Goal: Communication & Community: Answer question/provide support

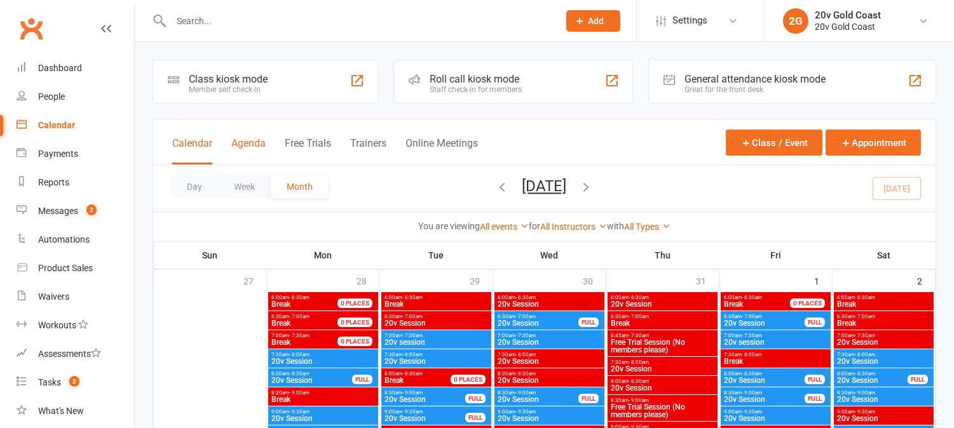
click at [258, 147] on button "Agenda" at bounding box center [248, 150] width 34 height 27
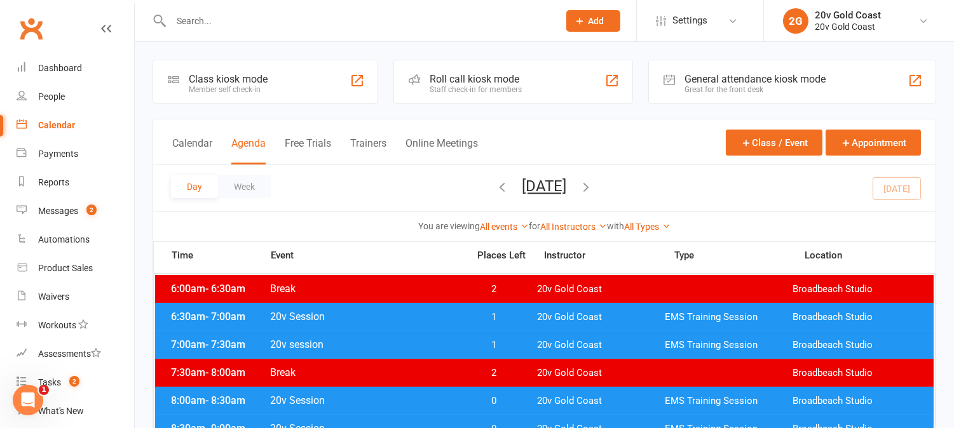
click at [905, 196] on div "Day Week Tuesday, Aug 12, 2025 August 2025 Sun Mon Tue Wed Thu Fri Sat 27 28 29…" at bounding box center [544, 188] width 782 height 46
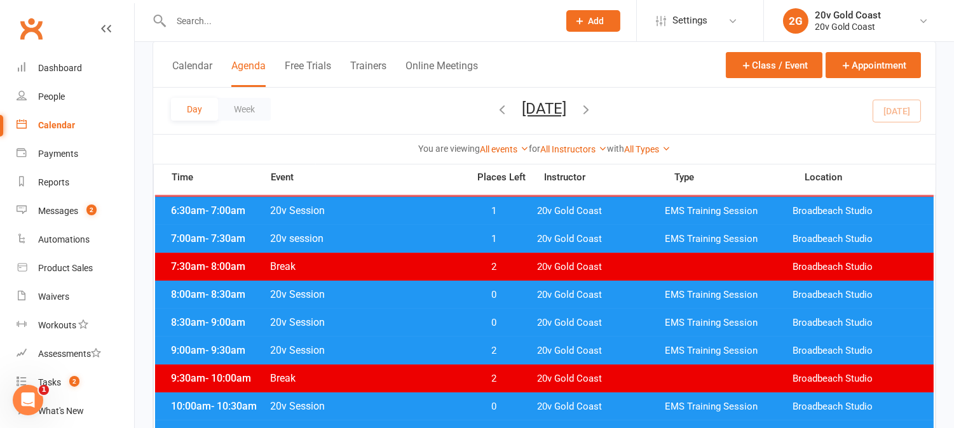
scroll to position [141, 0]
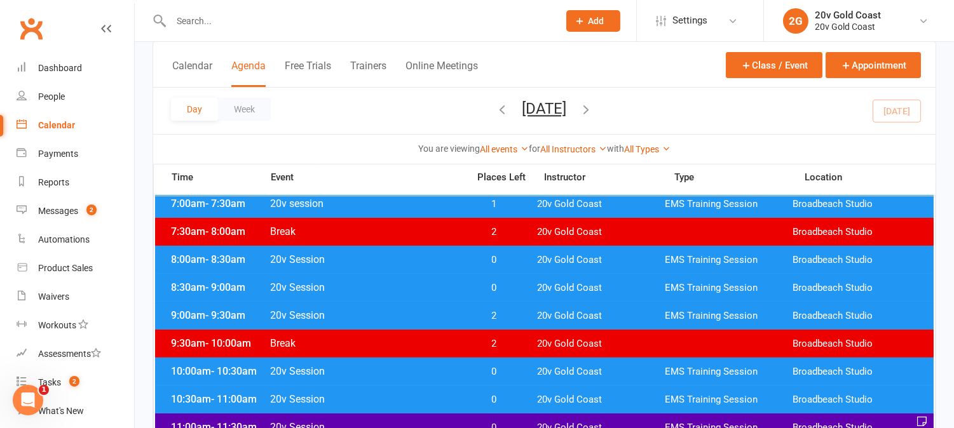
click at [501, 257] on span "0" at bounding box center [494, 260] width 67 height 12
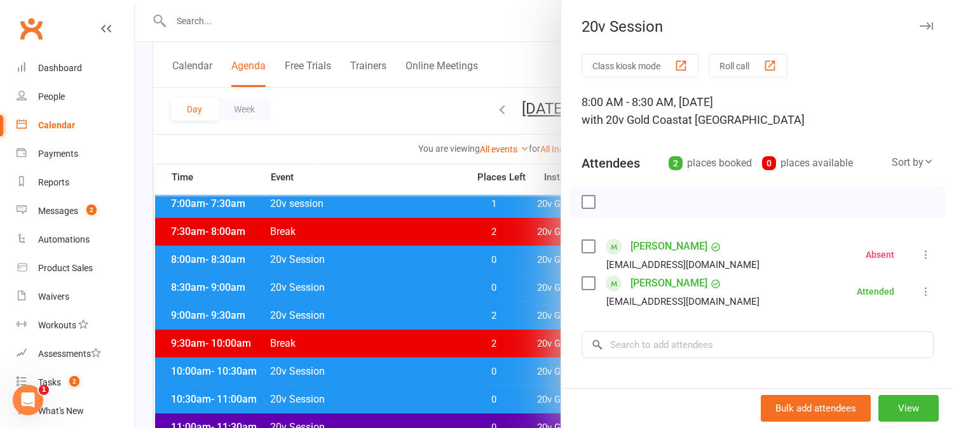
click at [501, 257] on div at bounding box center [544, 214] width 819 height 428
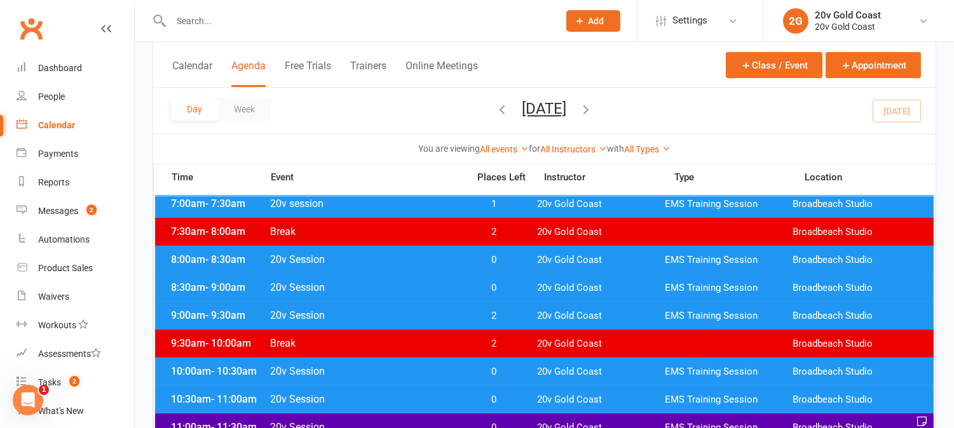
click at [503, 294] on div "8:30am - 9:00am 20v Session 0 20v Gold Coast EMS Training Session Broadbeach St…" at bounding box center [544, 288] width 779 height 28
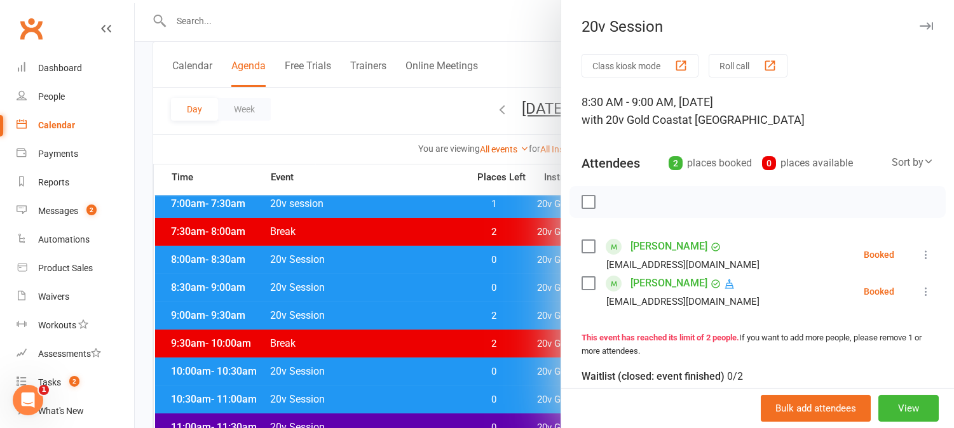
click at [504, 294] on div at bounding box center [544, 214] width 819 height 428
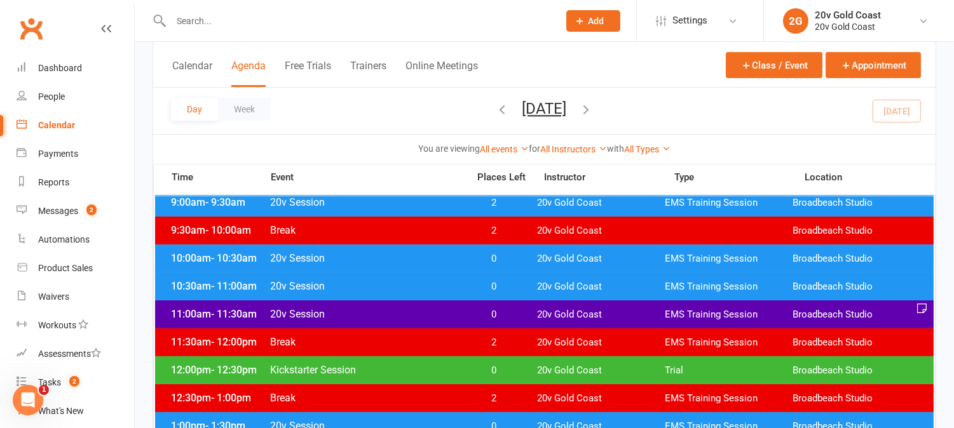
scroll to position [212, 0]
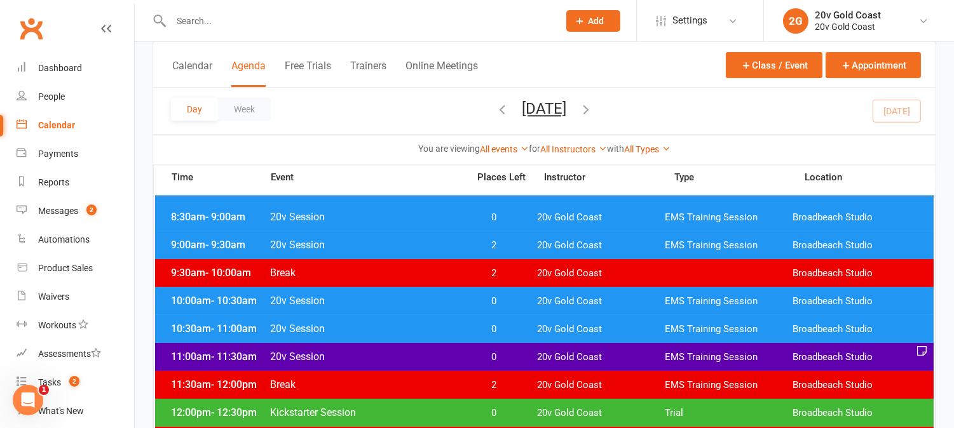
click at [516, 328] on span "0" at bounding box center [494, 329] width 67 height 12
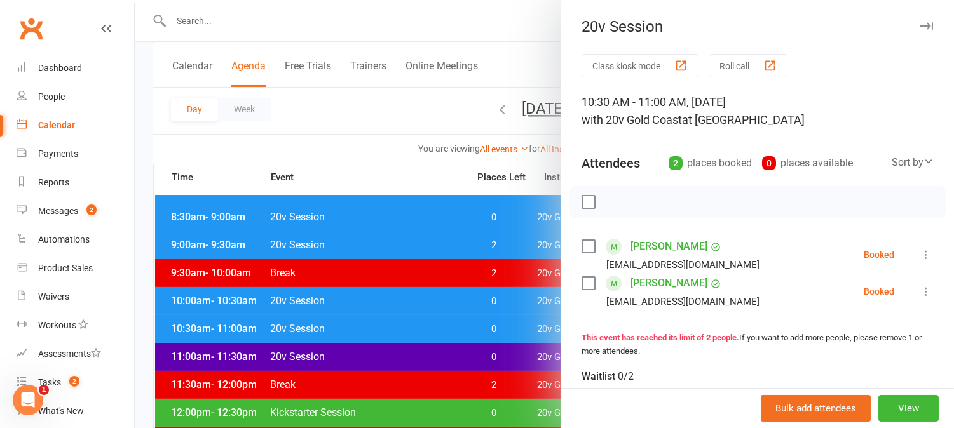
click at [517, 328] on div at bounding box center [544, 214] width 819 height 428
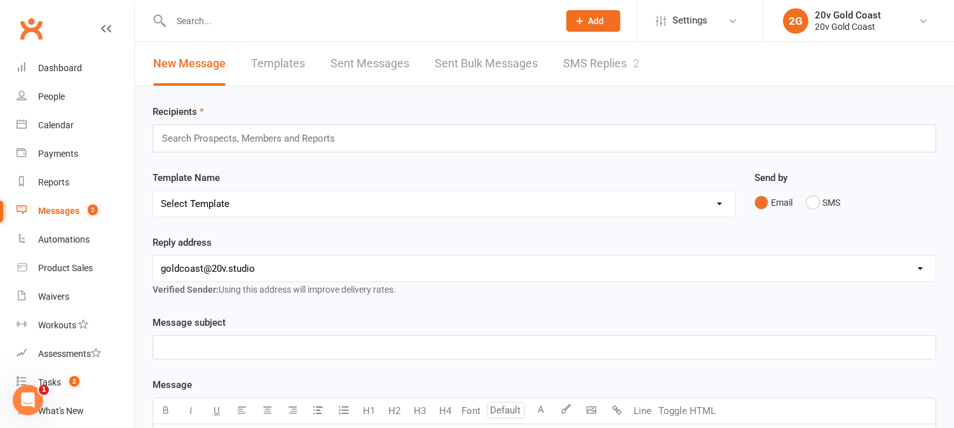
click at [596, 54] on link "SMS Replies 2" at bounding box center [601, 64] width 76 height 44
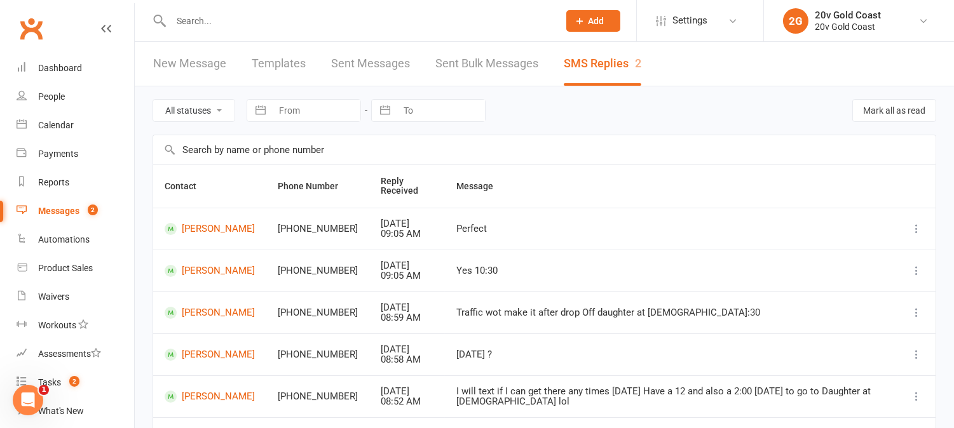
click at [196, 64] on link "New Message" at bounding box center [189, 64] width 73 height 44
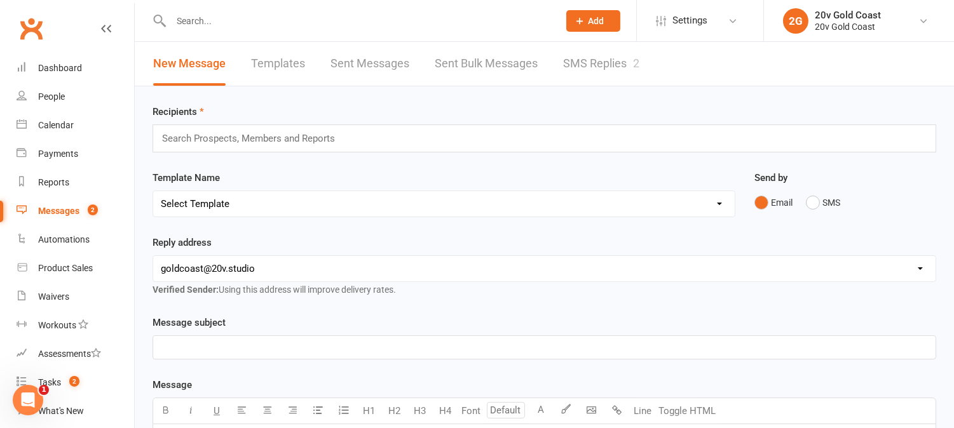
click at [589, 62] on link "SMS Replies 2" at bounding box center [601, 64] width 76 height 44
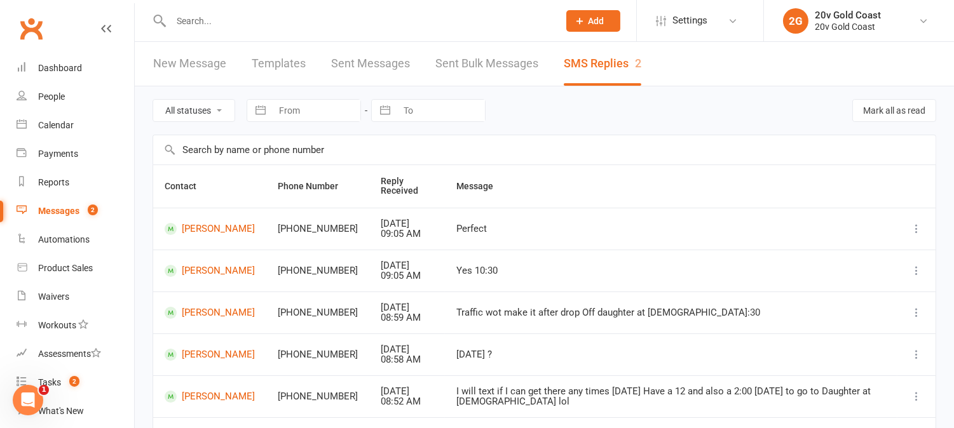
click at [205, 110] on select "All statuses Read only Unread only" at bounding box center [193, 111] width 81 height 22
select select "unread_only"
click at [153, 100] on select "All statuses Read only Unread only" at bounding box center [193, 111] width 81 height 22
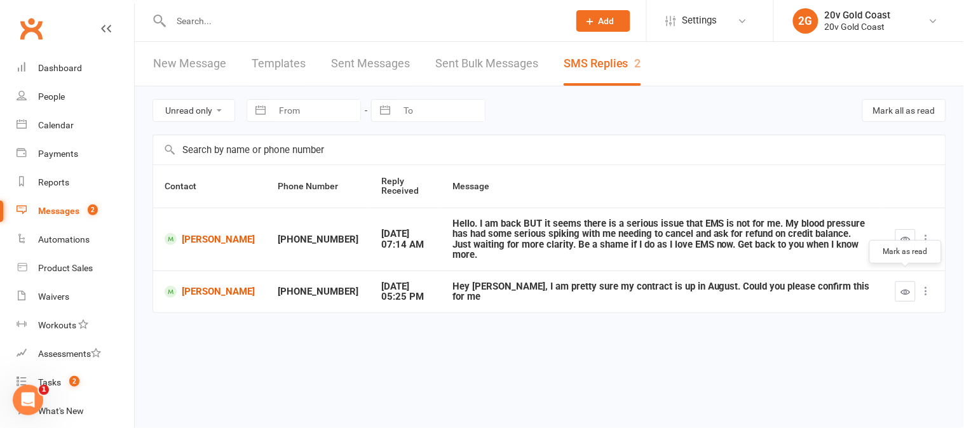
drag, startPoint x: 906, startPoint y: 287, endPoint x: 539, endPoint y: 52, distance: 436.2
click at [906, 287] on button "button" at bounding box center [905, 292] width 20 height 20
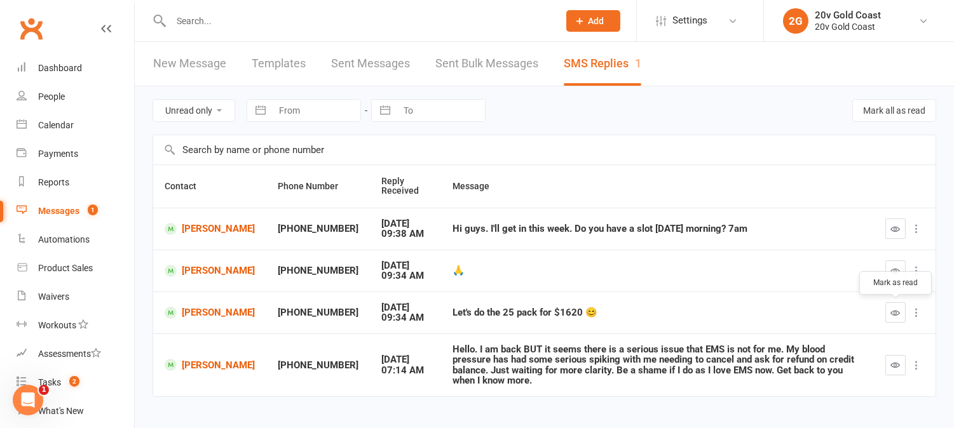
click at [896, 315] on icon "button" at bounding box center [896, 313] width 10 height 10
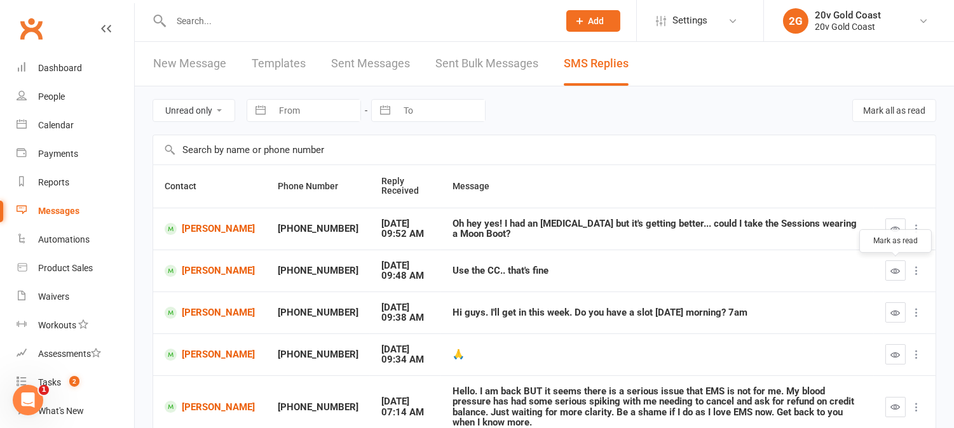
drag, startPoint x: 896, startPoint y: 280, endPoint x: 555, endPoint y: 47, distance: 412.9
click at [896, 278] on button "button" at bounding box center [895, 271] width 20 height 20
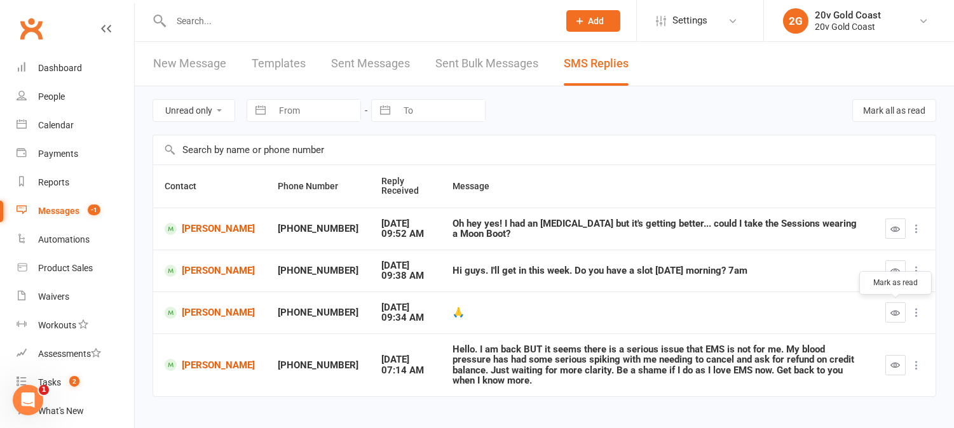
drag, startPoint x: 897, startPoint y: 314, endPoint x: 547, endPoint y: 55, distance: 436.2
click at [897, 313] on icon "button" at bounding box center [896, 313] width 10 height 10
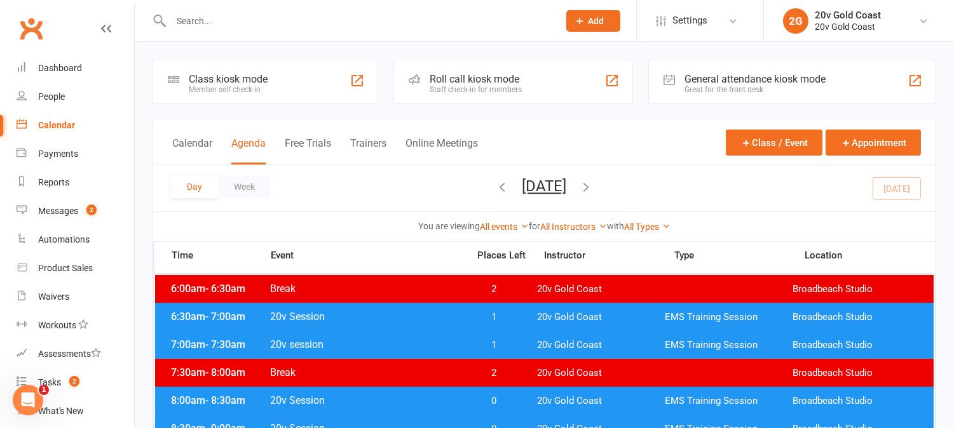
scroll to position [71, 0]
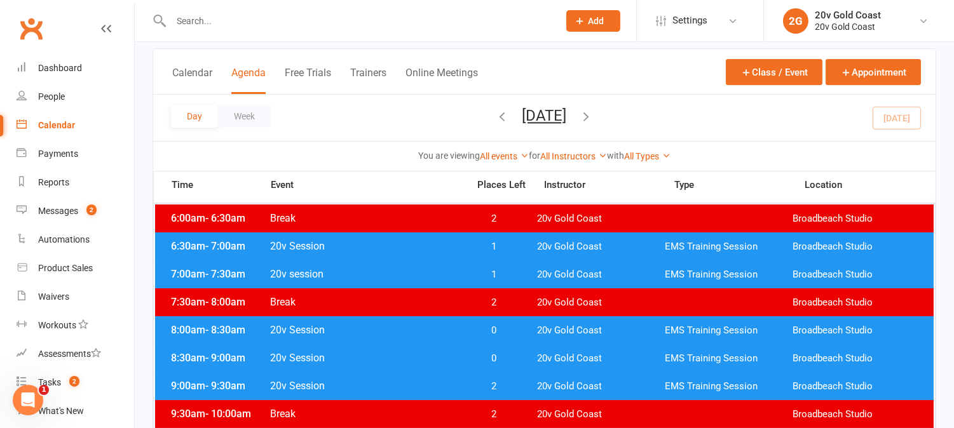
click at [512, 336] on span "0" at bounding box center [494, 331] width 67 height 12
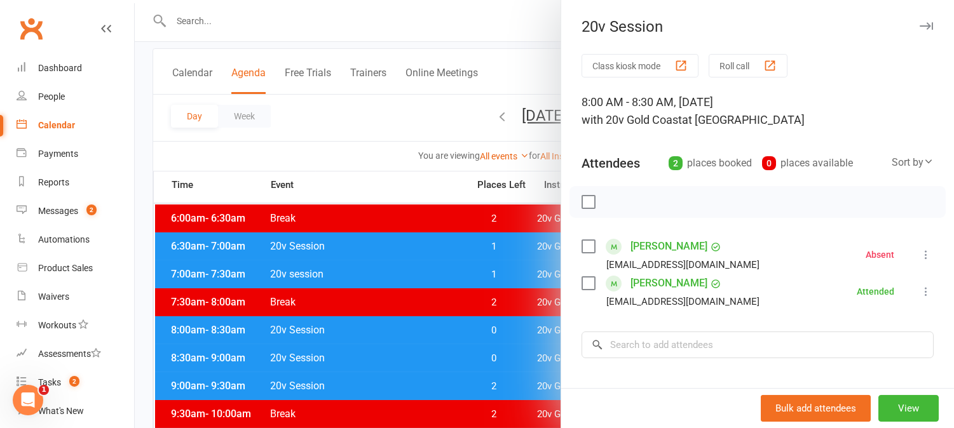
click at [497, 276] on div at bounding box center [544, 214] width 819 height 428
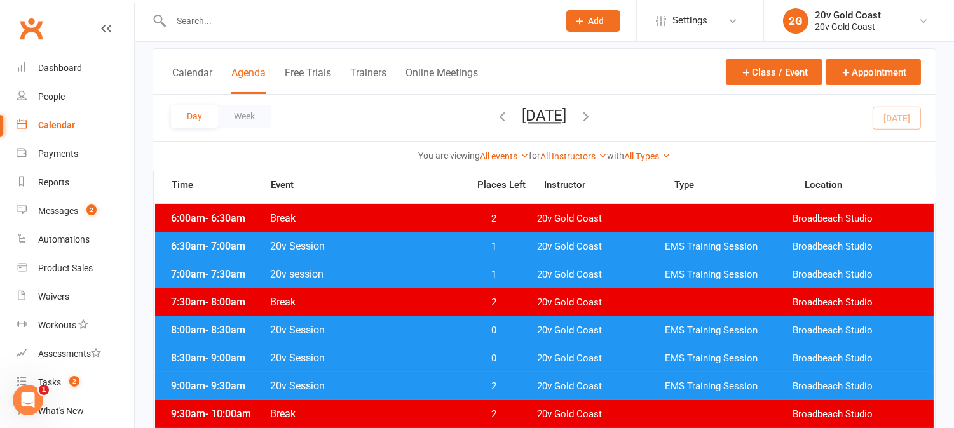
click at [503, 274] on span "1" at bounding box center [494, 275] width 67 height 12
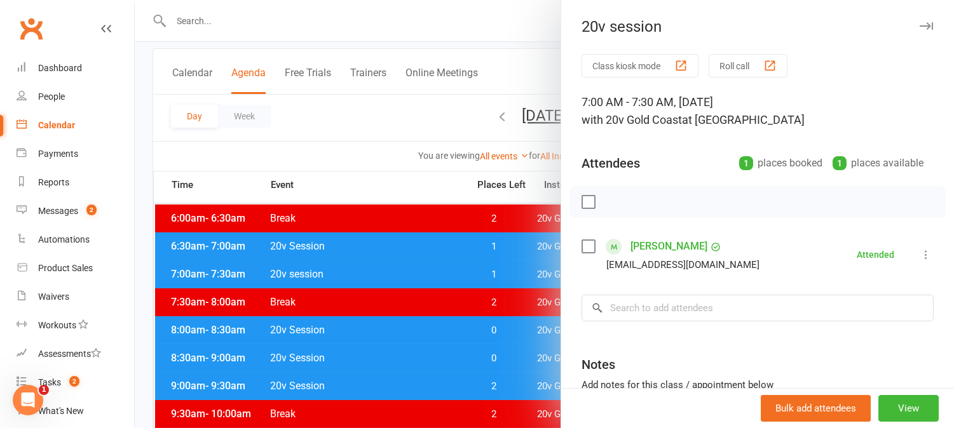
click at [645, 246] on link "[PERSON_NAME]" at bounding box center [668, 246] width 77 height 20
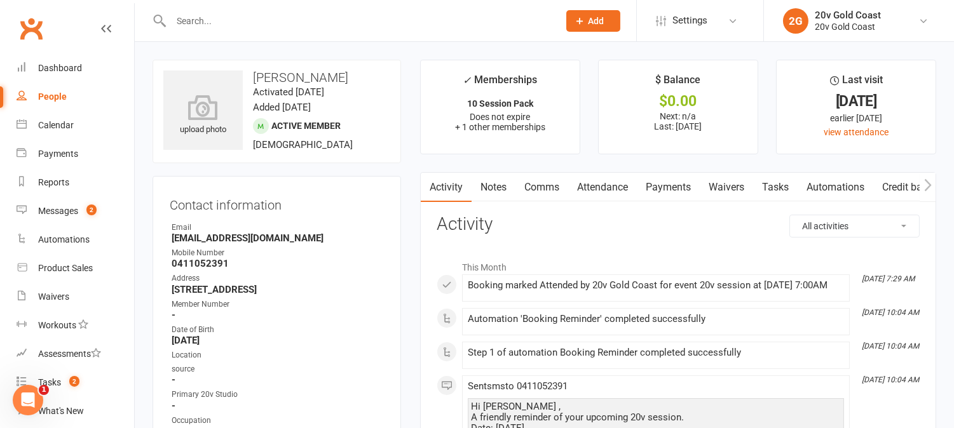
click at [665, 185] on link "Payments" at bounding box center [668, 187] width 63 height 29
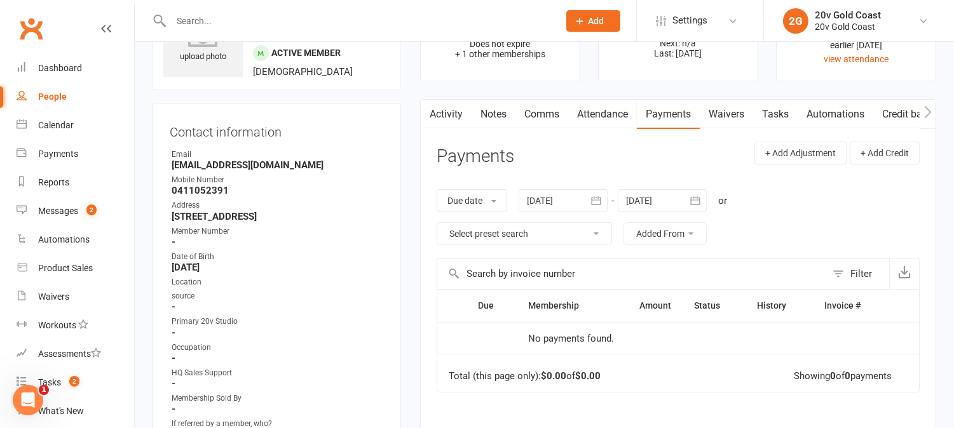
scroll to position [141, 0]
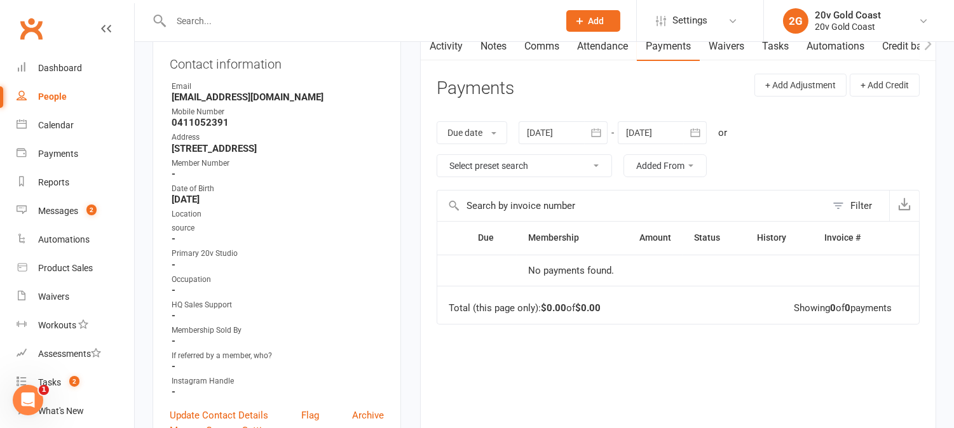
click at [558, 136] on div at bounding box center [563, 132] width 89 height 23
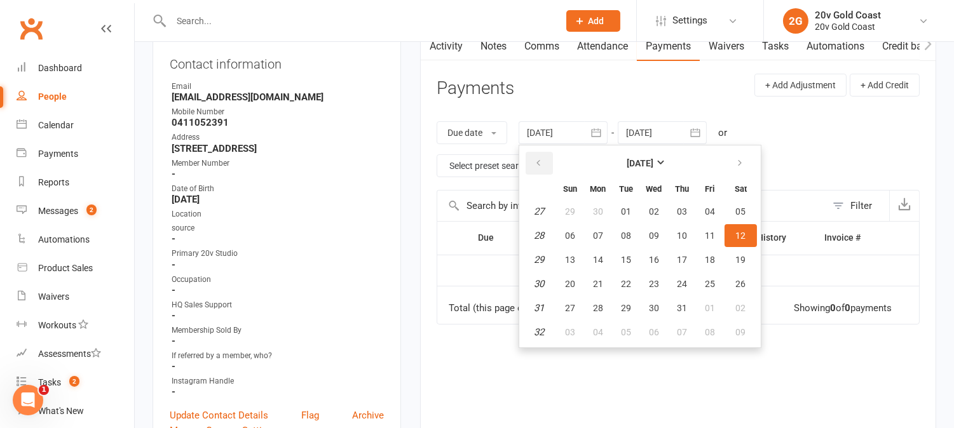
click at [541, 166] on icon "button" at bounding box center [538, 163] width 9 height 10
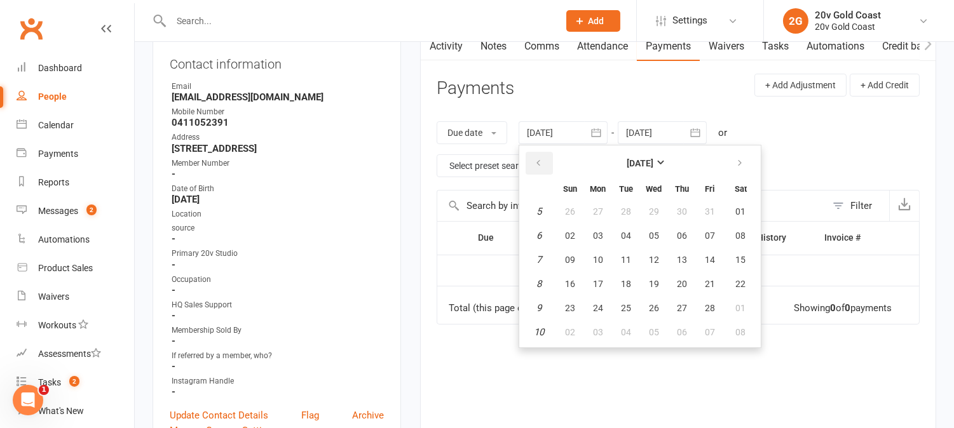
click at [541, 166] on icon "button" at bounding box center [538, 163] width 9 height 10
click at [572, 213] on span "01" at bounding box center [570, 212] width 10 height 10
type input "01 Dec 2024"
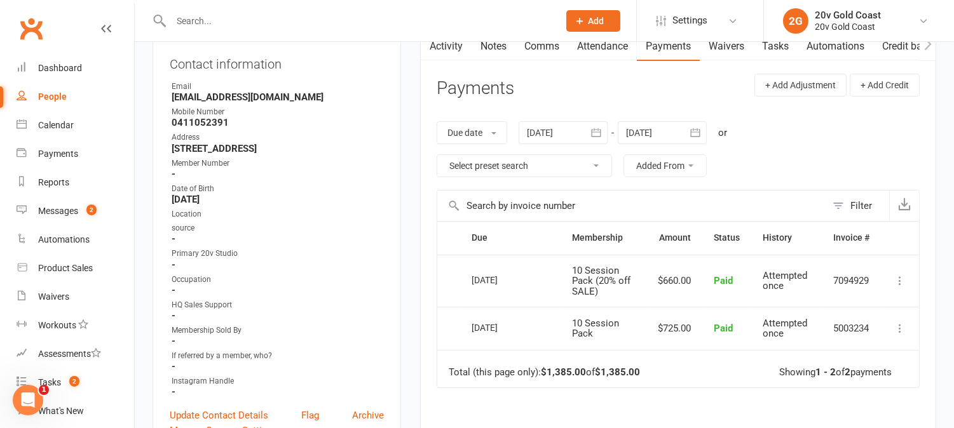
scroll to position [0, 0]
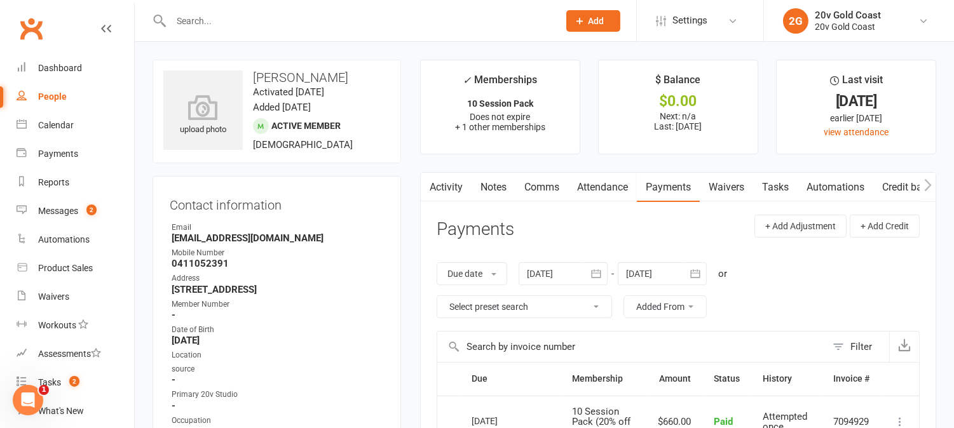
click at [545, 191] on link "Comms" at bounding box center [541, 187] width 53 height 29
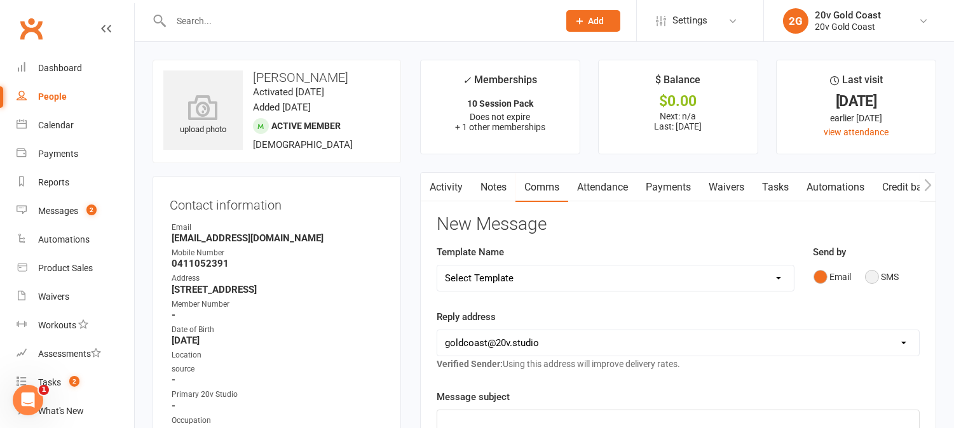
click at [871, 280] on button "SMS" at bounding box center [882, 277] width 34 height 24
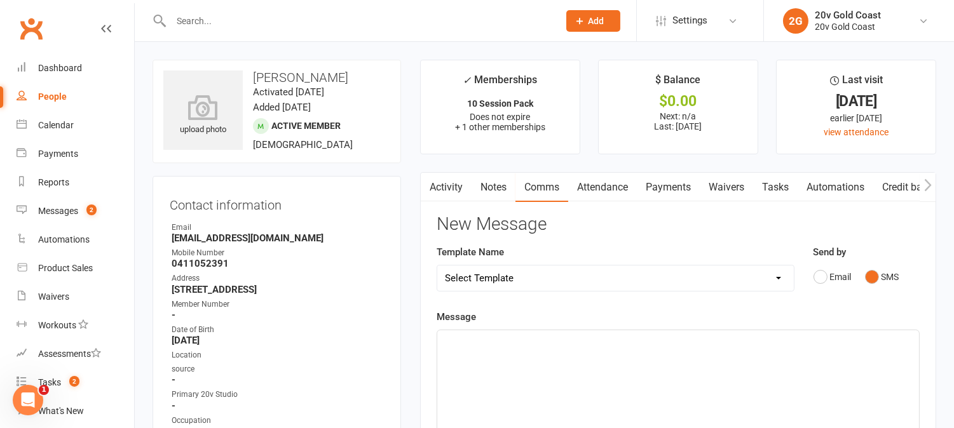
click at [682, 189] on link "Payments" at bounding box center [668, 187] width 63 height 29
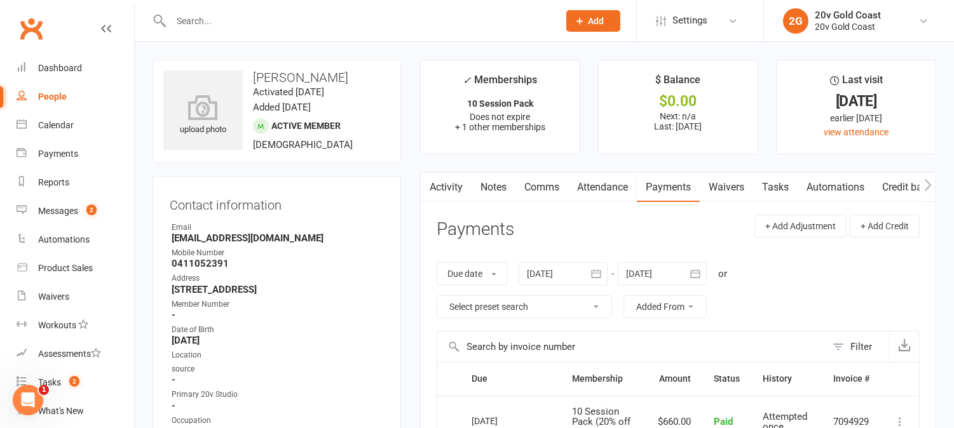
click at [449, 188] on link "Activity" at bounding box center [446, 187] width 51 height 29
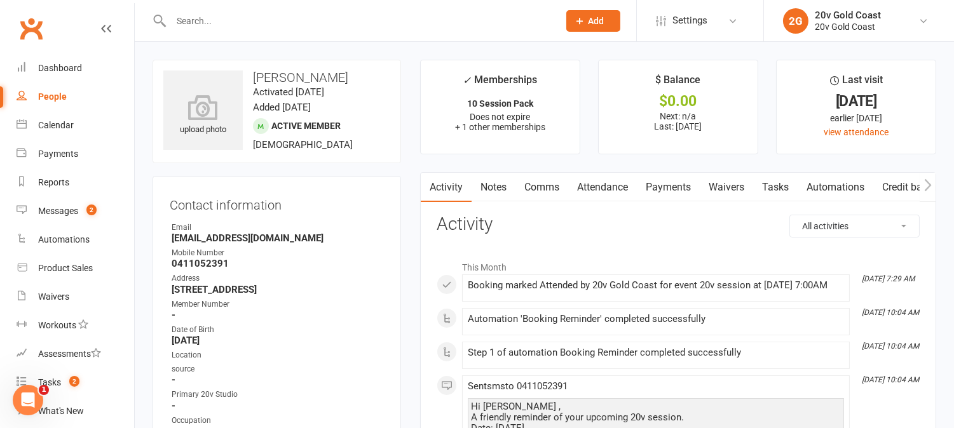
click at [556, 192] on link "Comms" at bounding box center [541, 187] width 53 height 29
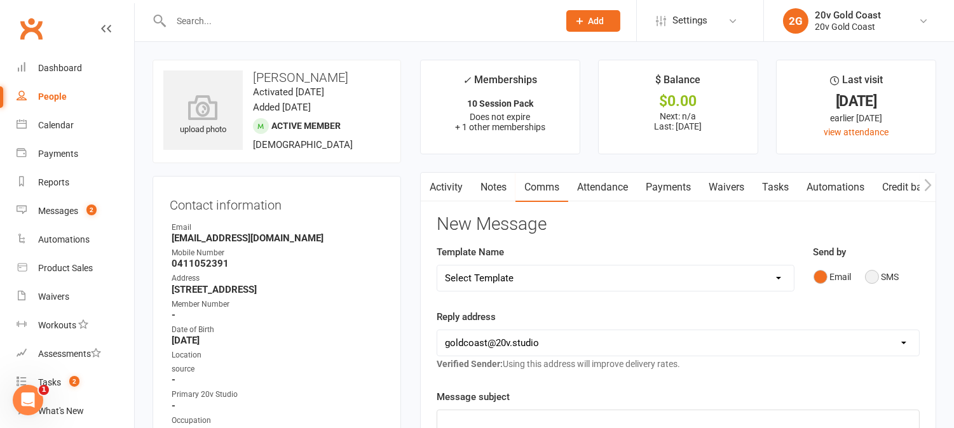
click at [872, 277] on button "SMS" at bounding box center [882, 277] width 34 height 24
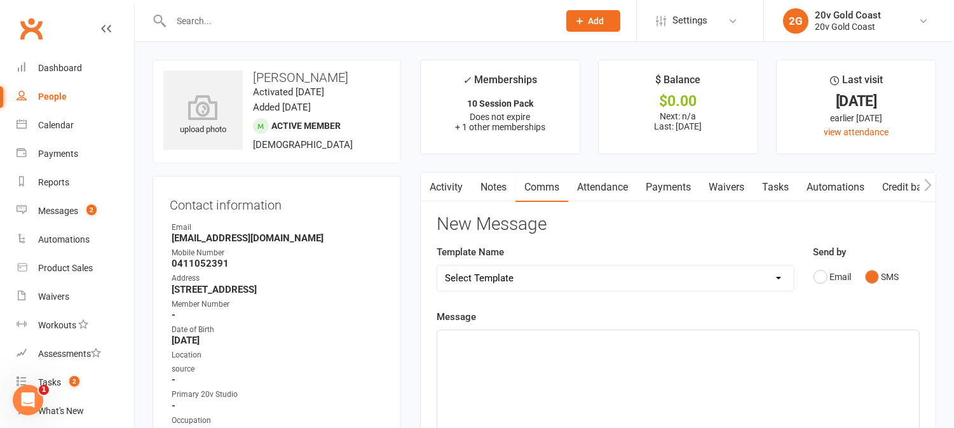
click at [875, 340] on p "﻿" at bounding box center [678, 341] width 466 height 15
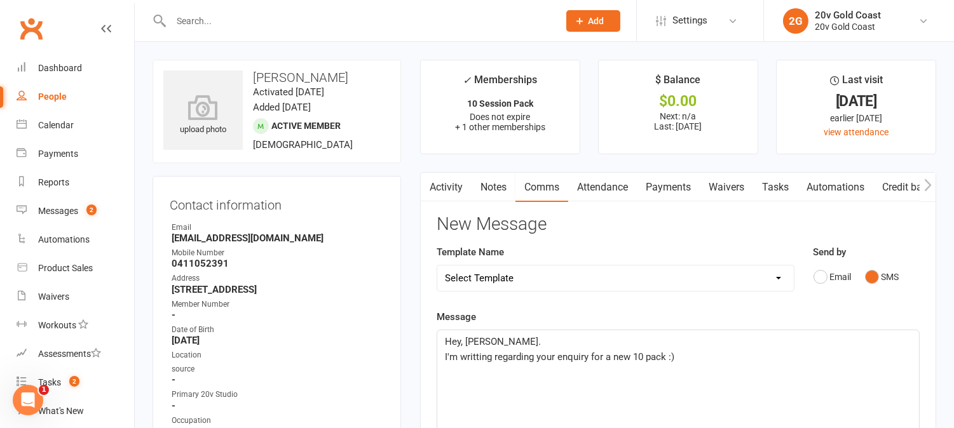
drag, startPoint x: 480, startPoint y: 362, endPoint x: 536, endPoint y: 94, distance: 273.8
click at [536, 83] on div "✓ Memberships" at bounding box center [500, 84] width 74 height 24
click at [477, 360] on span "I'm writting regarding your enquiry for a new 10 pack :)" at bounding box center [559, 356] width 229 height 11
click at [680, 360] on p "I'm writing regarding your enquiry for a new 10 pack :)" at bounding box center [678, 357] width 466 height 15
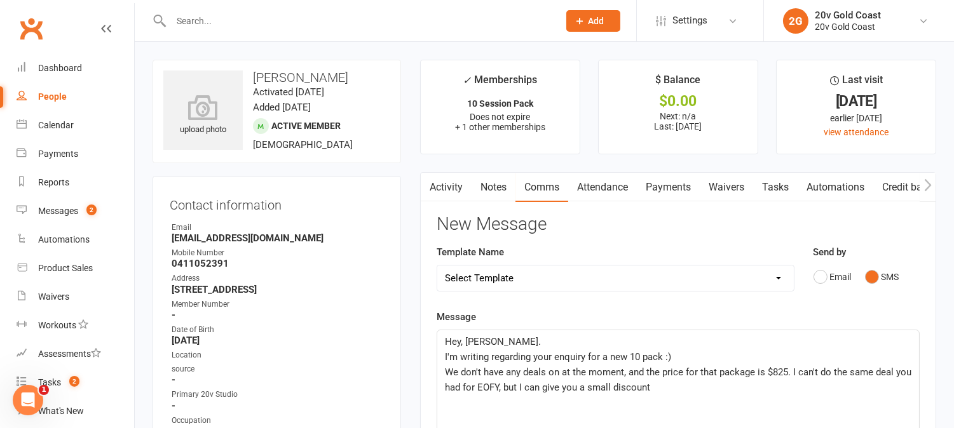
click at [538, 391] on span "We don't have any deals on at the moment, and the price for that package is $82…" at bounding box center [679, 380] width 469 height 27
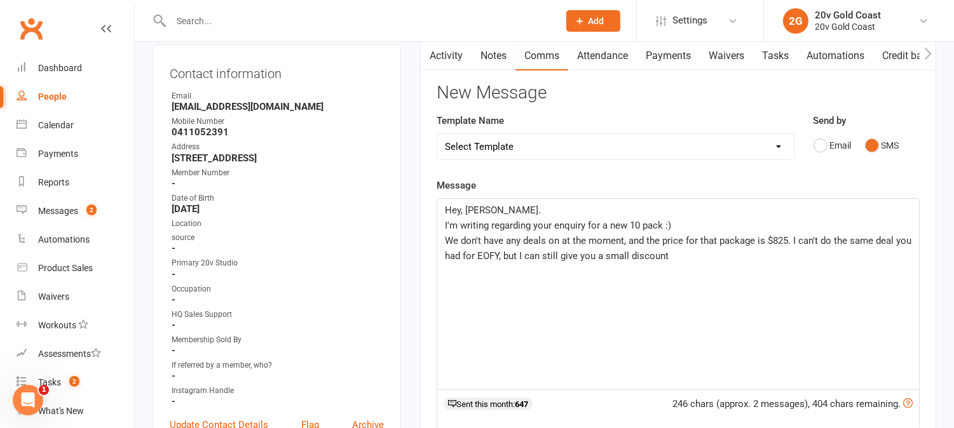
scroll to position [282, 0]
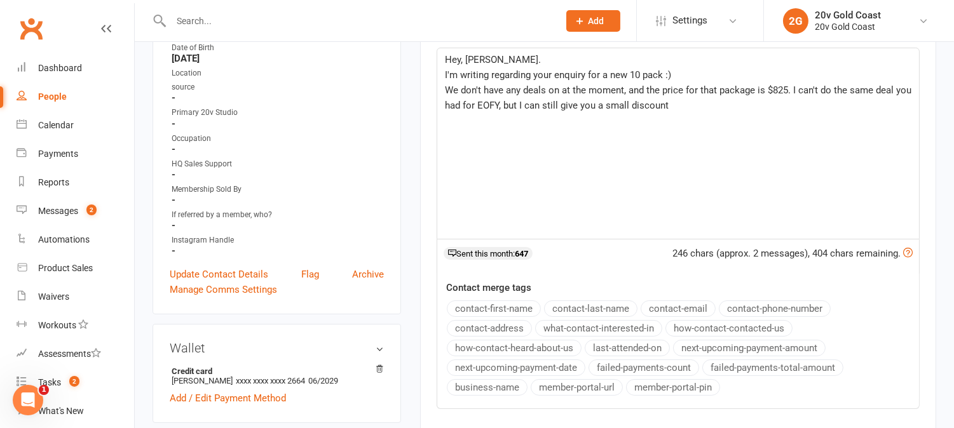
click at [677, 111] on p "We don't have any deals on at the moment, and the price for that package is $82…" at bounding box center [678, 98] width 466 height 31
click at [739, 106] on span "We don't have any deals on at the moment, and the price for that package is $82…" at bounding box center [679, 106] width 469 height 42
click at [709, 118] on p "We don't have any deals on at the moment, and the price for that package is $82…" at bounding box center [678, 106] width 466 height 46
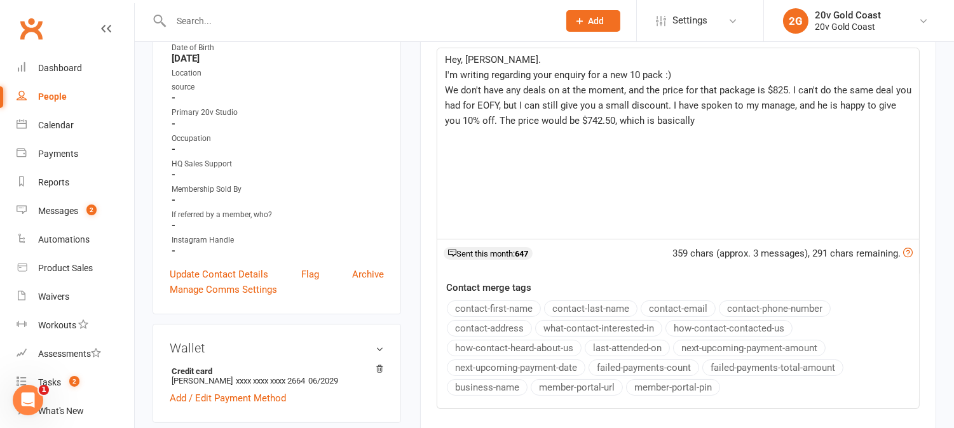
click at [689, 122] on p "We don't have any deals on at the moment, and the price for that package is $82…" at bounding box center [678, 106] width 466 height 46
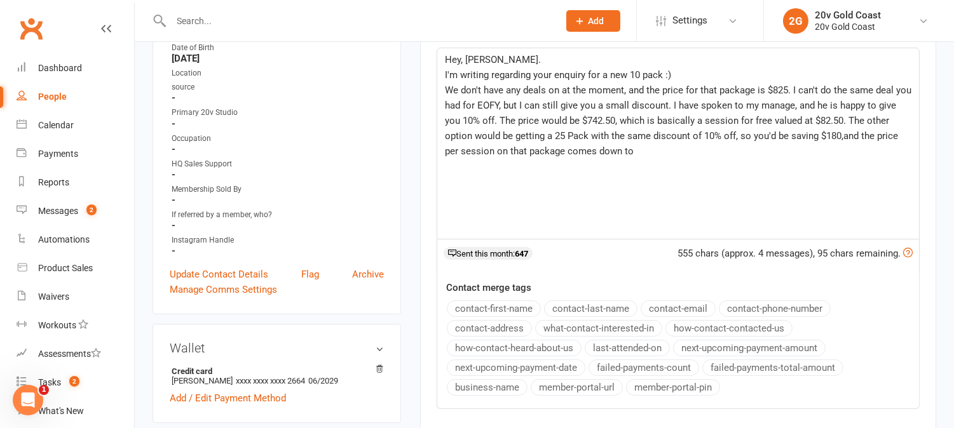
click at [814, 142] on p "We don't have any deals on at the moment, and the price for that package is $82…" at bounding box center [678, 121] width 466 height 76
click at [564, 137] on span "We don't have any deals on at the moment, and the price for that package is $82…" at bounding box center [679, 121] width 469 height 72
drag, startPoint x: 561, startPoint y: 135, endPoint x: 671, endPoint y: 140, distance: 110.1
click at [670, 140] on span "We don't have any deals on at the moment, and the price for that package is $82…" at bounding box center [679, 121] width 469 height 72
click at [704, 135] on span "We don't have any deals on at the moment, and the price for that package is $82…" at bounding box center [679, 121] width 469 height 72
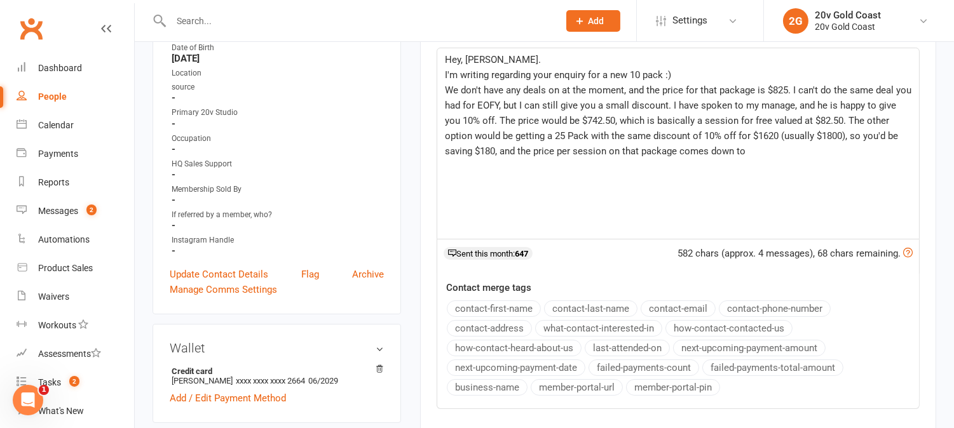
click at [729, 153] on p "We don't have any deals on at the moment, and the price for that package is $82…" at bounding box center [678, 121] width 466 height 76
click at [500, 167] on span "I hope one ofthis options" at bounding box center [498, 166] width 107 height 11
click at [580, 180] on div "Hey, Michael. I'm writing regarding your enquiry for a new 10 pack :) We don't …" at bounding box center [678, 143] width 482 height 191
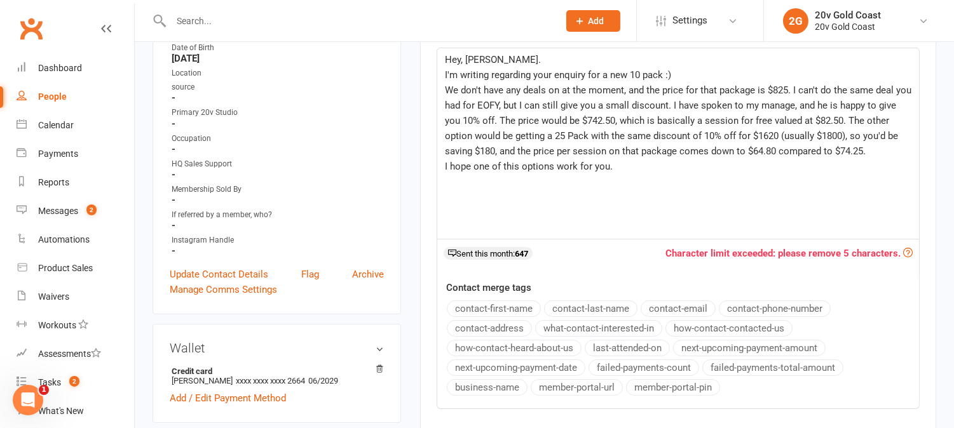
click at [445, 72] on span "I'm writing regarding your enquiry for a new 10 pack :)" at bounding box center [558, 74] width 226 height 11
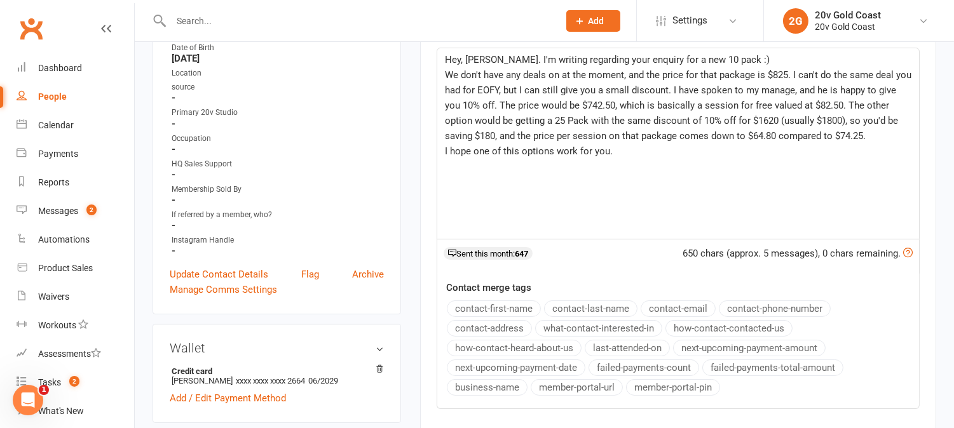
click at [622, 157] on p "I hope one of this options work for you." at bounding box center [678, 151] width 466 height 15
click at [554, 57] on span "Hey, Michael. I'm writing regarding your enquiry for a new 10 pack :)" at bounding box center [607, 59] width 325 height 11
click at [639, 154] on p "I hope one of this options work for you." at bounding box center [678, 151] width 466 height 15
drag, startPoint x: 601, startPoint y: 149, endPoint x: 443, endPoint y: 142, distance: 157.7
click at [443, 142] on div "Hey, Michael. Regarding your enquiry for a new 10 pack :) We don't have any dea…" at bounding box center [678, 143] width 482 height 191
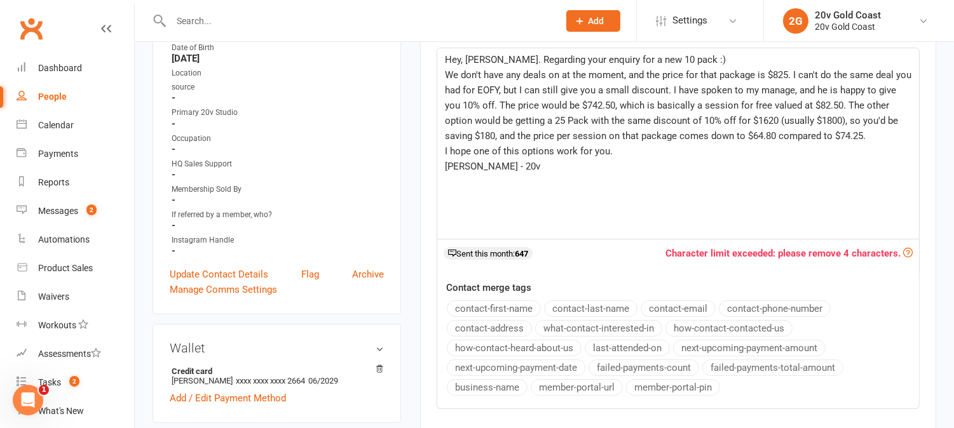
click at [444, 142] on div "Hey, Michael. Regarding your enquiry for a new 10 pack :) We don't have any dea…" at bounding box center [678, 143] width 482 height 191
click at [454, 150] on span "I hope one of this options work for you." at bounding box center [529, 151] width 168 height 11
drag, startPoint x: 618, startPoint y: 154, endPoint x: 446, endPoint y: 147, distance: 172.4
click at [446, 147] on p "I hope one of this options work for you." at bounding box center [678, 151] width 466 height 15
click at [791, 89] on span "We don't have any deals on at the moment, and the price for that package is $82…" at bounding box center [679, 105] width 469 height 72
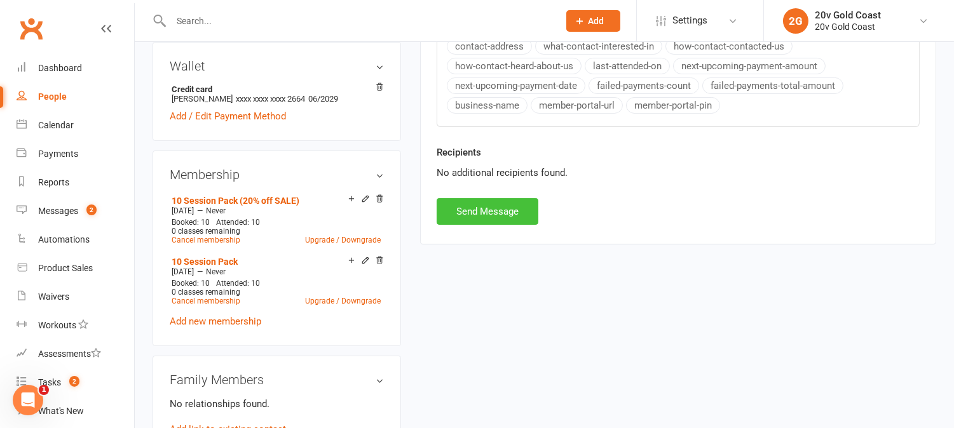
click at [494, 212] on button "Send Message" at bounding box center [488, 211] width 102 height 27
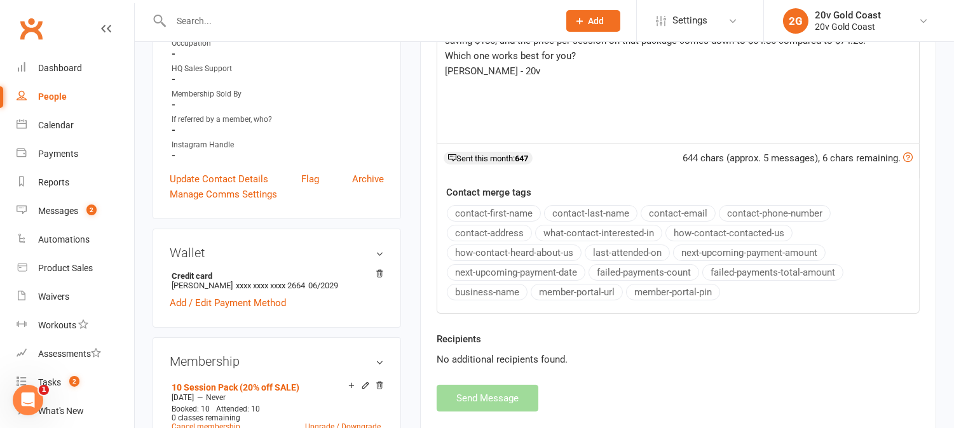
scroll to position [0, 0]
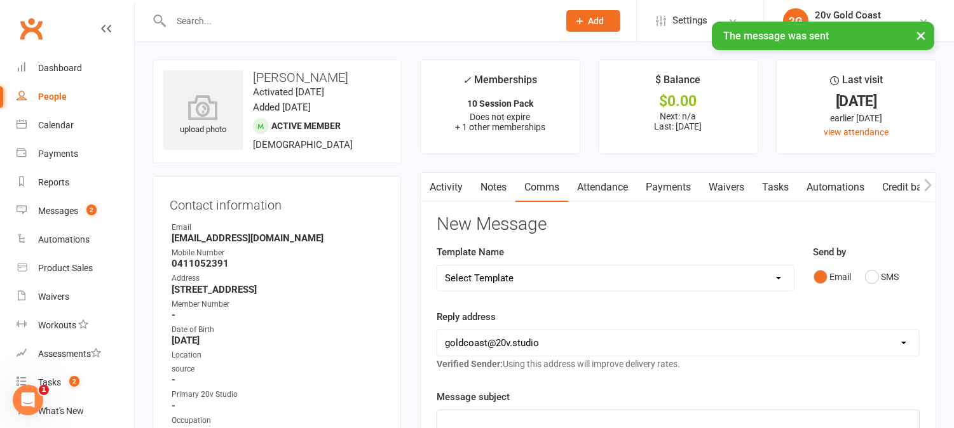
click at [453, 187] on link "Activity" at bounding box center [446, 187] width 51 height 29
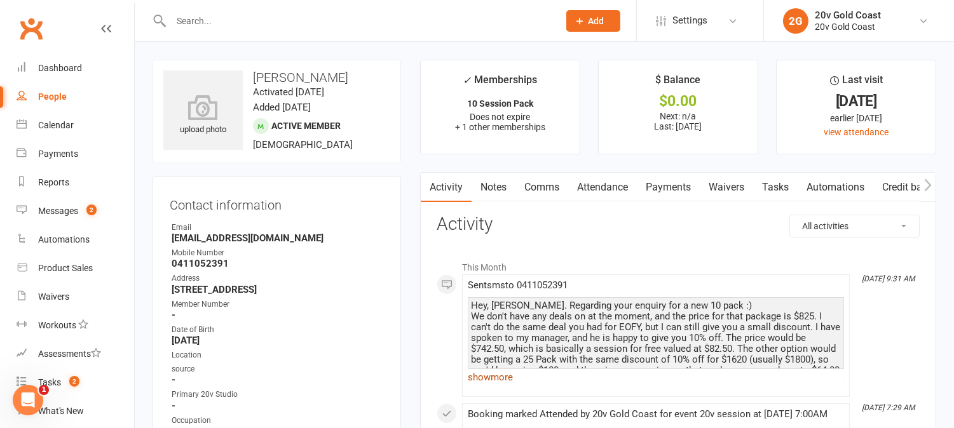
click at [507, 380] on link "show more" at bounding box center [656, 378] width 376 height 18
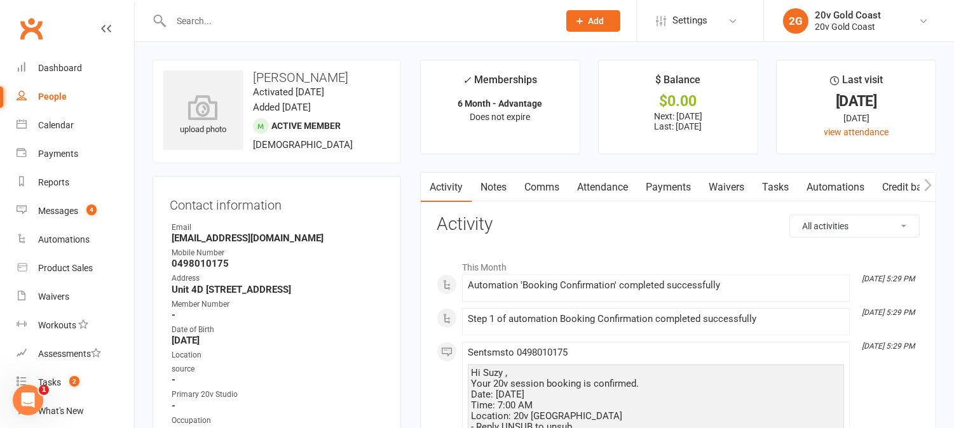
click at [539, 181] on link "Comms" at bounding box center [541, 187] width 53 height 29
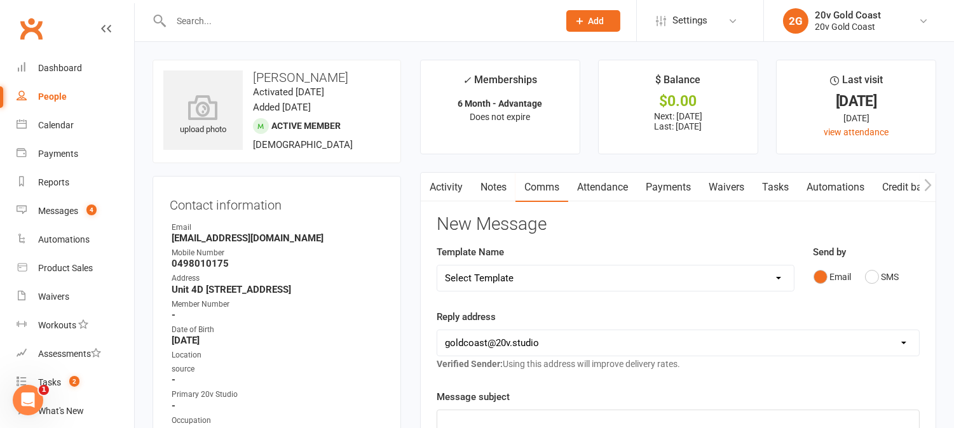
click at [676, 192] on link "Payments" at bounding box center [668, 187] width 63 height 29
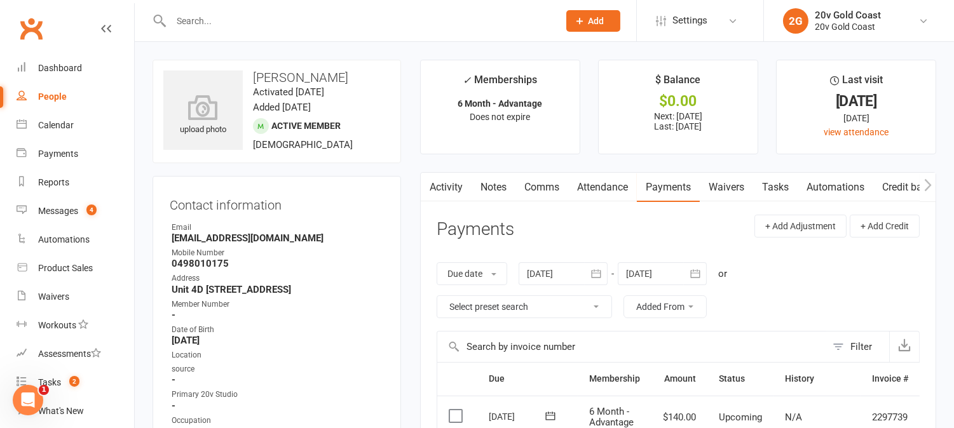
click at [547, 282] on div at bounding box center [563, 273] width 89 height 23
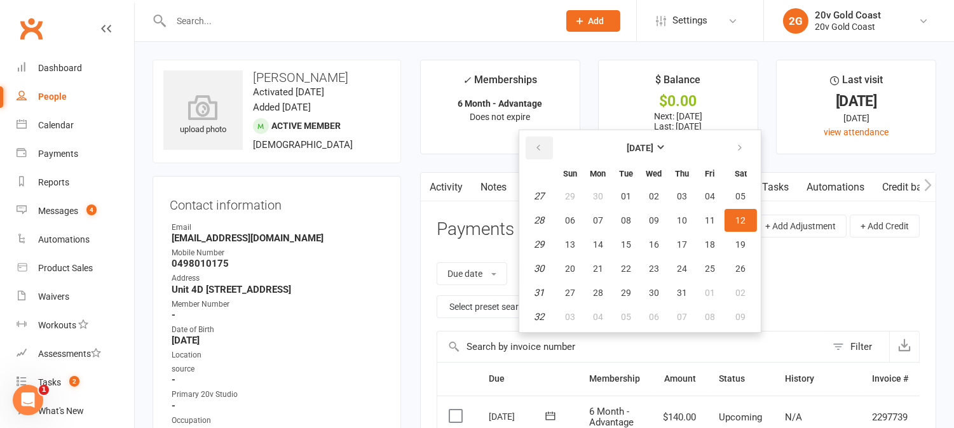
click at [536, 143] on icon "button" at bounding box center [538, 148] width 9 height 10
click at [545, 153] on button "button" at bounding box center [539, 148] width 27 height 23
click at [736, 194] on span "01" at bounding box center [741, 196] width 10 height 10
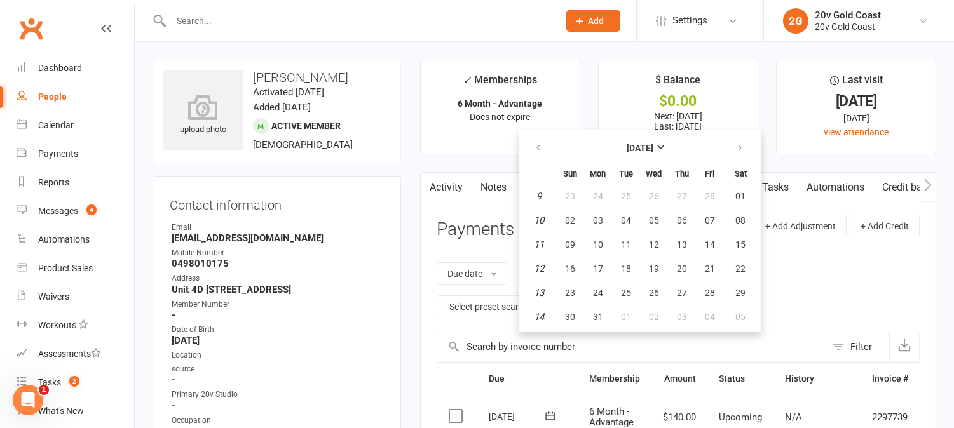
type input "01 Mar 2025"
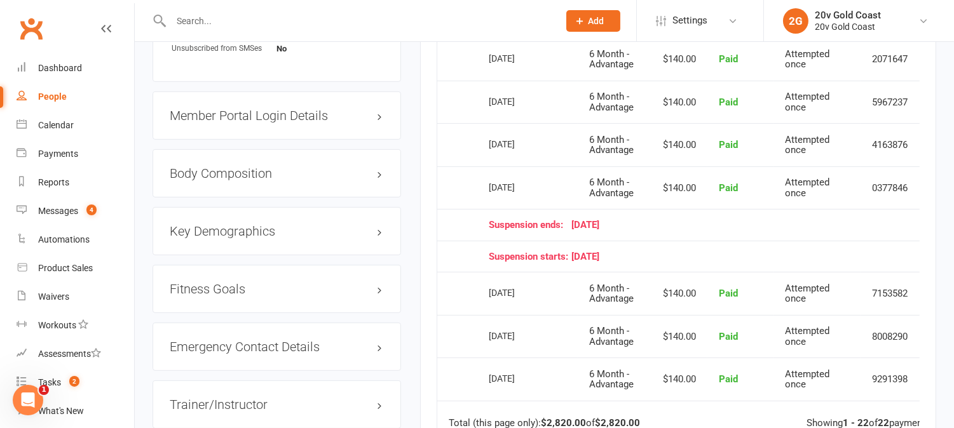
scroll to position [1103, 0]
drag, startPoint x: 686, startPoint y: 378, endPoint x: 678, endPoint y: 355, distance: 24.9
click at [688, 378] on td "$140.00" at bounding box center [679, 379] width 56 height 43
drag, startPoint x: 669, startPoint y: 332, endPoint x: 664, endPoint y: 311, distance: 21.7
click at [676, 335] on td "$140.00" at bounding box center [679, 337] width 56 height 43
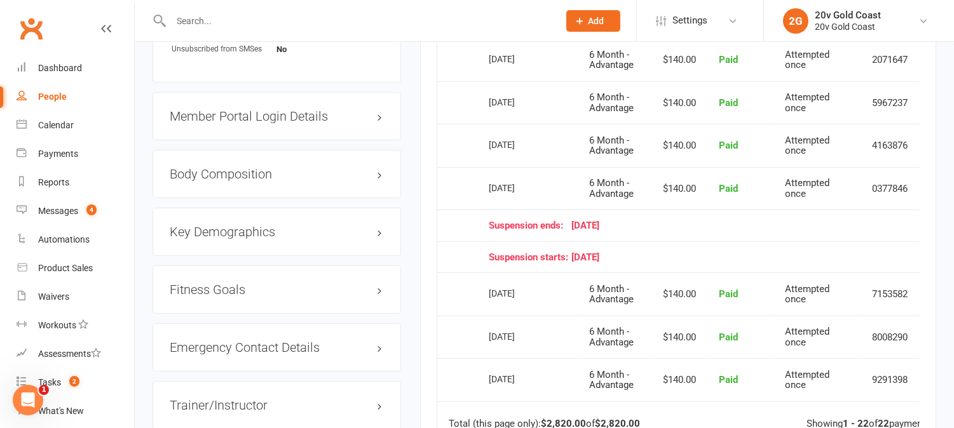
drag, startPoint x: 666, startPoint y: 293, endPoint x: 684, endPoint y: 302, distance: 19.9
click at [670, 293] on td "$140.00" at bounding box center [679, 294] width 56 height 43
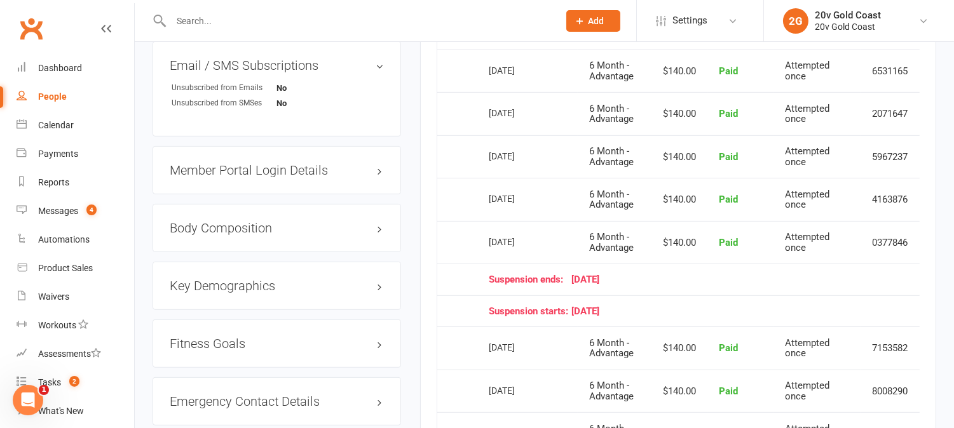
scroll to position [962, 0]
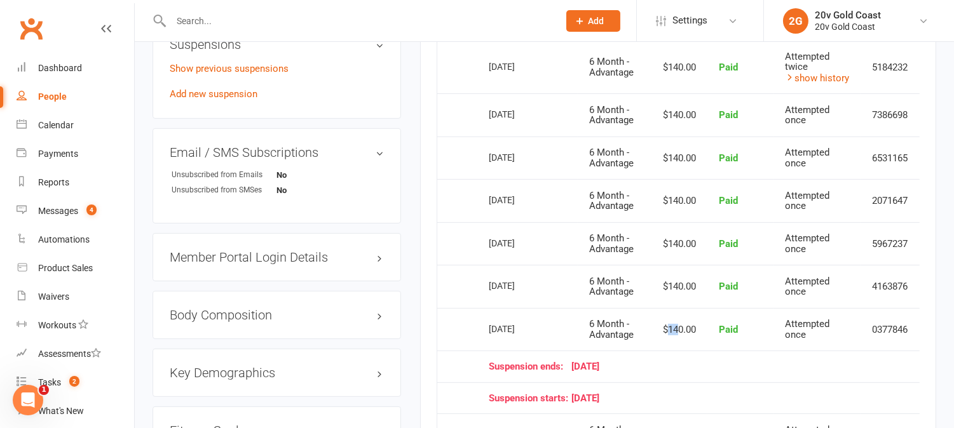
click at [684, 324] on td "$140.00" at bounding box center [679, 329] width 56 height 43
drag, startPoint x: 676, startPoint y: 290, endPoint x: 696, endPoint y: 291, distance: 19.7
click at [697, 293] on td "$140.00" at bounding box center [679, 286] width 56 height 43
click at [676, 249] on td "$140.00" at bounding box center [679, 243] width 56 height 43
click at [682, 200] on td "$140.00" at bounding box center [679, 200] width 56 height 43
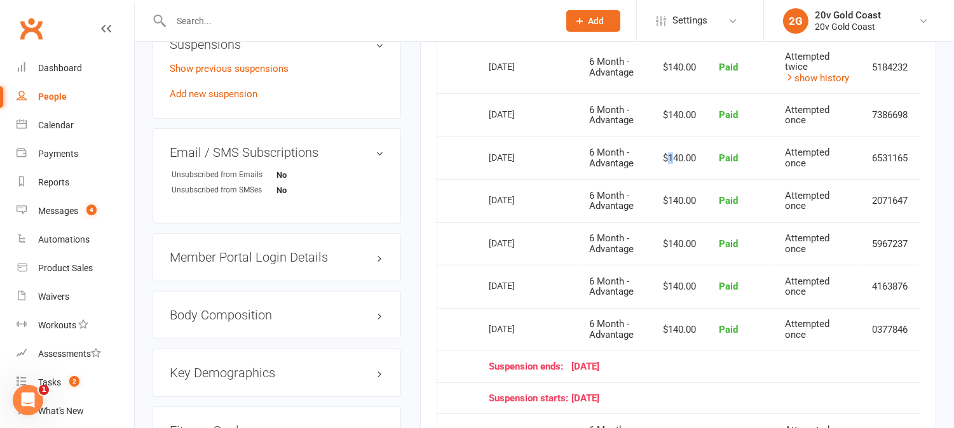
drag, startPoint x: 668, startPoint y: 149, endPoint x: 676, endPoint y: 156, distance: 10.8
click at [676, 156] on td "$140.00" at bounding box center [679, 158] width 56 height 43
click at [688, 117] on td "$140.00" at bounding box center [679, 114] width 56 height 43
drag, startPoint x: 671, startPoint y: 68, endPoint x: 688, endPoint y: 80, distance: 20.5
click at [688, 80] on td "$140.00" at bounding box center [679, 67] width 56 height 53
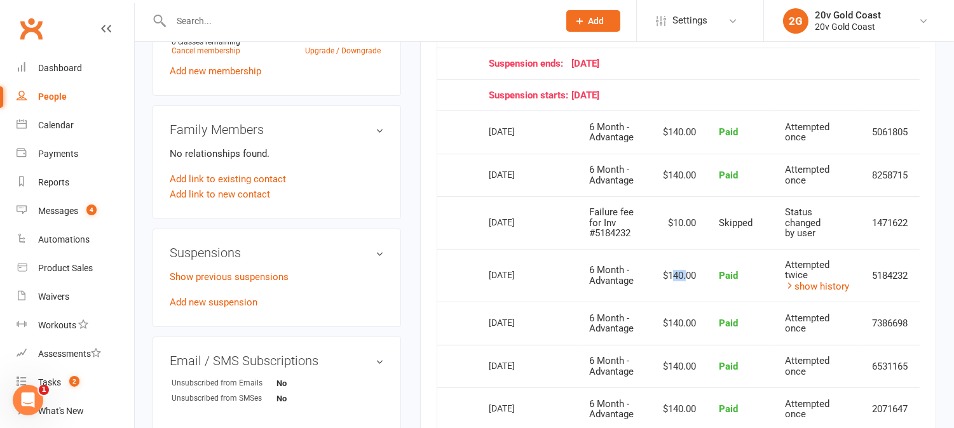
scroll to position [751, 0]
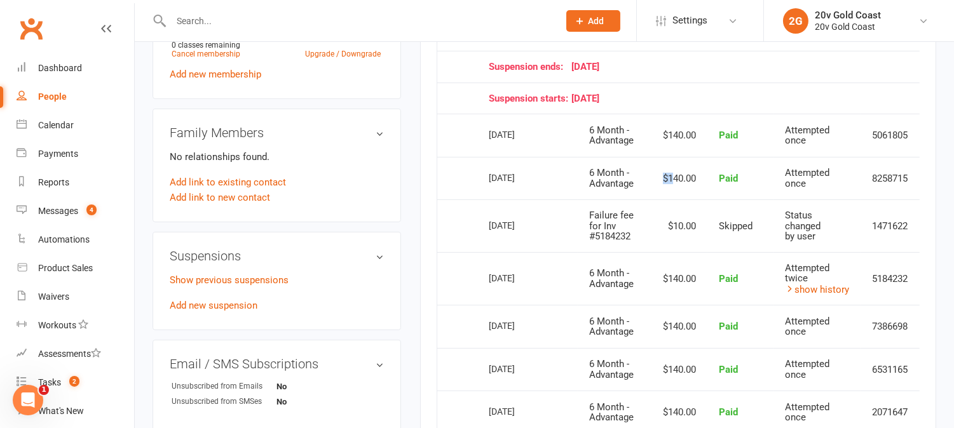
drag, startPoint x: 664, startPoint y: 166, endPoint x: 677, endPoint y: 170, distance: 14.1
click at [677, 170] on td "$140.00" at bounding box center [679, 178] width 56 height 43
drag, startPoint x: 674, startPoint y: 126, endPoint x: 693, endPoint y: 139, distance: 23.4
click at [693, 139] on td "$140.00" at bounding box center [679, 135] width 56 height 43
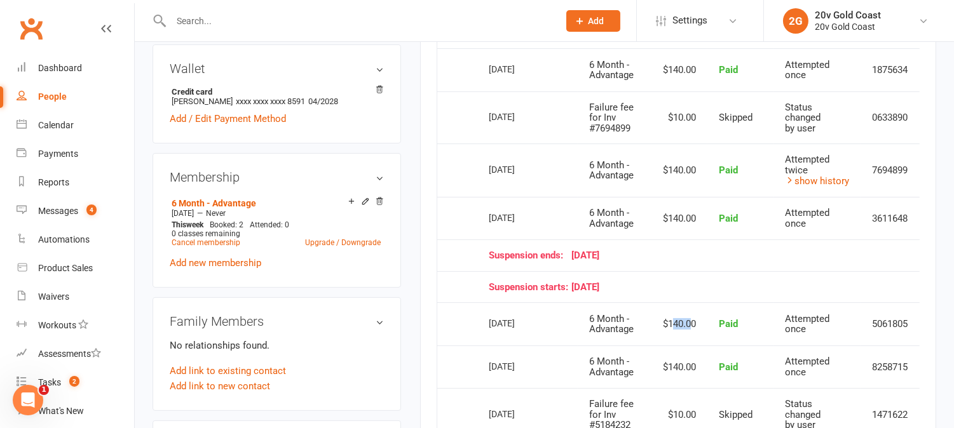
scroll to position [538, 0]
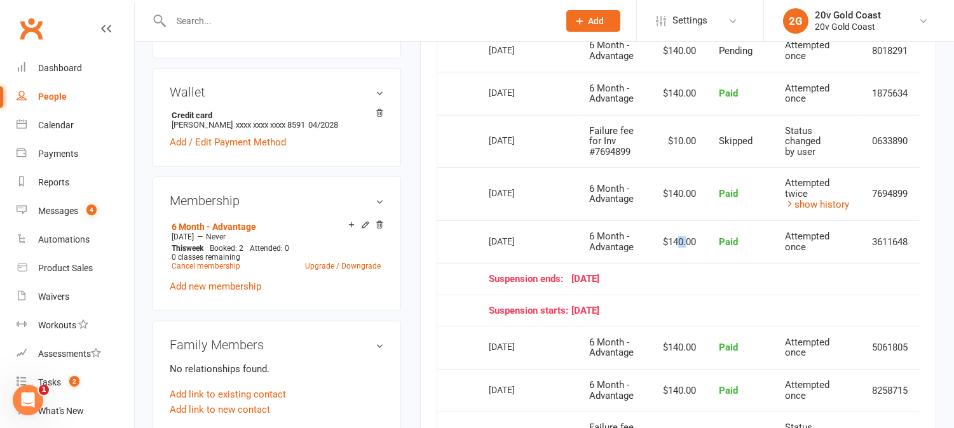
drag, startPoint x: 677, startPoint y: 237, endPoint x: 687, endPoint y: 242, distance: 10.8
click at [686, 242] on td "$140.00" at bounding box center [679, 242] width 56 height 43
drag, startPoint x: 671, startPoint y: 194, endPoint x: 685, endPoint y: 197, distance: 14.2
click at [684, 198] on td "$140.00" at bounding box center [679, 193] width 56 height 53
drag, startPoint x: 668, startPoint y: 93, endPoint x: 675, endPoint y: 97, distance: 8.3
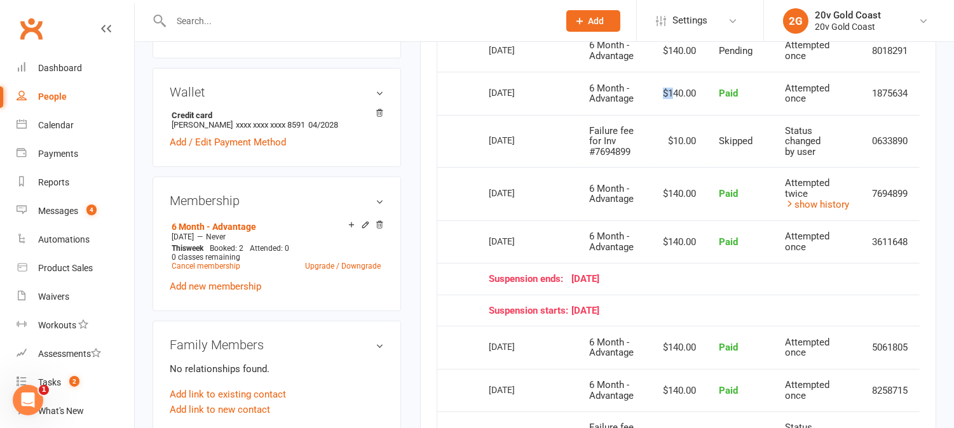
click at [675, 97] on td "$140.00" at bounding box center [679, 93] width 56 height 43
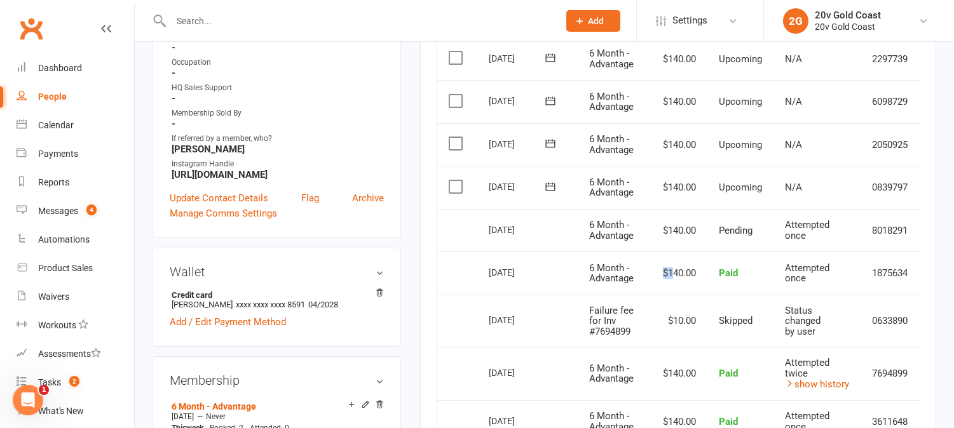
scroll to position [327, 0]
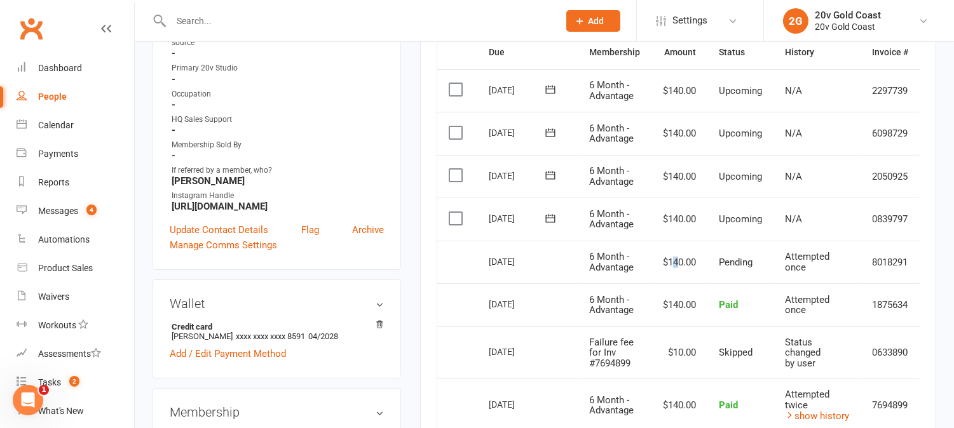
drag, startPoint x: 671, startPoint y: 256, endPoint x: 678, endPoint y: 257, distance: 7.1
click at [677, 257] on td "$140.00" at bounding box center [679, 262] width 56 height 43
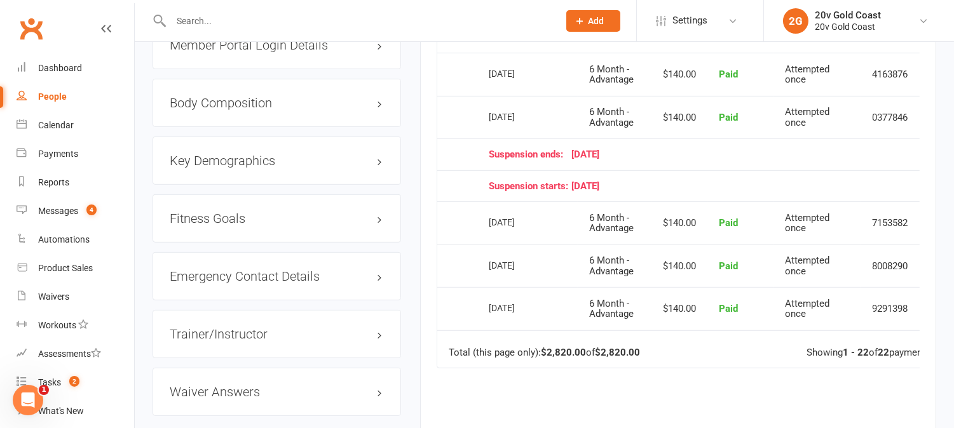
scroll to position [1174, 0]
click at [687, 311] on td "$140.00" at bounding box center [679, 309] width 56 height 43
drag, startPoint x: 674, startPoint y: 259, endPoint x: 674, endPoint y: 242, distance: 17.2
click at [679, 262] on td "$140.00" at bounding box center [679, 266] width 56 height 43
drag, startPoint x: 670, startPoint y: 217, endPoint x: 686, endPoint y: 229, distance: 20.5
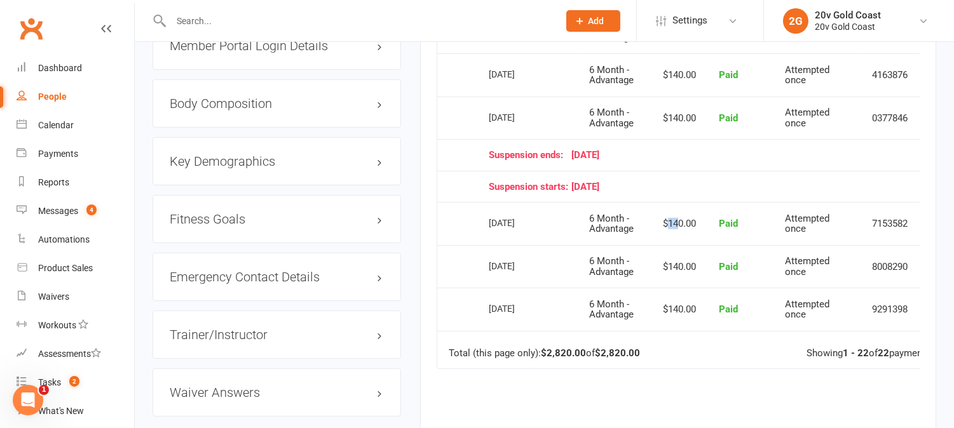
click at [686, 229] on td "$140.00" at bounding box center [679, 223] width 56 height 43
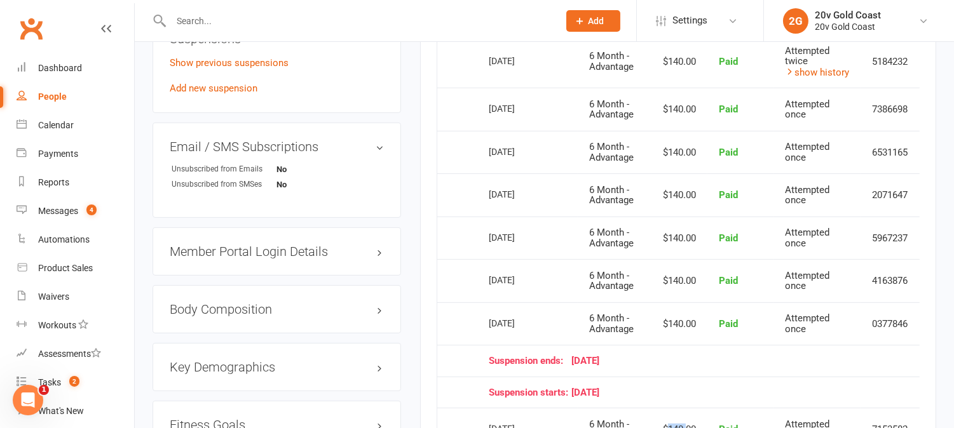
scroll to position [962, 0]
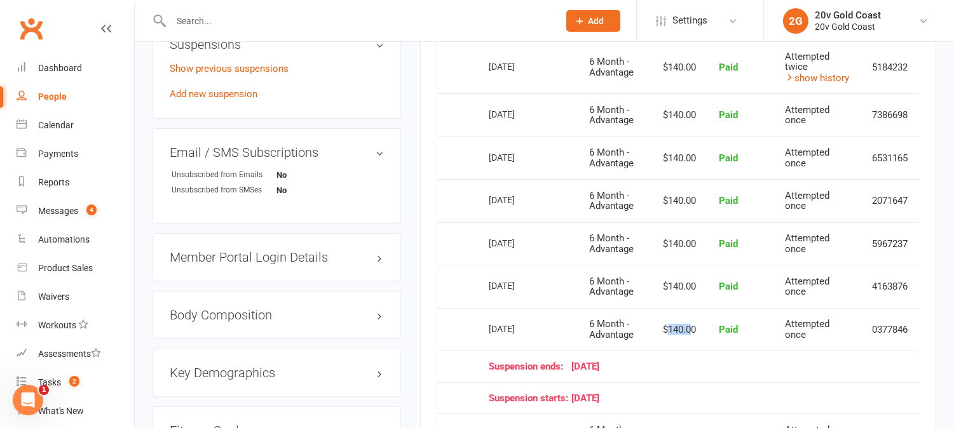
click at [690, 346] on td "$140.00" at bounding box center [679, 329] width 56 height 43
drag, startPoint x: 664, startPoint y: 287, endPoint x: 681, endPoint y: 285, distance: 17.9
click at [678, 287] on td "$140.00" at bounding box center [679, 286] width 56 height 43
drag, startPoint x: 674, startPoint y: 245, endPoint x: 676, endPoint y: 238, distance: 7.2
click at [675, 245] on td "$140.00" at bounding box center [679, 243] width 56 height 43
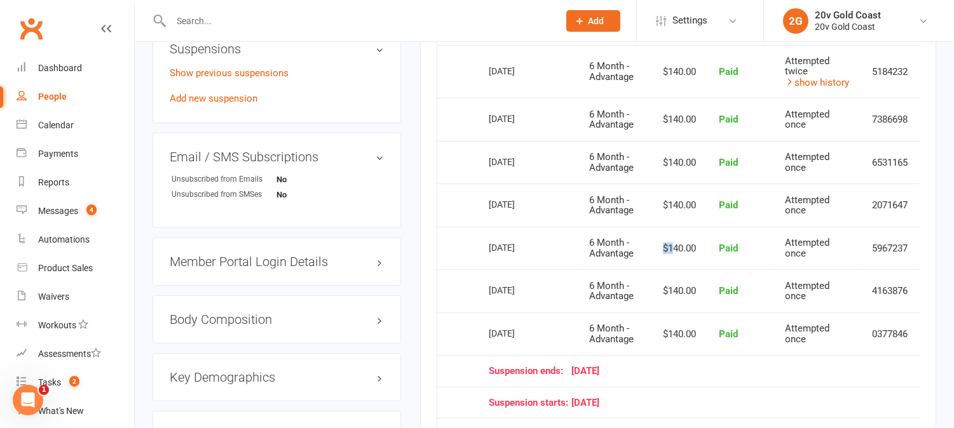
scroll to position [892, 0]
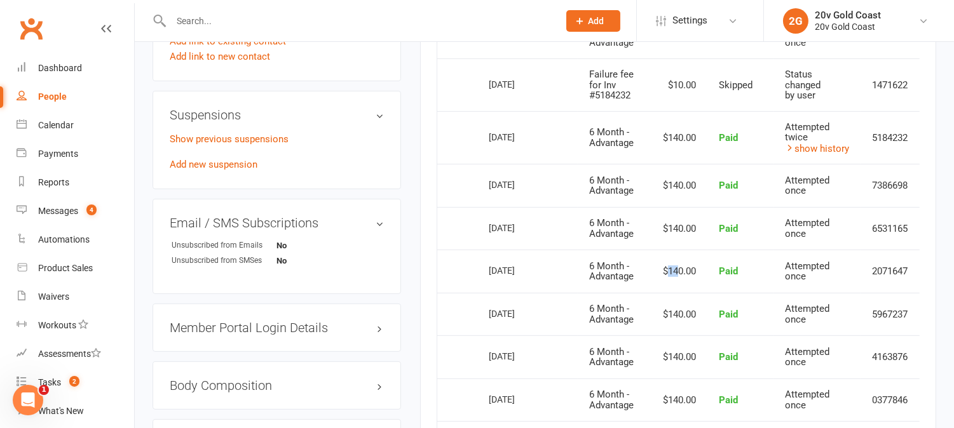
drag, startPoint x: 666, startPoint y: 267, endPoint x: 678, endPoint y: 271, distance: 12.9
click at [677, 271] on td "$140.00" at bounding box center [679, 271] width 56 height 43
drag, startPoint x: 666, startPoint y: 231, endPoint x: 682, endPoint y: 214, distance: 22.9
click at [676, 230] on td "$140.00" at bounding box center [679, 228] width 56 height 43
drag, startPoint x: 664, startPoint y: 178, endPoint x: 677, endPoint y: 185, distance: 15.6
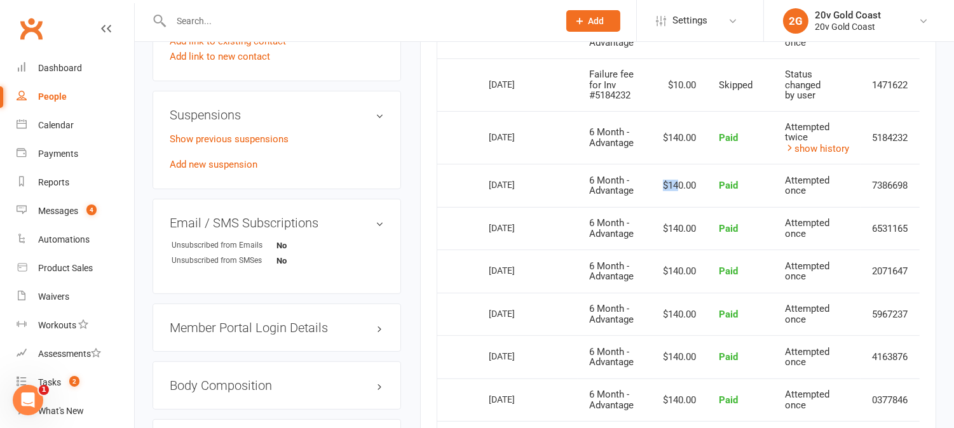
click at [677, 185] on td "$140.00" at bounding box center [679, 185] width 56 height 43
drag, startPoint x: 665, startPoint y: 132, endPoint x: 682, endPoint y: 140, distance: 19.0
click at [681, 140] on td "$140.00" at bounding box center [679, 137] width 56 height 53
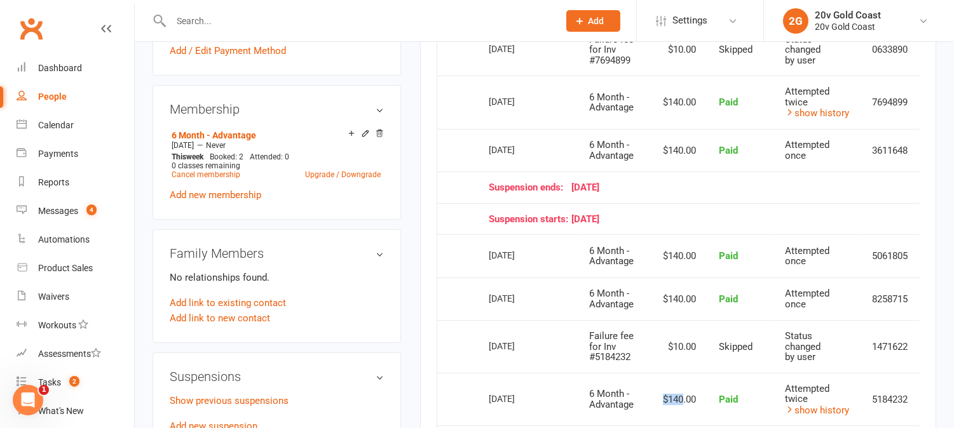
scroll to position [609, 0]
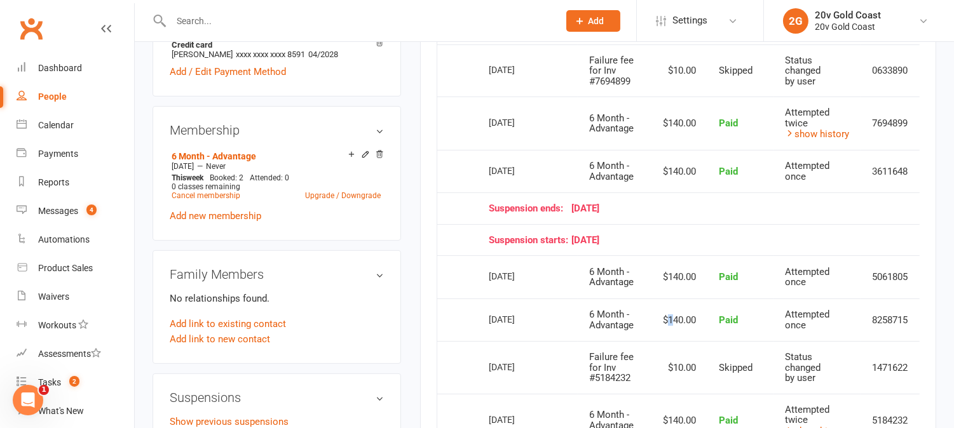
drag, startPoint x: 674, startPoint y: 315, endPoint x: 665, endPoint y: 308, distance: 11.3
click at [675, 316] on td "$140.00" at bounding box center [679, 320] width 56 height 43
click at [683, 274] on td "$140.00" at bounding box center [679, 276] width 56 height 43
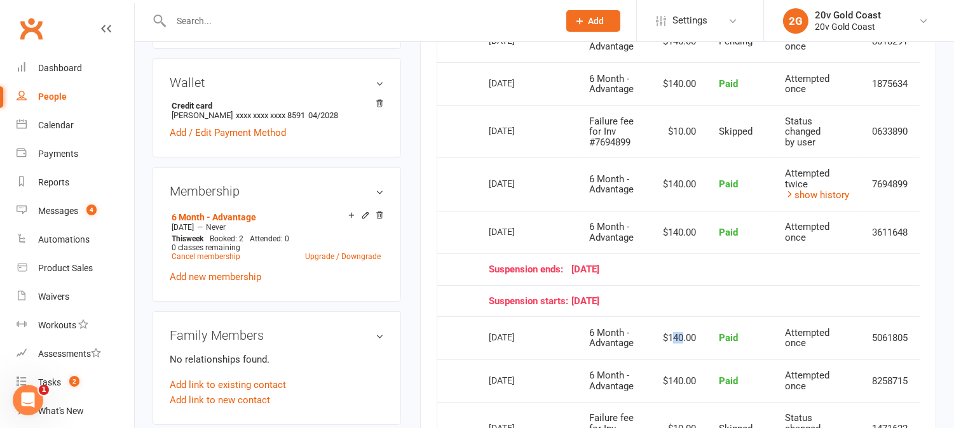
scroll to position [468, 0]
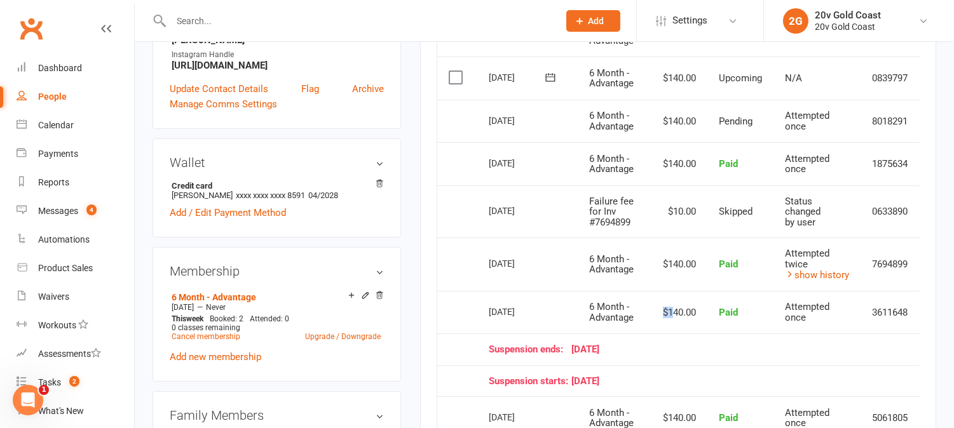
drag, startPoint x: 665, startPoint y: 313, endPoint x: 672, endPoint y: 287, distance: 26.8
click at [677, 313] on td "$140.00" at bounding box center [679, 312] width 56 height 43
drag, startPoint x: 669, startPoint y: 257, endPoint x: 683, endPoint y: 264, distance: 15.9
click at [682, 264] on td "$140.00" at bounding box center [679, 264] width 56 height 53
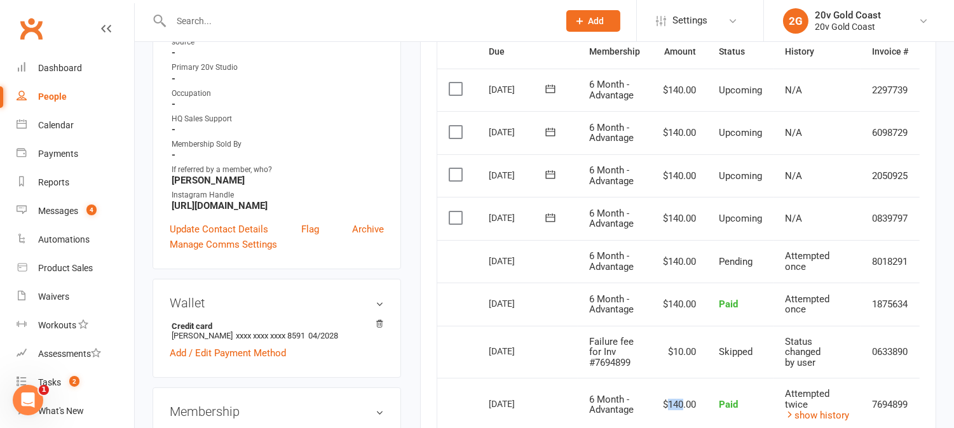
scroll to position [327, 0]
drag, startPoint x: 674, startPoint y: 302, endPoint x: 689, endPoint y: 301, distance: 14.6
click at [683, 302] on td "$140.00" at bounding box center [679, 304] width 56 height 43
drag, startPoint x: 664, startPoint y: 258, endPoint x: 672, endPoint y: 259, distance: 8.4
click at [672, 259] on td "$140.00" at bounding box center [679, 262] width 56 height 43
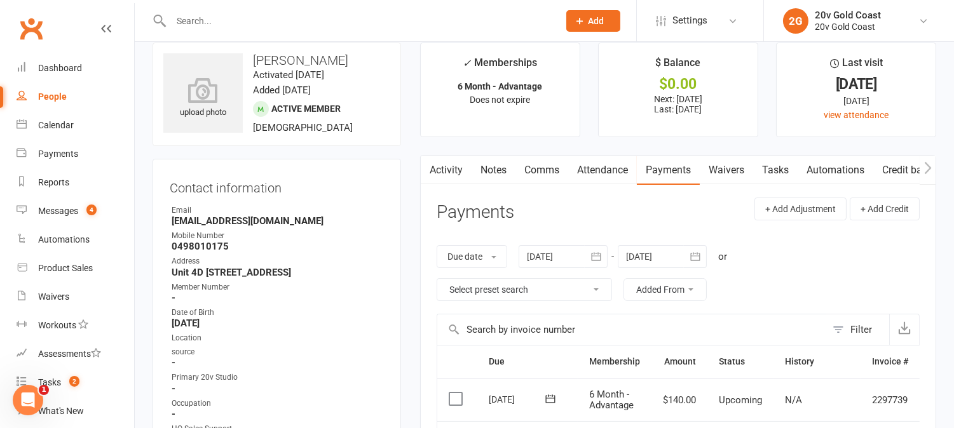
scroll to position [0, 0]
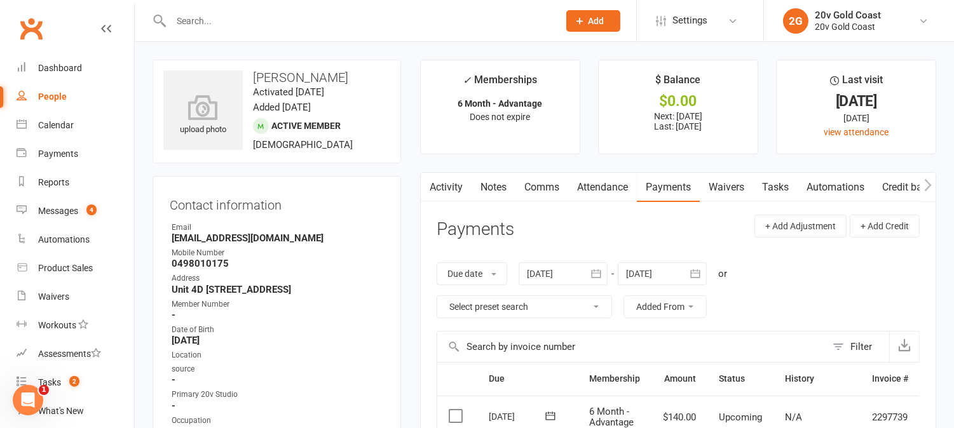
drag, startPoint x: 558, startPoint y: 181, endPoint x: 559, endPoint y: 188, distance: 7.1
click at [557, 180] on link "Comms" at bounding box center [541, 187] width 53 height 29
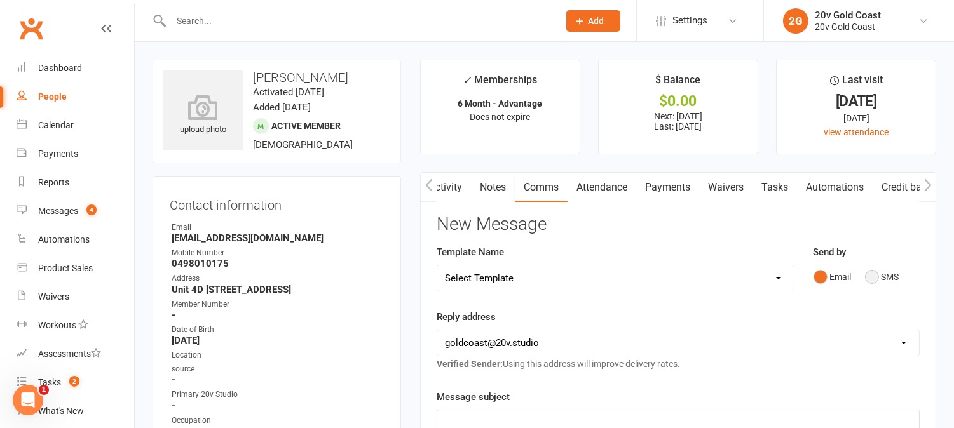
drag, startPoint x: 869, startPoint y: 280, endPoint x: 866, endPoint y: 327, distance: 47.7
click at [869, 278] on button "SMS" at bounding box center [882, 277] width 34 height 24
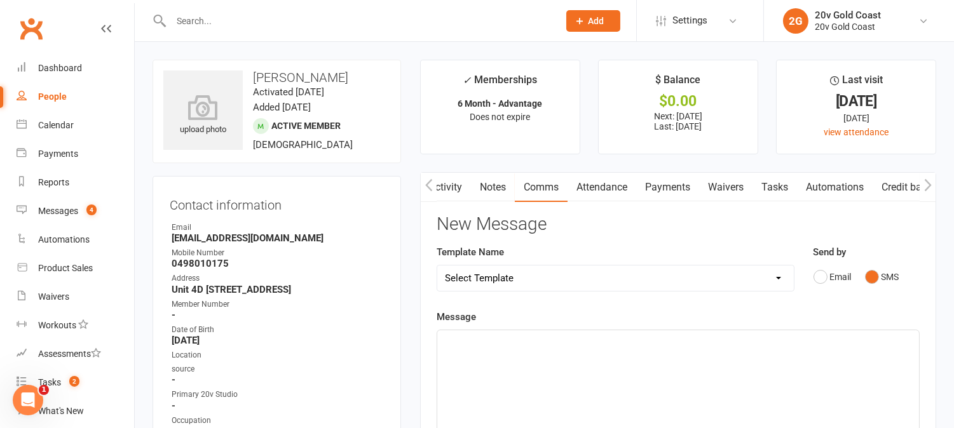
click at [866, 342] on p "﻿" at bounding box center [678, 341] width 466 height 15
click at [639, 360] on p "I have looked into your payment history" at bounding box center [678, 357] width 466 height 15
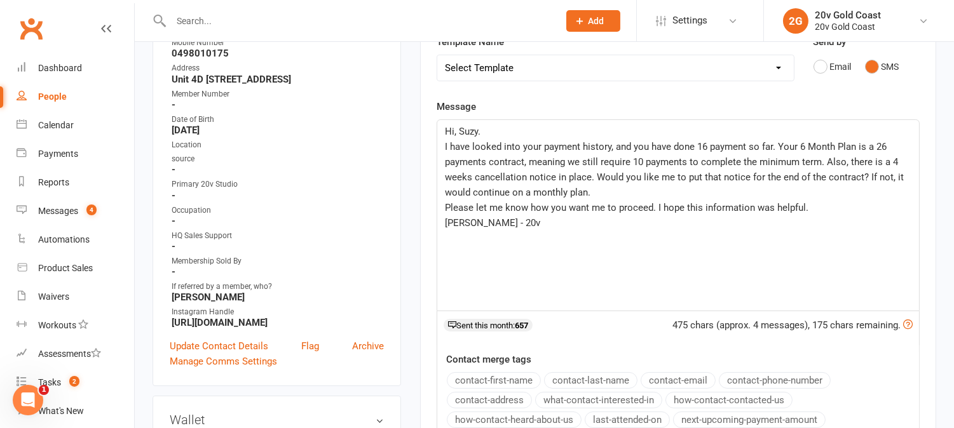
scroll to position [212, 0]
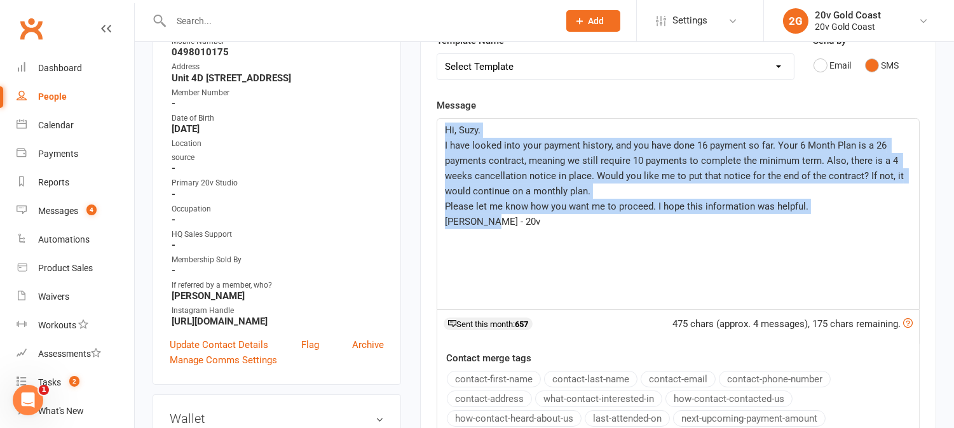
drag, startPoint x: 535, startPoint y: 235, endPoint x: 383, endPoint y: 88, distance: 211.7
copy div "Hi, Suzy. I have looked into your payment history, and you have done 16 payment…"
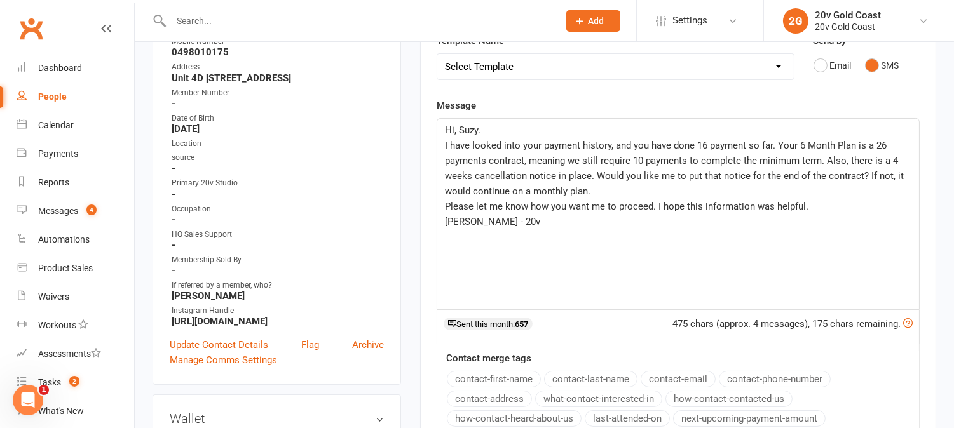
click at [414, 164] on main "✓ Memberships 6 Month - Advantage Does not expire $ Balance $0.00 Next: 19 Aug …" at bounding box center [678, 229] width 535 height 762
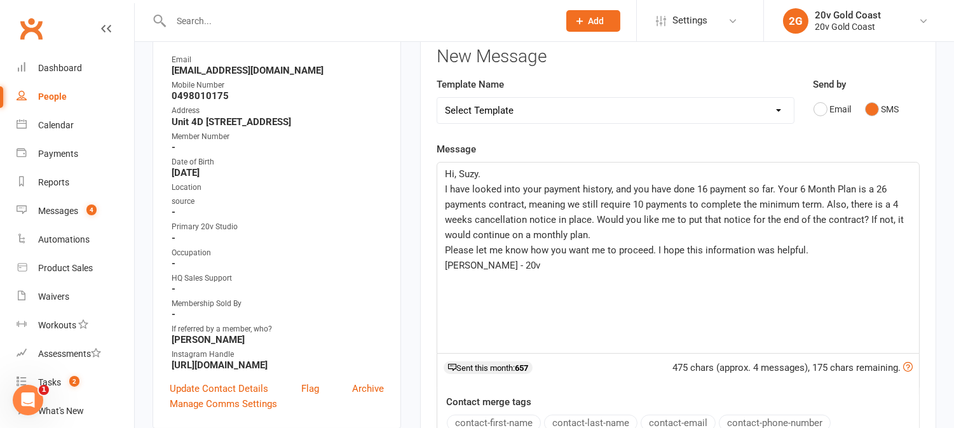
scroll to position [0, 0]
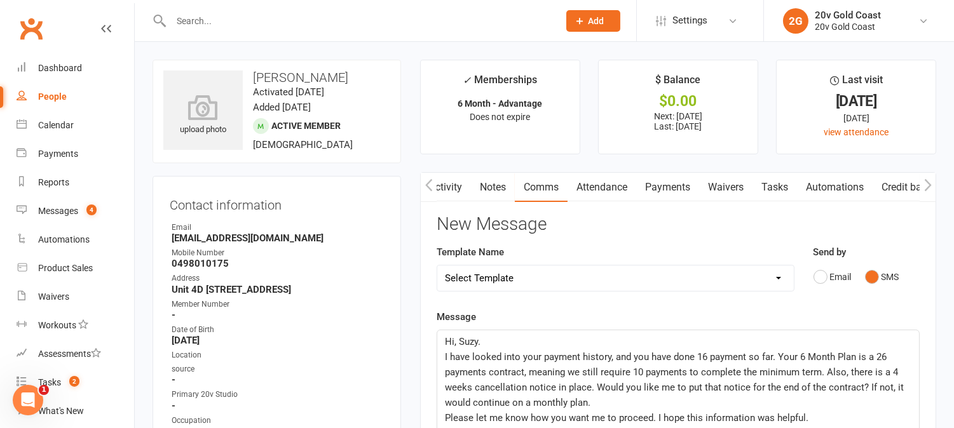
click at [672, 191] on link "Payments" at bounding box center [667, 187] width 63 height 29
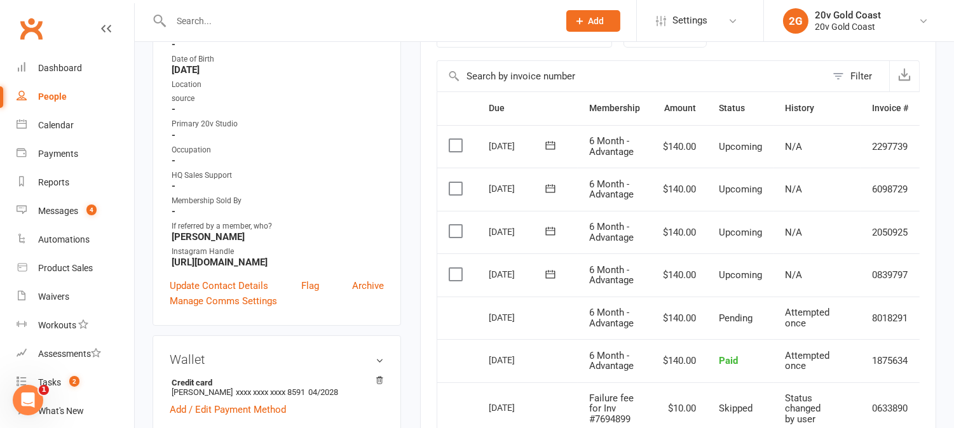
scroll to position [141, 0]
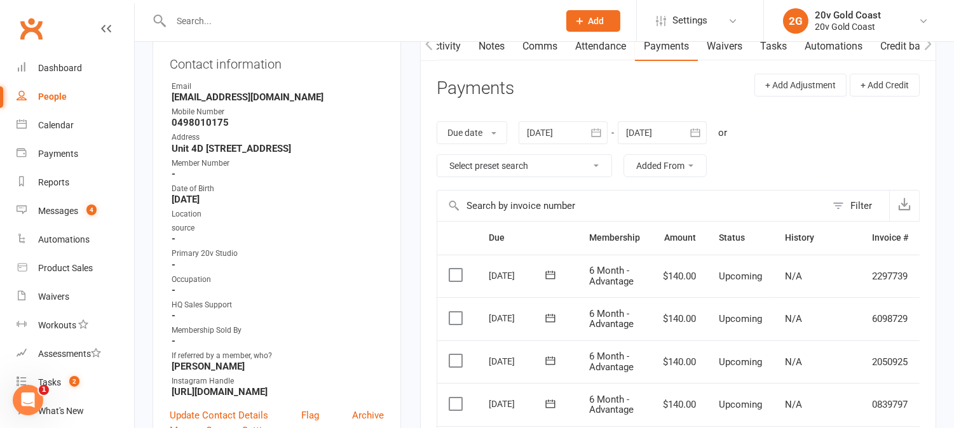
click at [549, 135] on div at bounding box center [563, 132] width 89 height 23
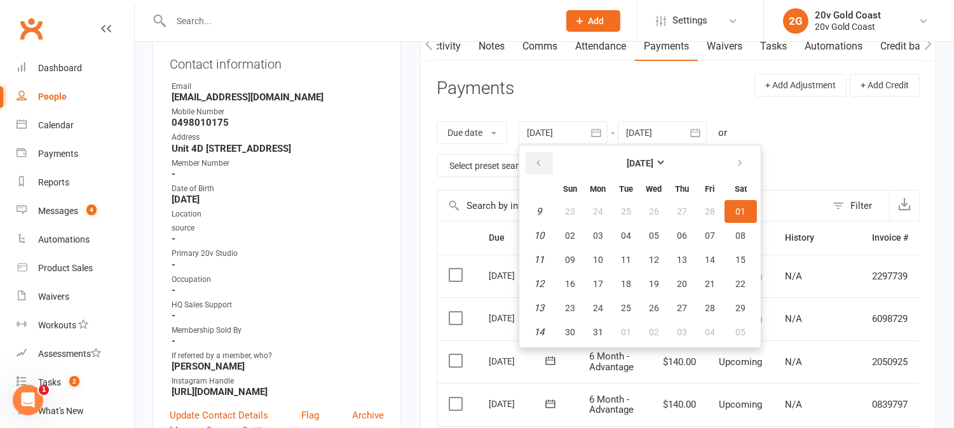
click at [536, 158] on icon "button" at bounding box center [538, 163] width 9 height 10
click at [536, 160] on icon "button" at bounding box center [538, 163] width 9 height 10
drag, startPoint x: 536, startPoint y: 161, endPoint x: 536, endPoint y: 168, distance: 7.0
click at [536, 161] on icon "button" at bounding box center [538, 163] width 9 height 10
click at [568, 207] on span "01" at bounding box center [570, 212] width 10 height 10
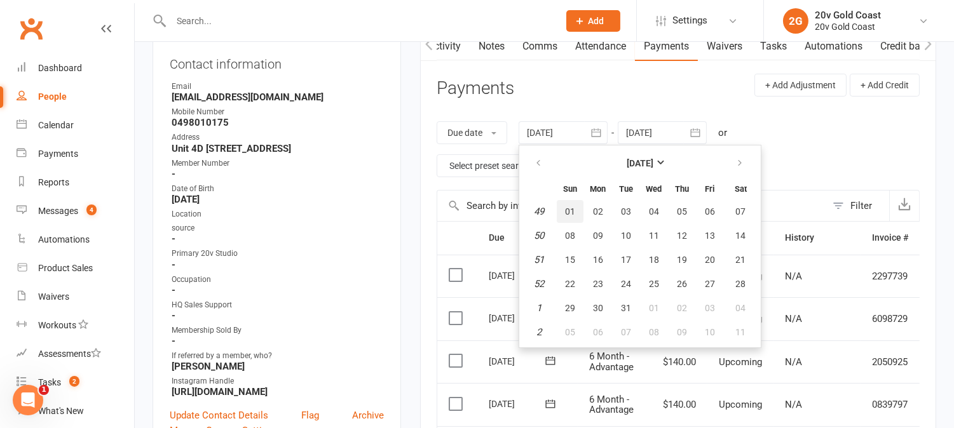
type input "01 Dec 2024"
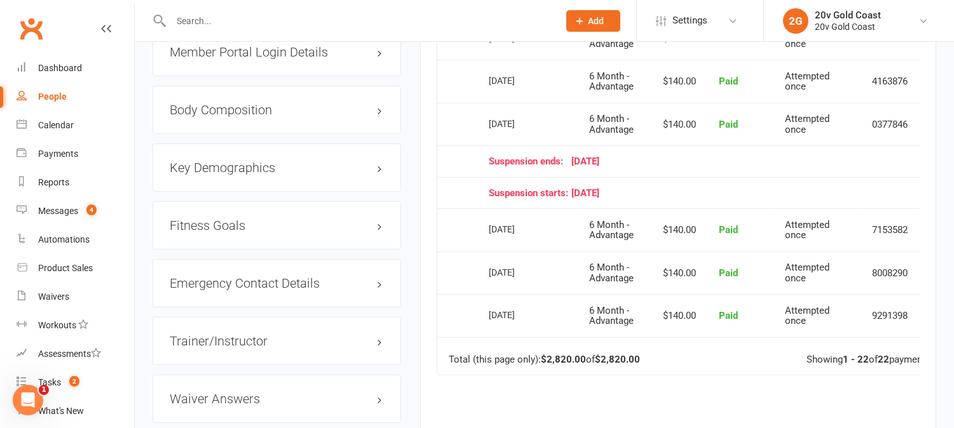
scroll to position [1200, 0]
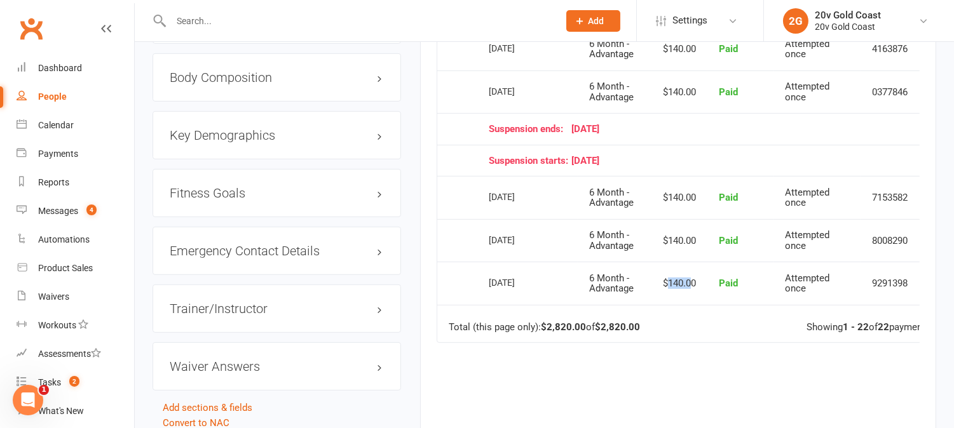
drag, startPoint x: 665, startPoint y: 280, endPoint x: 696, endPoint y: 284, distance: 30.7
click at [694, 287] on td "$140.00" at bounding box center [679, 283] width 56 height 43
click at [693, 244] on td "$140.00" at bounding box center [679, 240] width 56 height 43
drag, startPoint x: 669, startPoint y: 191, endPoint x: 689, endPoint y: 206, distance: 25.4
click at [689, 206] on td "$140.00" at bounding box center [679, 197] width 56 height 43
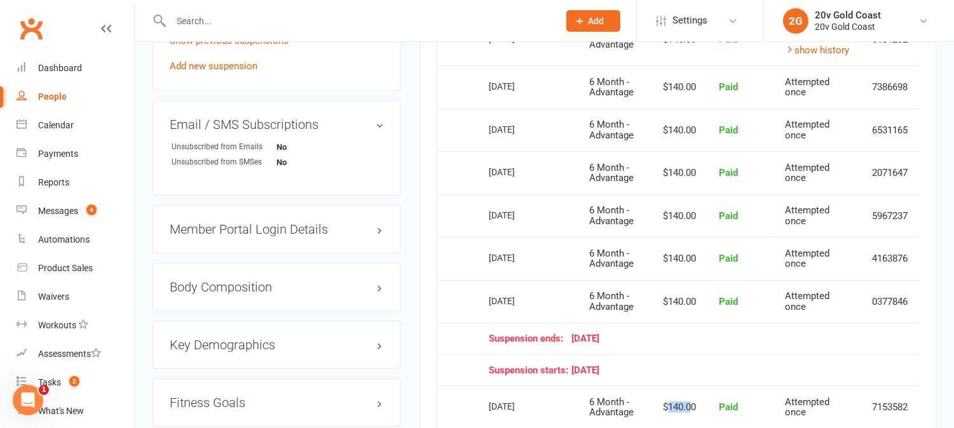
scroll to position [988, 0]
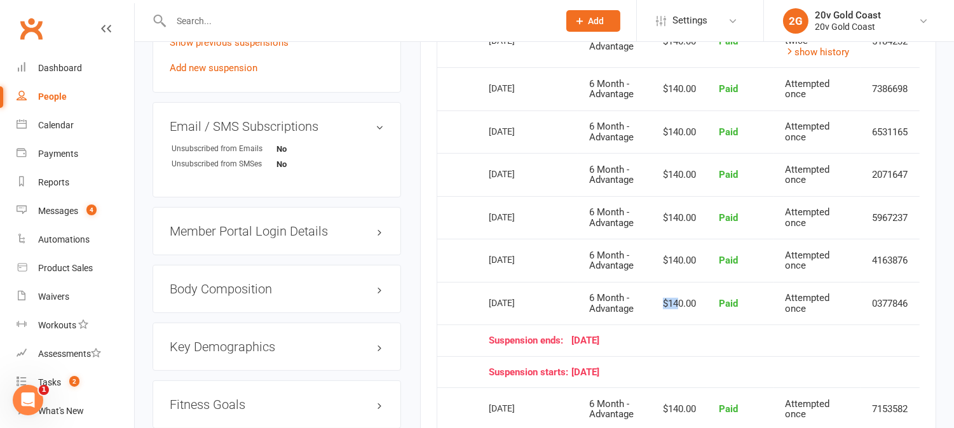
drag, startPoint x: 662, startPoint y: 288, endPoint x: 676, endPoint y: 276, distance: 18.1
click at [684, 299] on td "$140.00" at bounding box center [679, 303] width 56 height 43
drag, startPoint x: 665, startPoint y: 255, endPoint x: 695, endPoint y: 264, distance: 31.4
click at [695, 264] on td "$140.00" at bounding box center [679, 260] width 56 height 43
drag, startPoint x: 658, startPoint y: 208, endPoint x: 685, endPoint y: 217, distance: 28.1
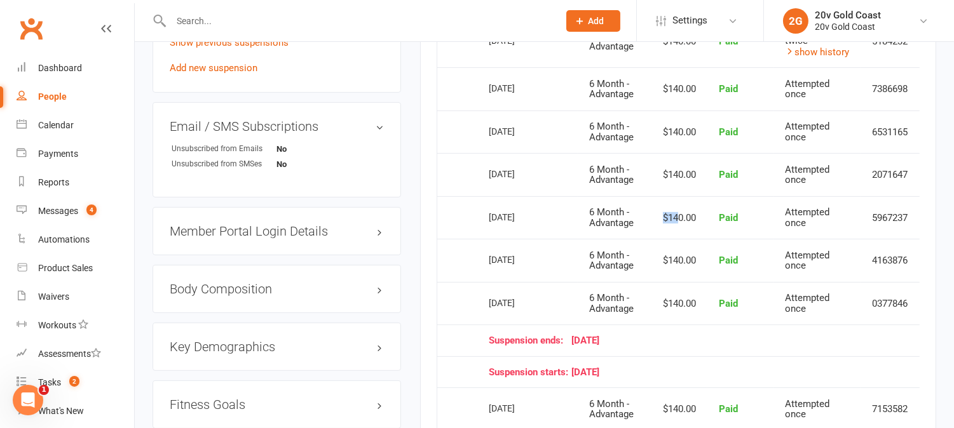
click at [683, 217] on td "$140.00" at bounding box center [679, 217] width 56 height 43
drag, startPoint x: 671, startPoint y: 168, endPoint x: 688, endPoint y: 172, distance: 17.7
click at [688, 174] on td "$140.00" at bounding box center [679, 174] width 56 height 43
drag, startPoint x: 679, startPoint y: 128, endPoint x: 688, endPoint y: 132, distance: 9.4
click at [688, 132] on td "$140.00" at bounding box center [679, 132] width 56 height 43
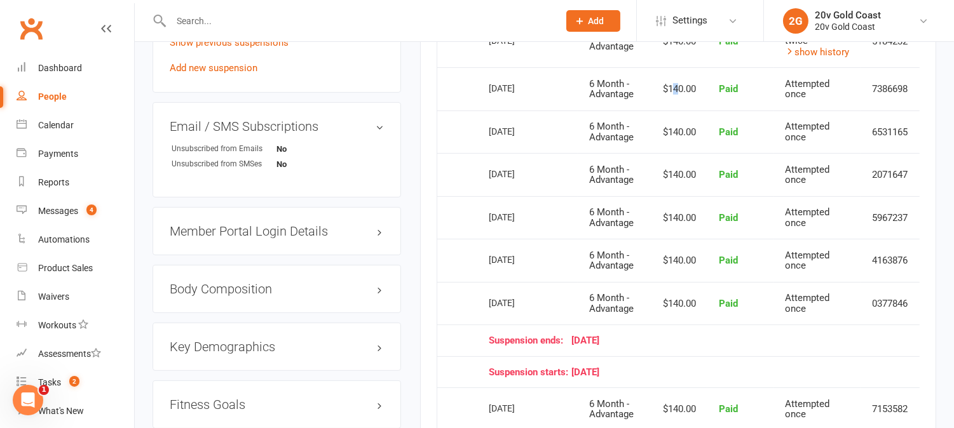
drag, startPoint x: 680, startPoint y: 90, endPoint x: 690, endPoint y: 97, distance: 12.2
click at [687, 95] on td "$140.00" at bounding box center [679, 88] width 56 height 43
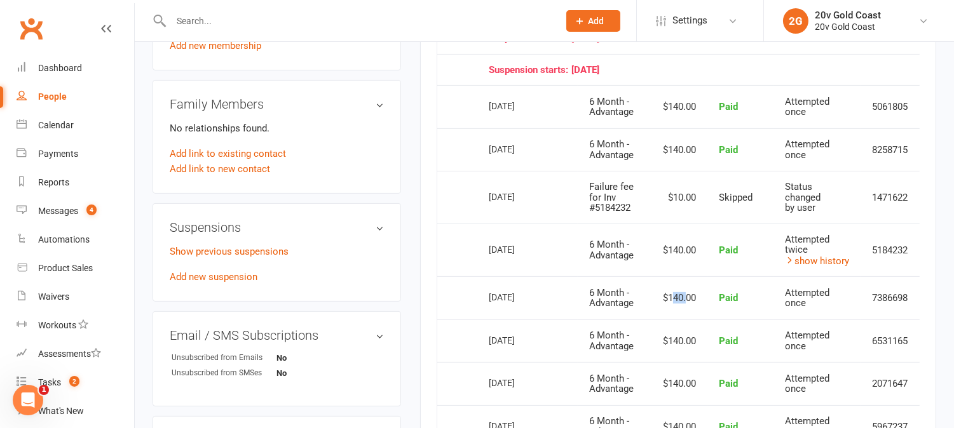
scroll to position [777, 0]
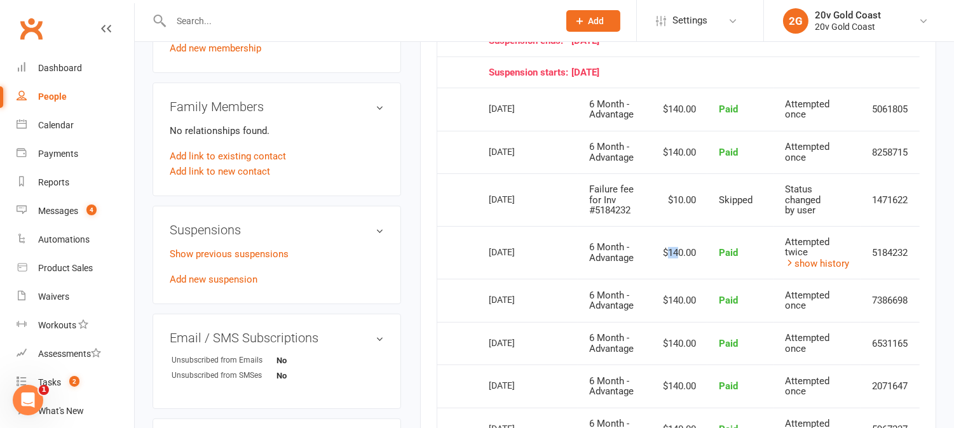
drag, startPoint x: 667, startPoint y: 245, endPoint x: 679, endPoint y: 237, distance: 13.7
click at [681, 245] on td "$140.00" at bounding box center [679, 252] width 56 height 53
drag, startPoint x: 669, startPoint y: 144, endPoint x: 684, endPoint y: 139, distance: 16.7
click at [680, 144] on td "$140.00" at bounding box center [679, 152] width 56 height 43
drag, startPoint x: 669, startPoint y: 96, endPoint x: 710, endPoint y: 111, distance: 43.4
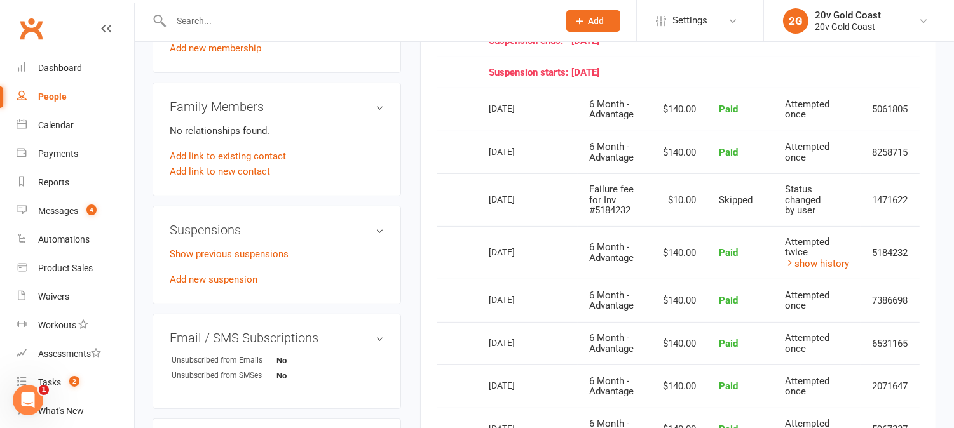
click at [687, 104] on td "$140.00" at bounding box center [679, 109] width 56 height 43
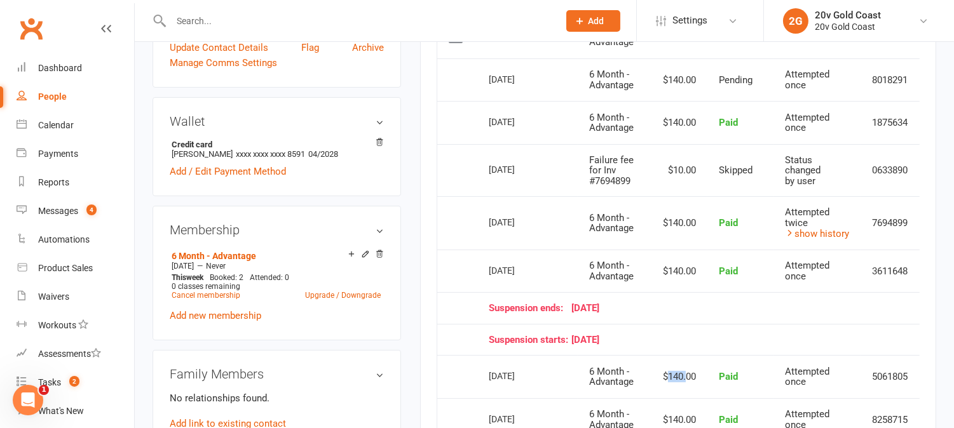
scroll to position [494, 0]
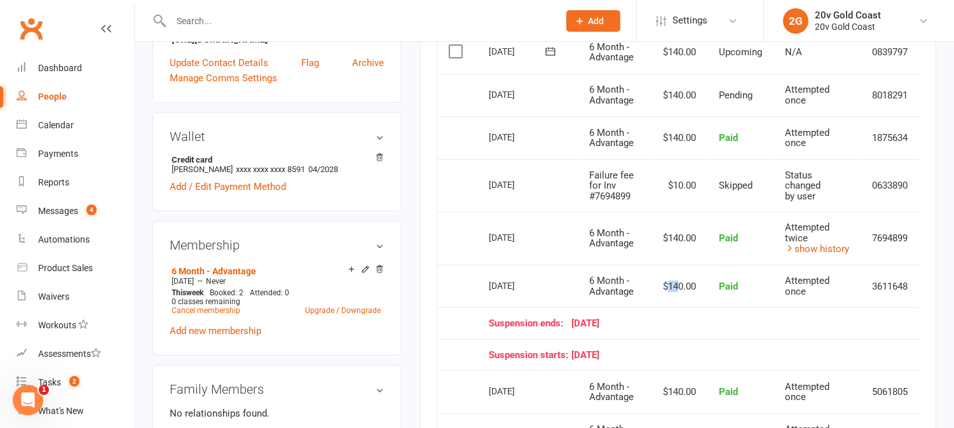
drag, startPoint x: 670, startPoint y: 277, endPoint x: 683, endPoint y: 285, distance: 14.8
click at [681, 287] on td "$140.00" at bounding box center [679, 286] width 56 height 43
click at [677, 237] on td "$140.00" at bounding box center [679, 238] width 56 height 53
click at [674, 144] on td "$140.00" at bounding box center [679, 137] width 56 height 43
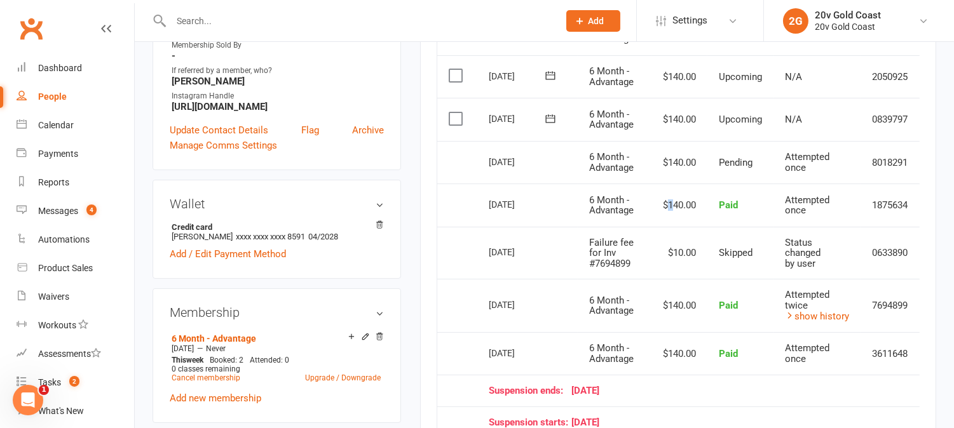
scroll to position [353, 0]
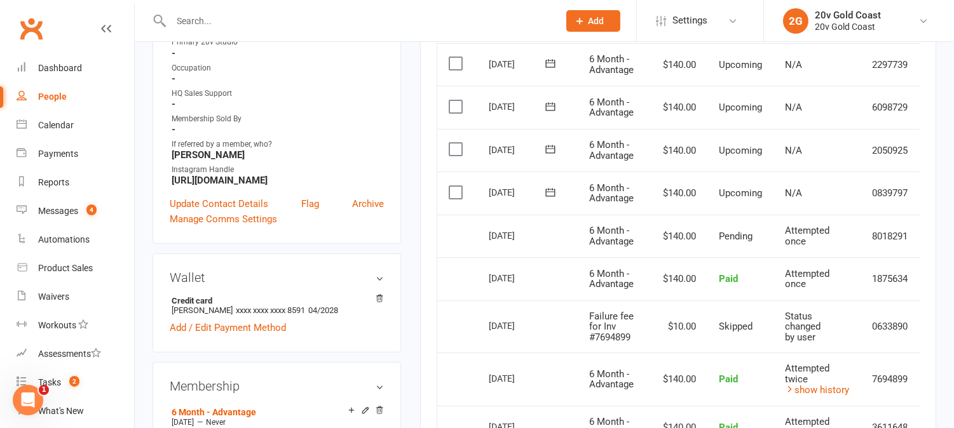
click at [674, 238] on td "$140.00" at bounding box center [679, 236] width 56 height 43
drag, startPoint x: 668, startPoint y: 229, endPoint x: 690, endPoint y: 228, distance: 22.3
click at [690, 229] on td "$140.00" at bounding box center [679, 236] width 56 height 43
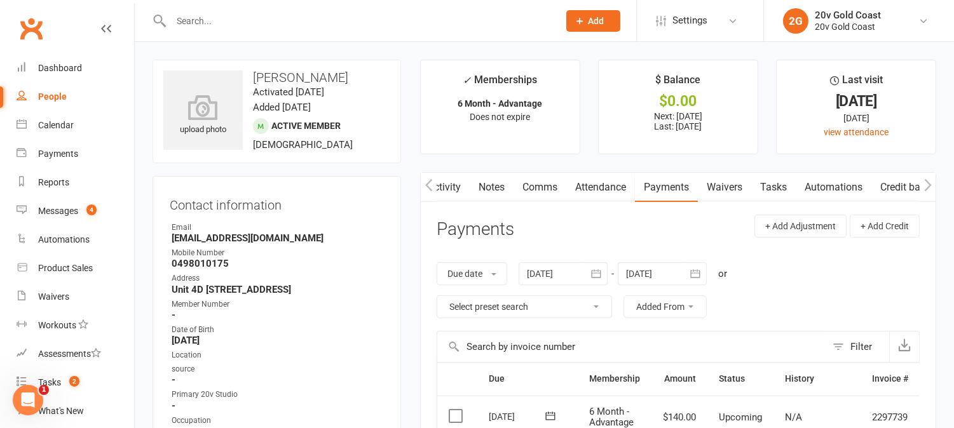
click at [541, 179] on link "Comms" at bounding box center [540, 187] width 53 height 29
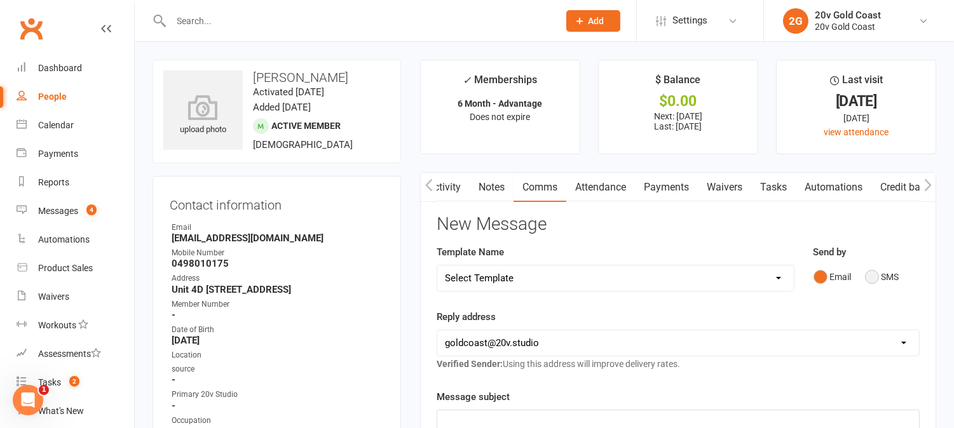
click at [878, 278] on button "SMS" at bounding box center [882, 277] width 34 height 24
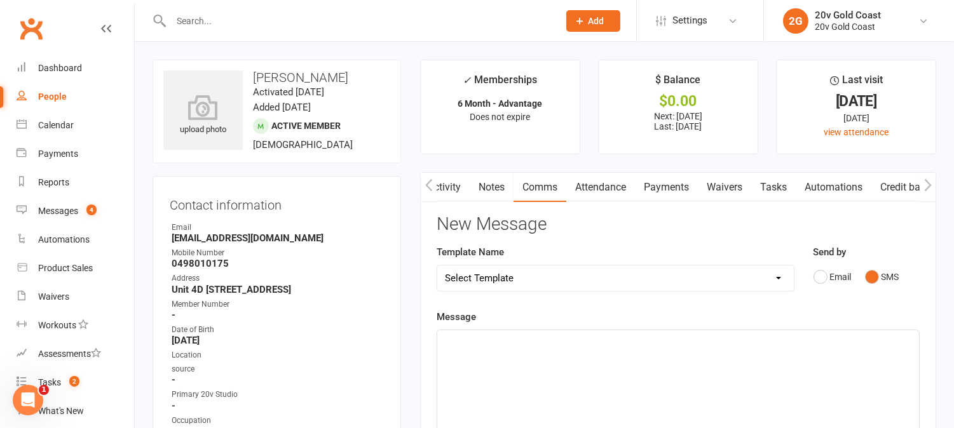
click at [888, 351] on div "﻿" at bounding box center [678, 425] width 482 height 191
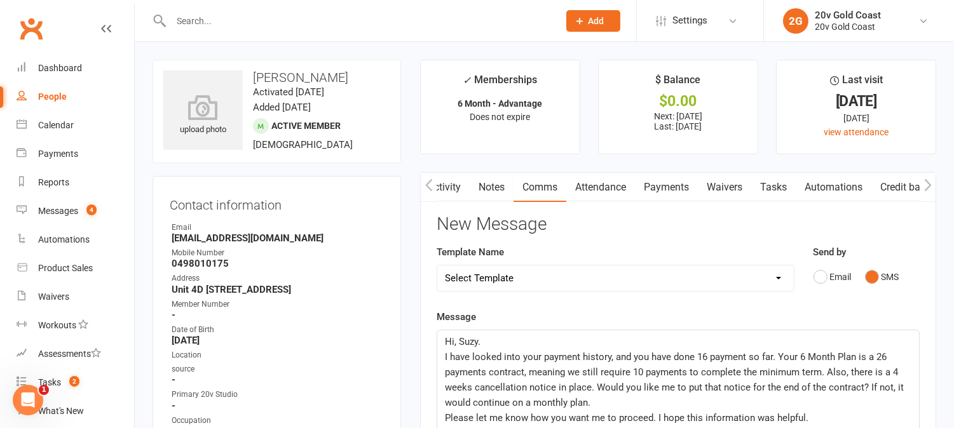
scroll to position [219, 0]
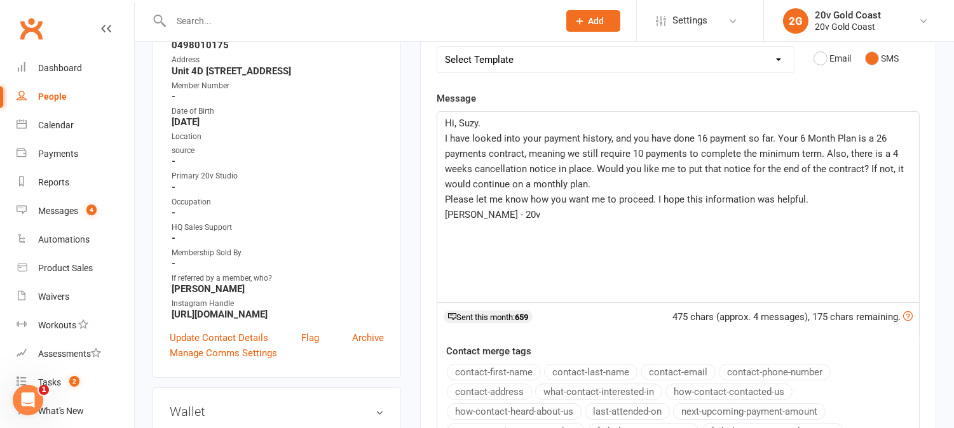
click at [772, 138] on span "I have looked into your payment history, and you have done 16 payment so far. Y…" at bounding box center [675, 161] width 461 height 57
click at [667, 219] on p "Juan - 20v" at bounding box center [678, 214] width 466 height 15
click at [502, 143] on span "I have looked into your payment history, and you have done 16 payment so far (c…" at bounding box center [676, 161] width 463 height 57
click at [505, 159] on p "I have looked into your payment history, and you have done 16 payment so far (c…" at bounding box center [678, 161] width 466 height 61
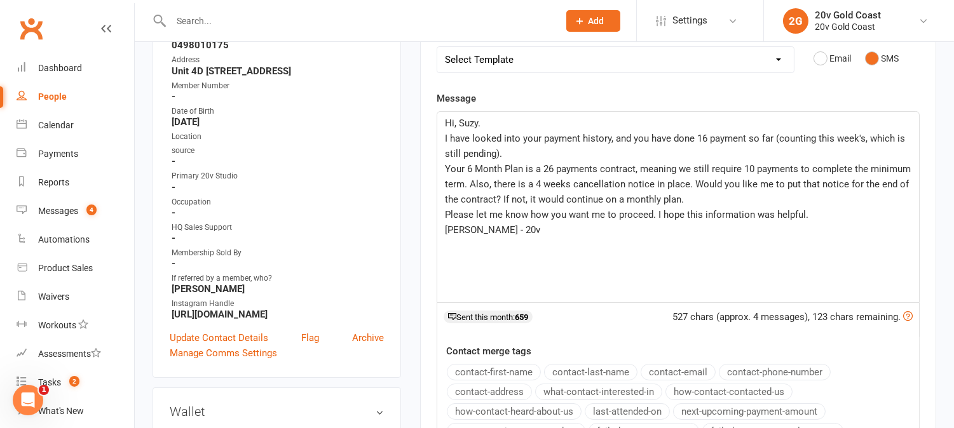
click at [472, 184] on span "Your 6 Month Plan is a 26 payments contract, meaning we still require 10 paymen…" at bounding box center [679, 184] width 468 height 42
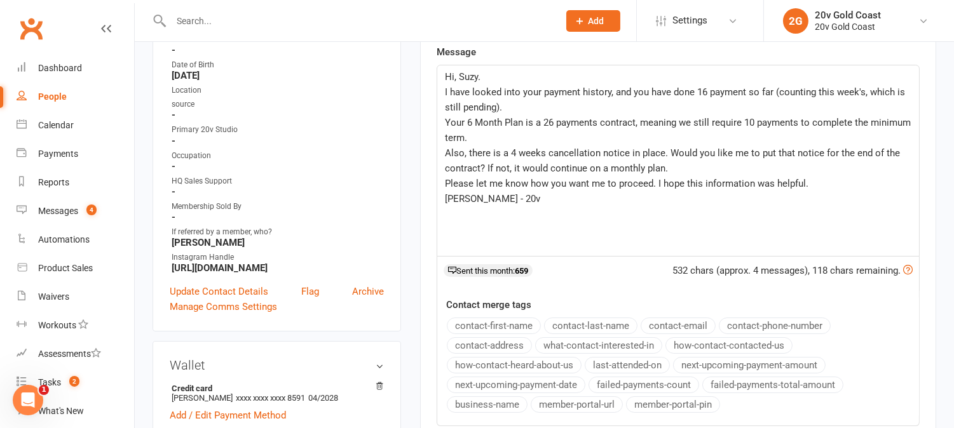
scroll to position [289, 0]
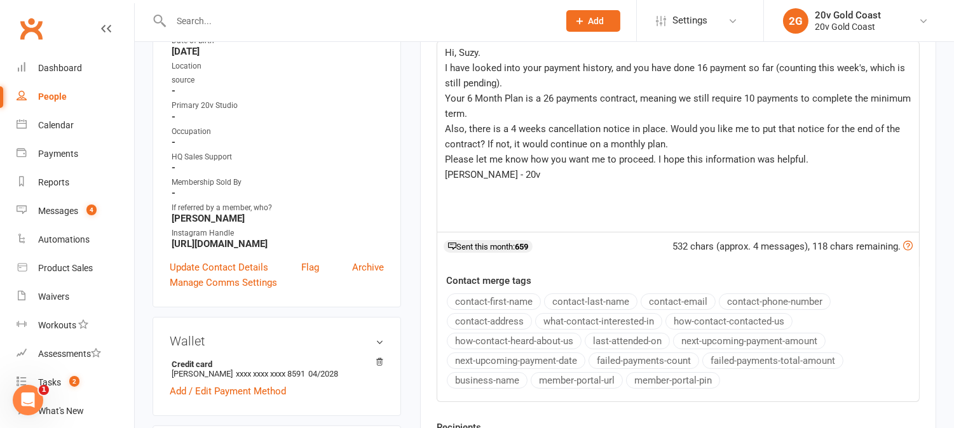
click at [658, 128] on span "Also, there is a 4 weeks cancellation notice in place. Would you like me to put…" at bounding box center [674, 136] width 458 height 27
click at [661, 129] on span "Also, there is a 4 weeks cancellation notice in place. Would you like me to put…" at bounding box center [674, 136] width 458 height 27
click at [626, 129] on span "Also, there is a 4 weeks cancellation notice in place. Would you like me to put…" at bounding box center [674, 136] width 458 height 27
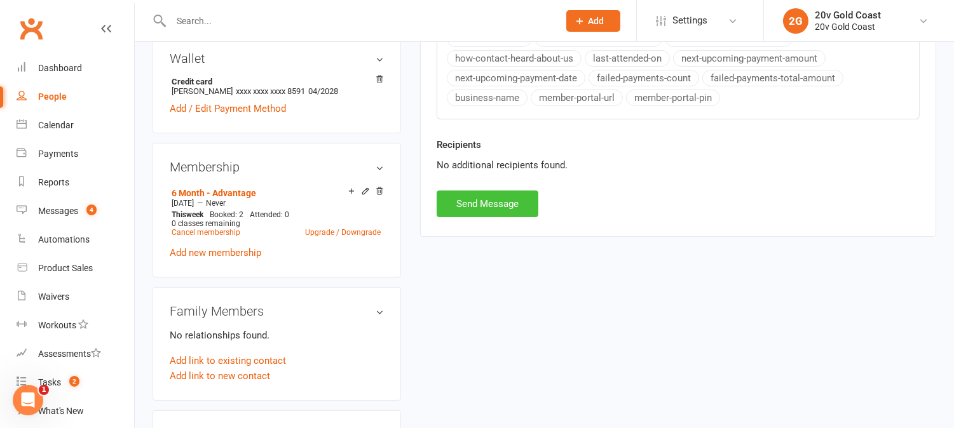
click at [491, 205] on button "Send Message" at bounding box center [488, 204] width 102 height 27
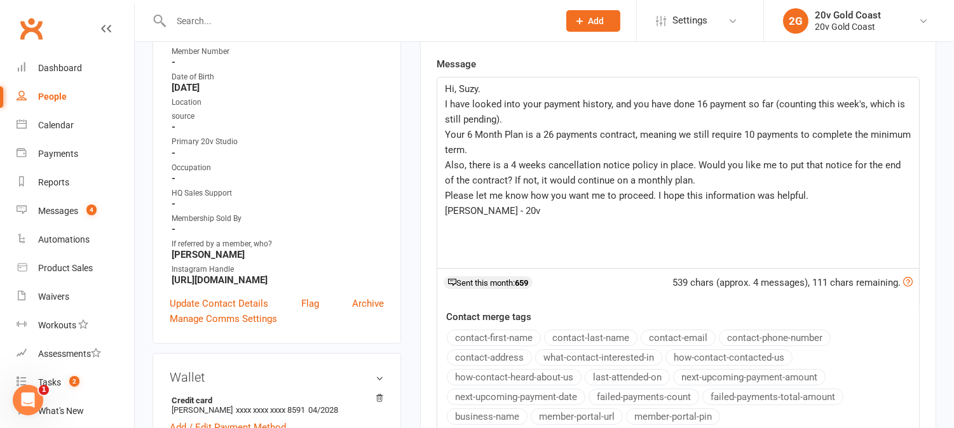
scroll to position [78, 0]
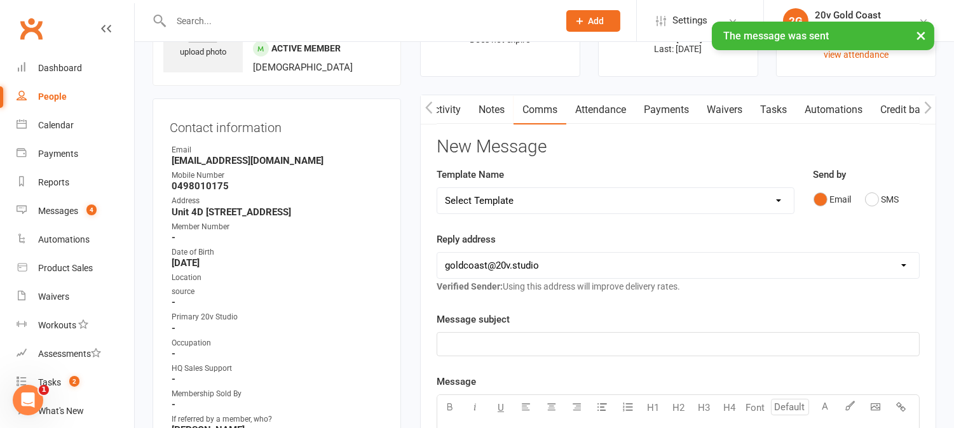
click at [452, 107] on link "Activity" at bounding box center [444, 109] width 51 height 29
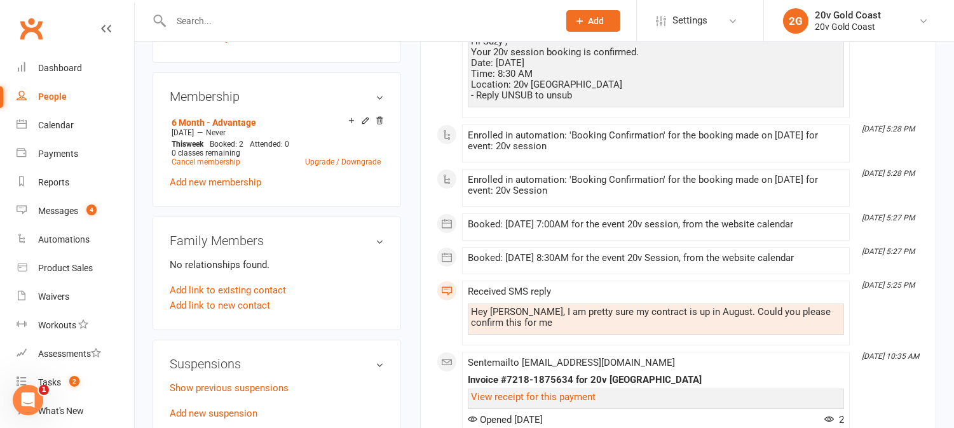
scroll to position [78, 0]
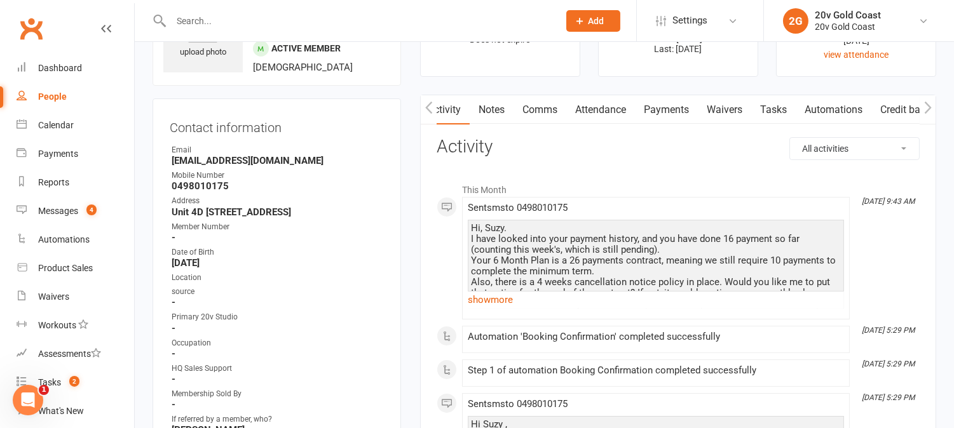
click at [510, 305] on link "show more" at bounding box center [656, 300] width 376 height 18
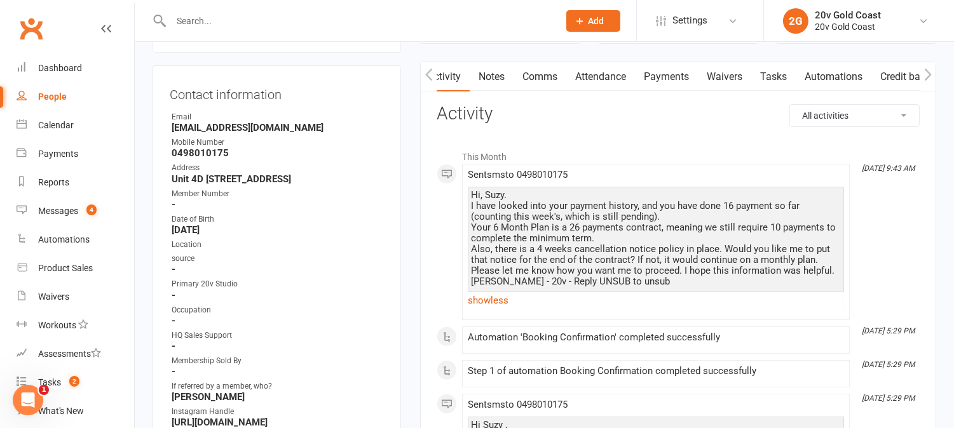
scroll to position [0, 0]
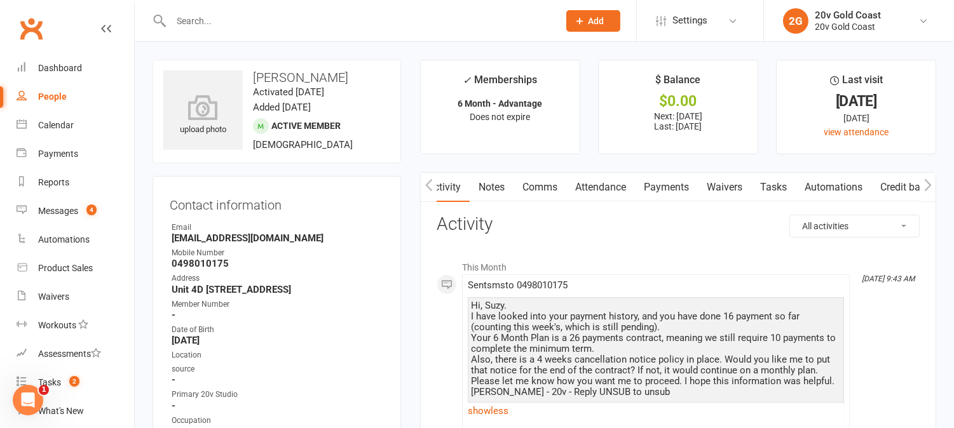
click at [668, 189] on link "Payments" at bounding box center [666, 187] width 63 height 29
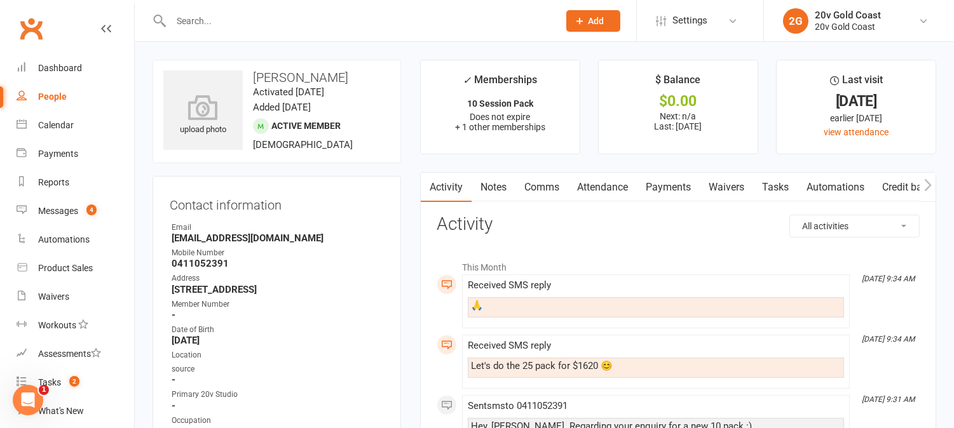
click at [555, 192] on link "Comms" at bounding box center [541, 187] width 53 height 29
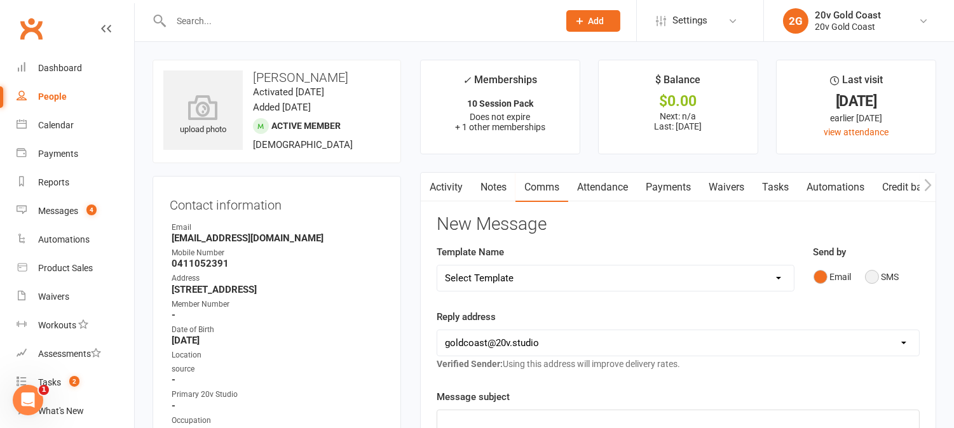
click at [873, 278] on button "SMS" at bounding box center [882, 277] width 34 height 24
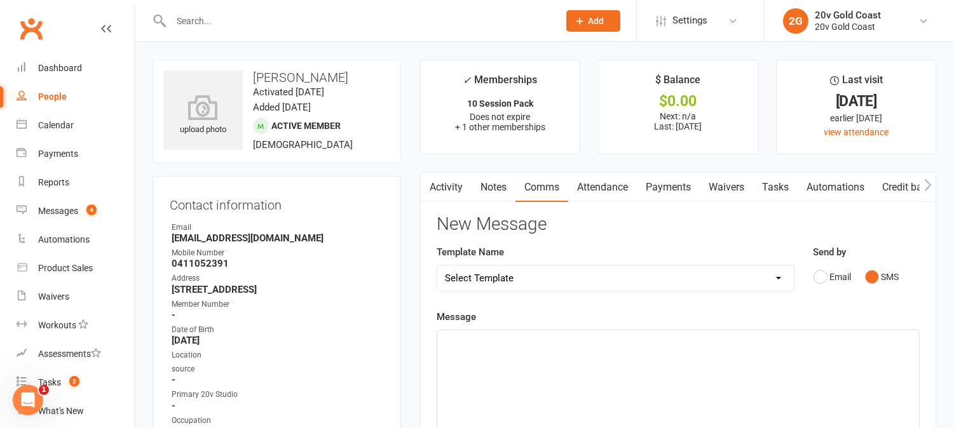
click at [677, 344] on p "﻿" at bounding box center [678, 341] width 466 height 15
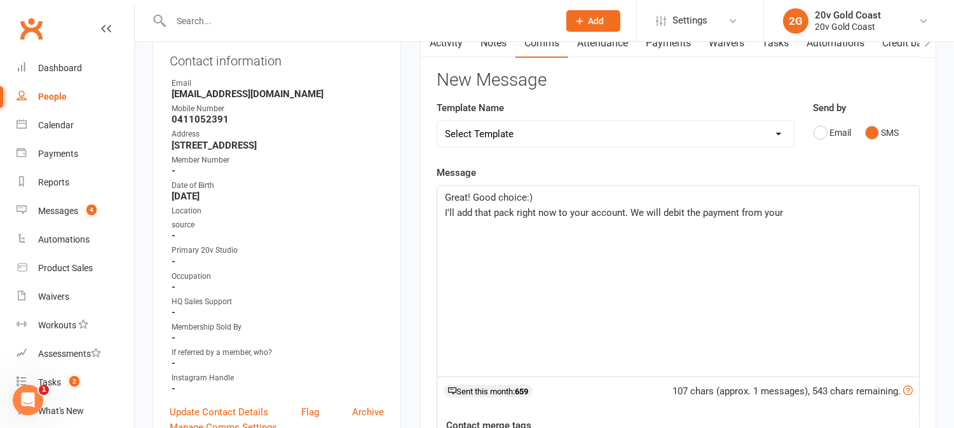
scroll to position [141, 0]
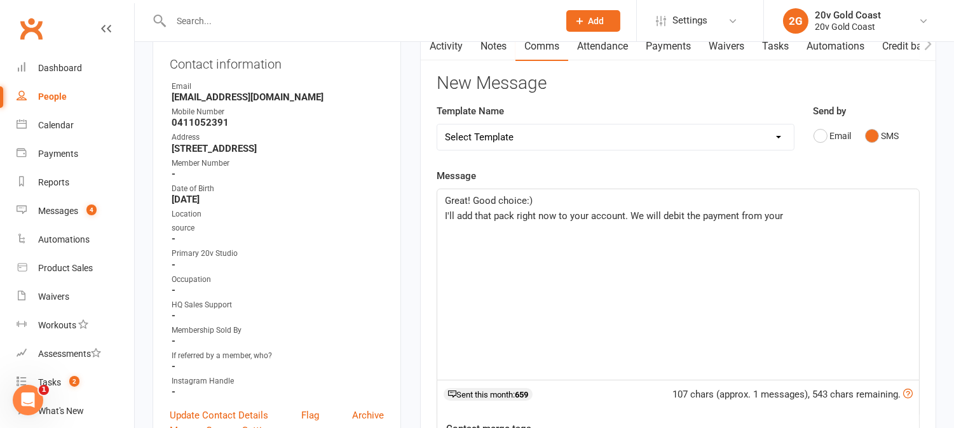
drag, startPoint x: 632, startPoint y: 214, endPoint x: 826, endPoint y: 236, distance: 195.8
click at [826, 236] on div "Great! Good choice:) I'll add that pack right now to your account. We will debi…" at bounding box center [678, 284] width 482 height 191
click at [726, 221] on span "I'll add that pack right now to your account. What payment methodwould you like…" at bounding box center [666, 215] width 443 height 11
click at [899, 222] on p "I'll add that pack right now to your account. What payment method would you lik…" at bounding box center [678, 215] width 466 height 15
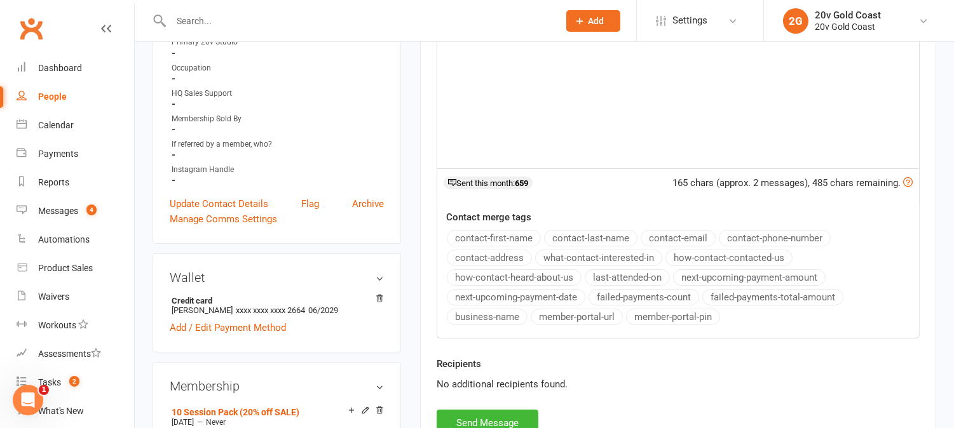
scroll to position [282, 0]
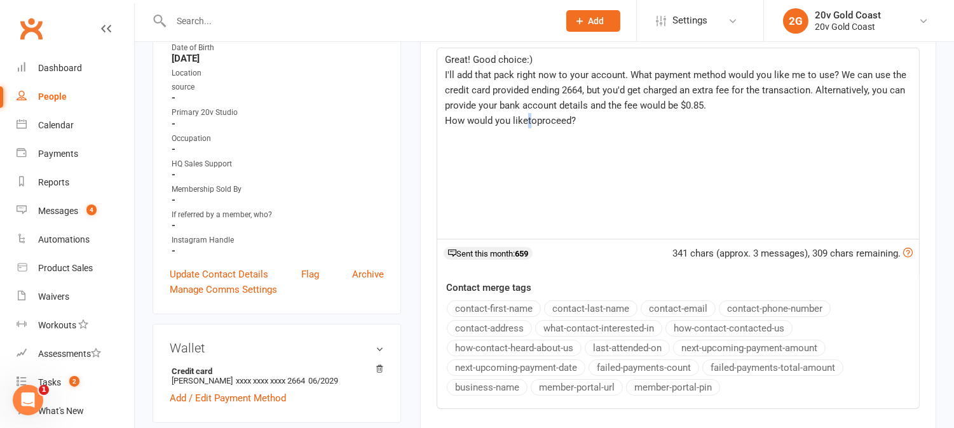
click at [528, 119] on span "How would you liketoproceed?" at bounding box center [510, 120] width 131 height 11
click at [538, 121] on span "How would you like toproceed?" at bounding box center [511, 120] width 133 height 11
click at [526, 119] on span "How would you like to proceed?" at bounding box center [513, 120] width 136 height 11
click at [596, 121] on p "How would you like me to proceed?" at bounding box center [678, 120] width 466 height 15
click at [460, 141] on p "Juqan - 20v" at bounding box center [678, 135] width 466 height 15
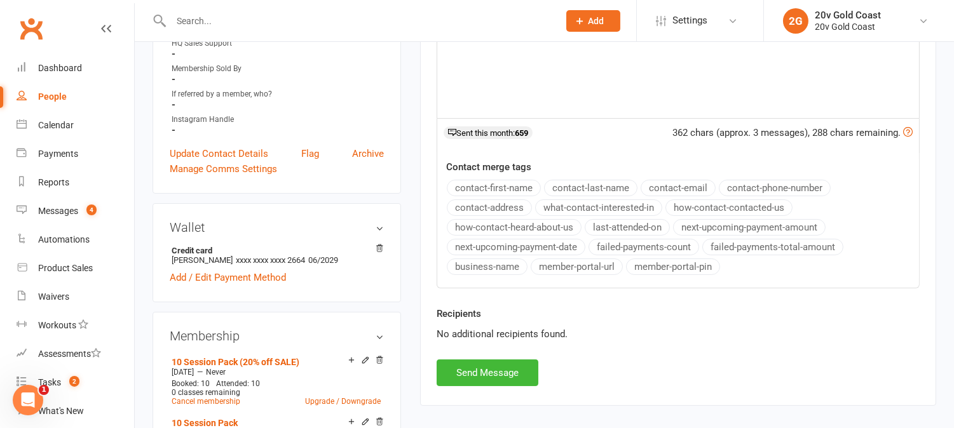
scroll to position [494, 0]
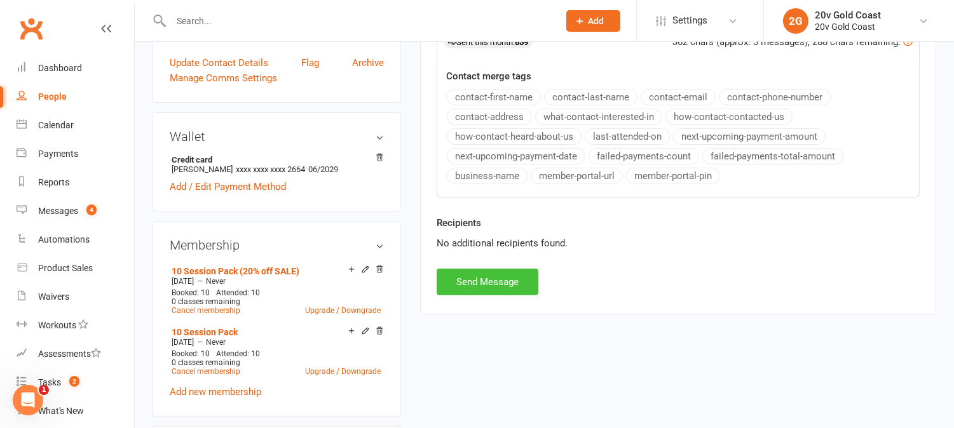
click at [512, 287] on button "Send Message" at bounding box center [488, 282] width 102 height 27
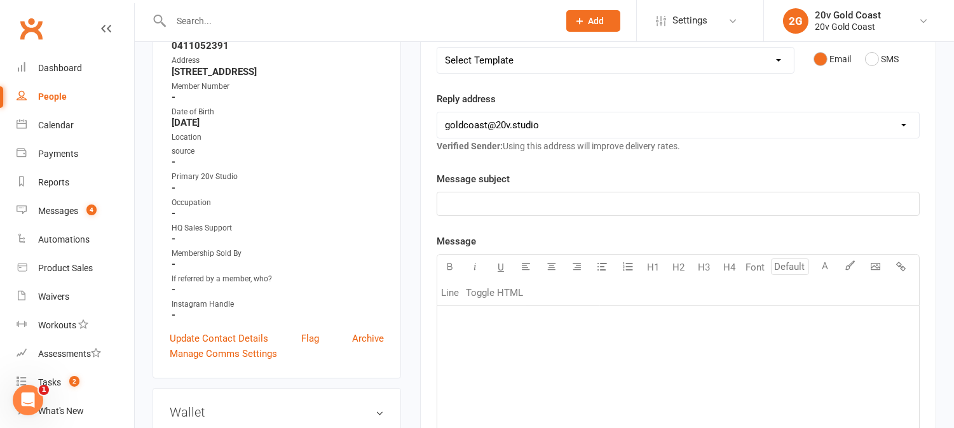
scroll to position [0, 0]
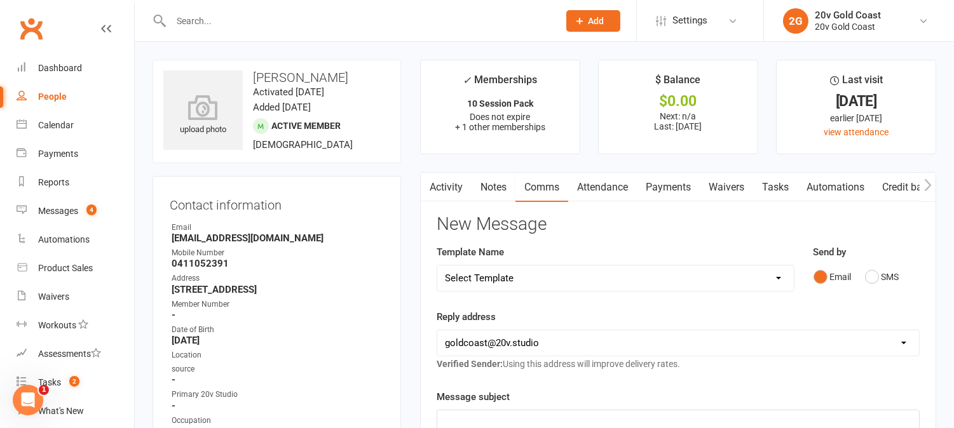
click at [458, 191] on link "Activity" at bounding box center [446, 187] width 51 height 29
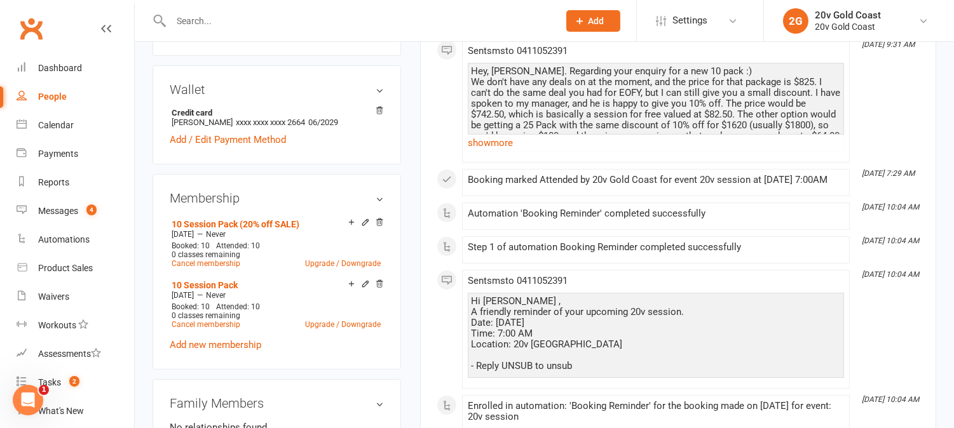
scroll to position [636, 0]
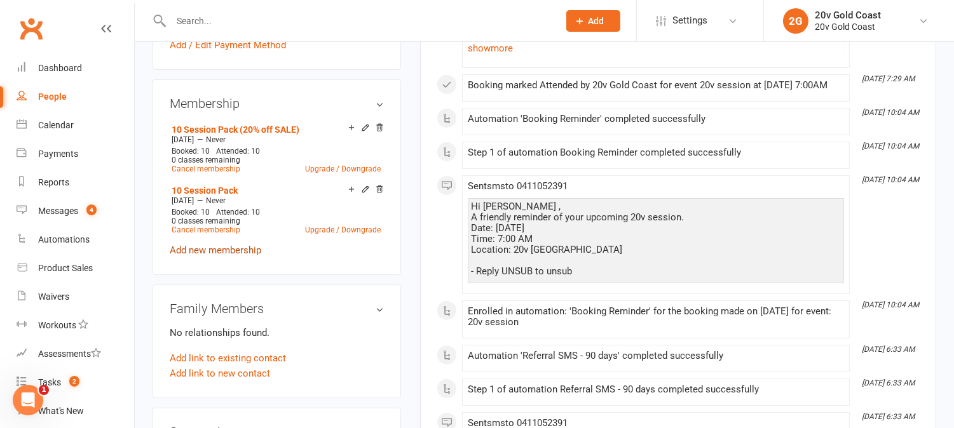
click at [225, 252] on link "Add new membership" at bounding box center [216, 250] width 92 height 11
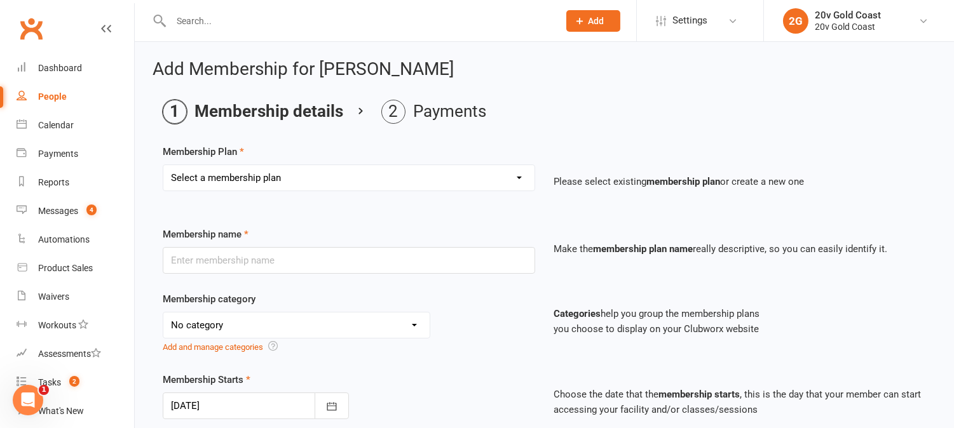
click at [461, 183] on select "Select a membership plan Create new Membership Plan 18 Month - Basic 18 Month -…" at bounding box center [348, 177] width 371 height 25
select select "11"
click at [163, 165] on select "Select a membership plan Create new Membership Plan 18 Month - Basic 18 Month -…" at bounding box center [348, 177] width 371 height 25
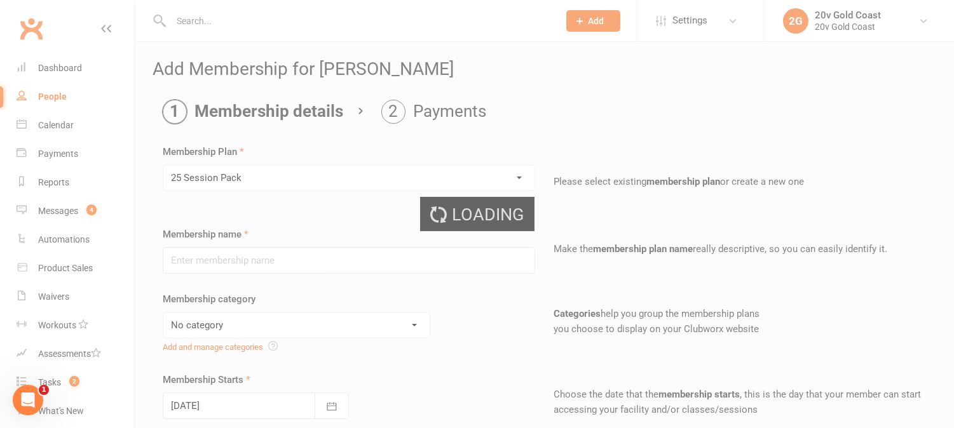
type input "25 Session Pack"
select select "7"
type input "0"
type input "25"
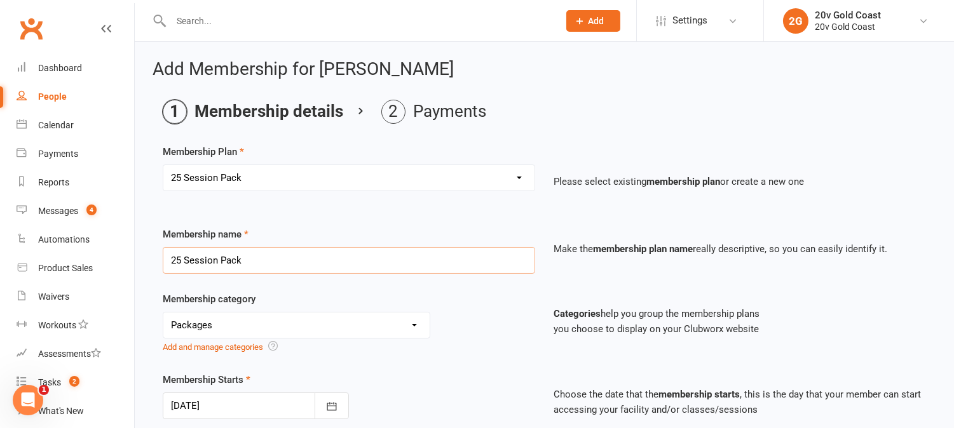
click at [304, 257] on input "25 Session Pack" at bounding box center [349, 260] width 372 height 27
type input "25 Session Pack (10% OFF)"
click at [322, 225] on div "Membership Plan Select a membership plan Create new Membership Plan 18 Month - …" at bounding box center [544, 434] width 763 height 581
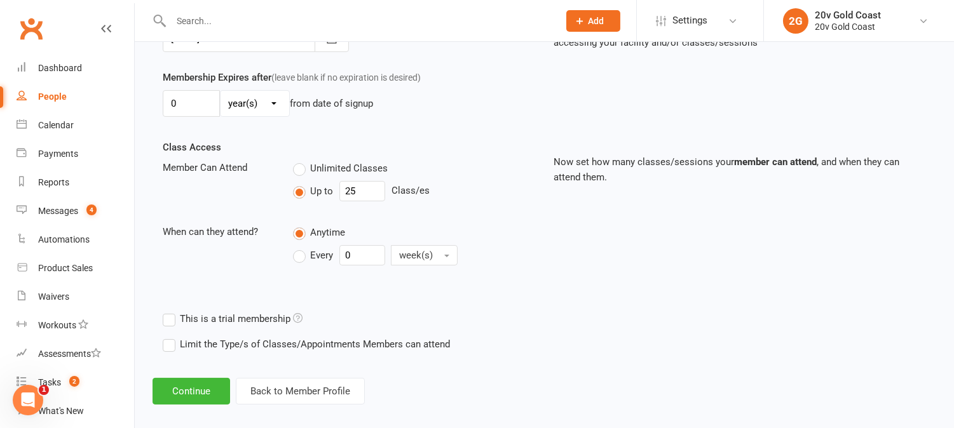
scroll to position [379, 0]
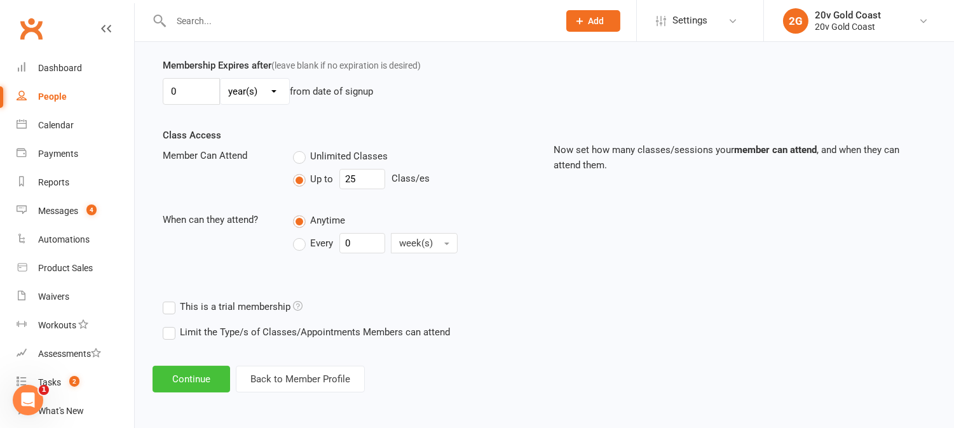
click at [204, 379] on button "Continue" at bounding box center [192, 379] width 78 height 27
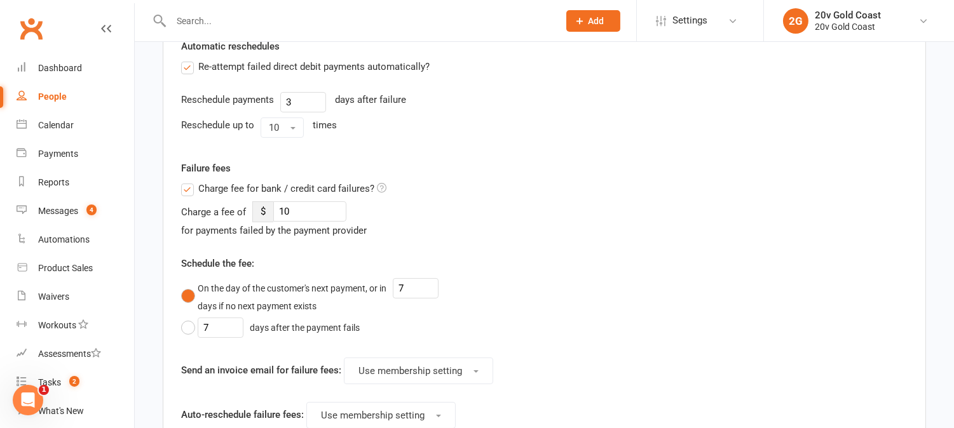
scroll to position [0, 0]
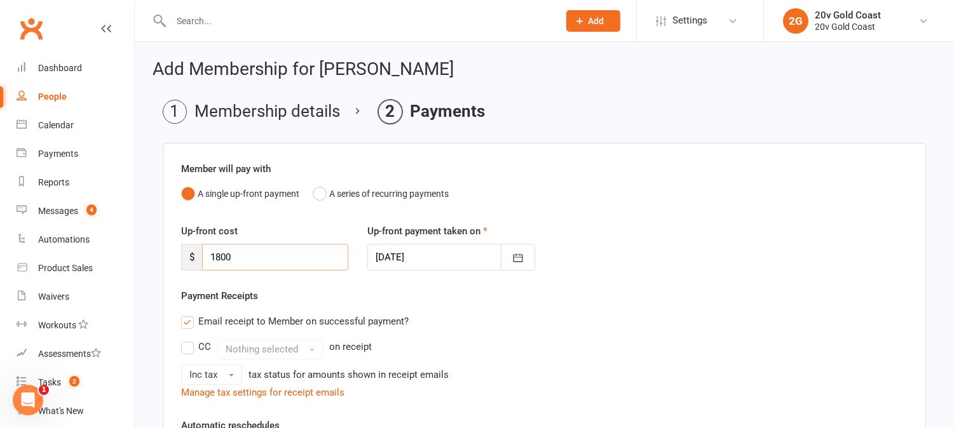
click at [264, 255] on input "1800" at bounding box center [275, 257] width 146 height 27
type input "1"
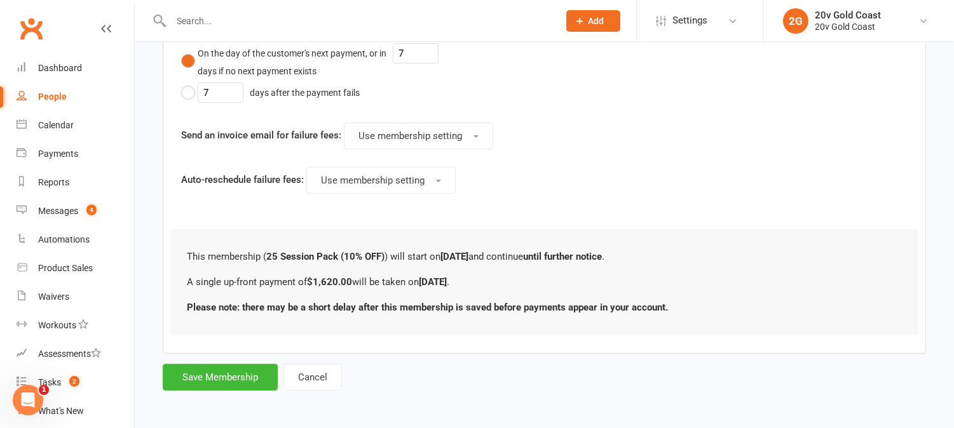
scroll to position [615, 0]
type input "1620"
click at [200, 376] on button "Save Membership" at bounding box center [220, 377] width 115 height 27
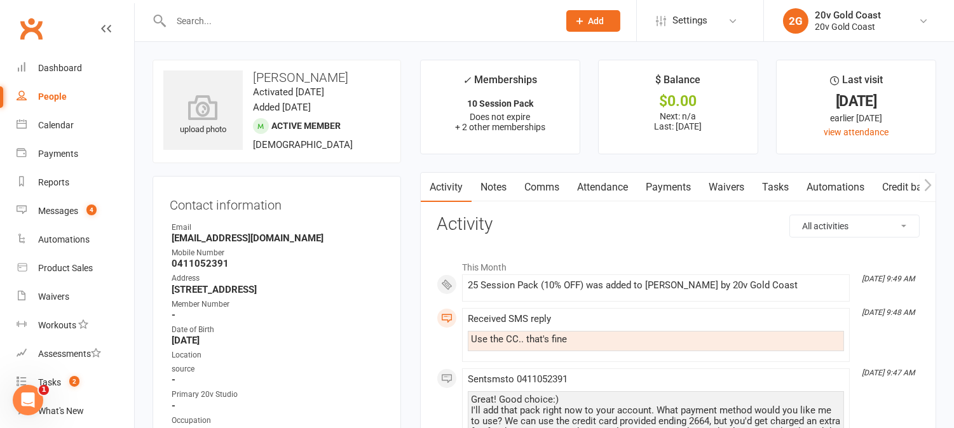
click at [611, 186] on link "Attendance" at bounding box center [602, 187] width 69 height 29
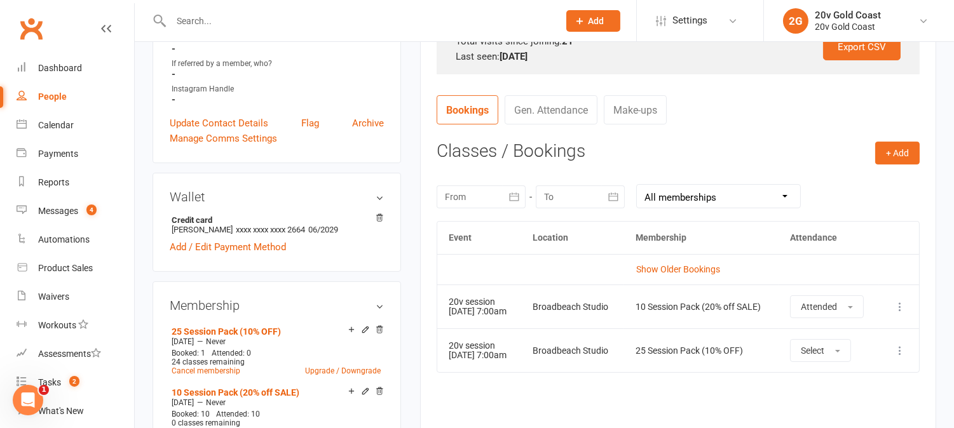
scroll to position [494, 0]
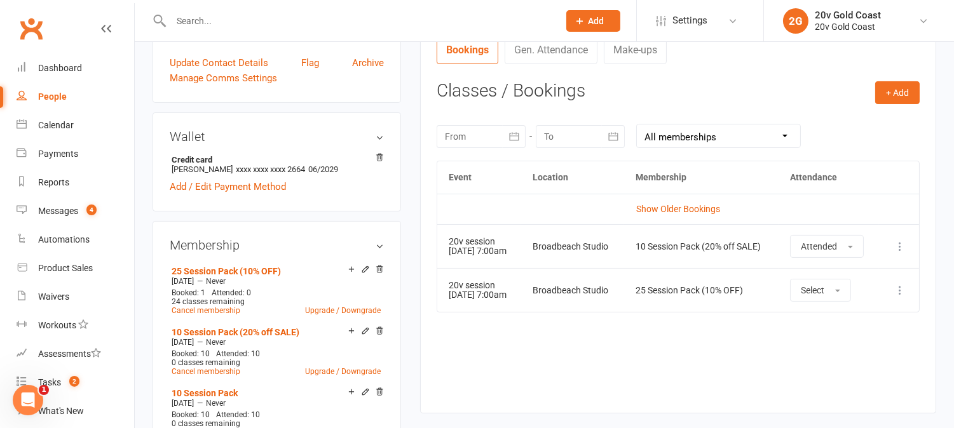
click at [548, 358] on div "Event Location Membership Attendance Show Older Bookings 20v session 12 Aug 202…" at bounding box center [678, 278] width 483 height 234
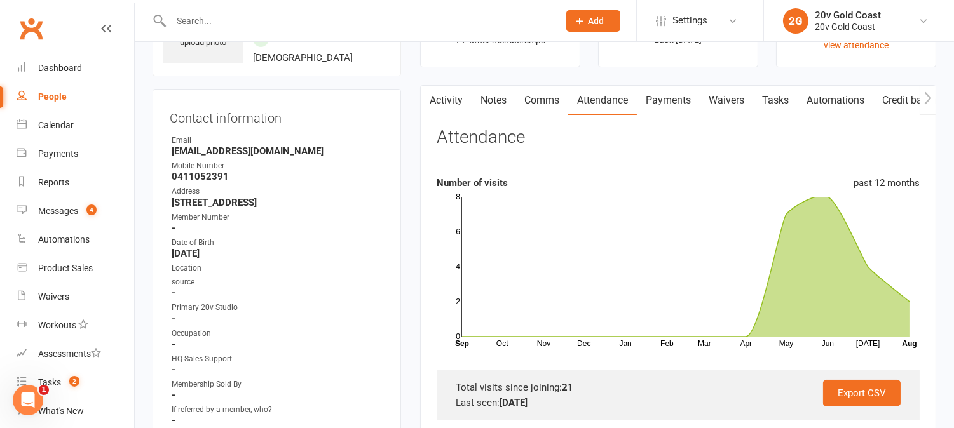
scroll to position [0, 0]
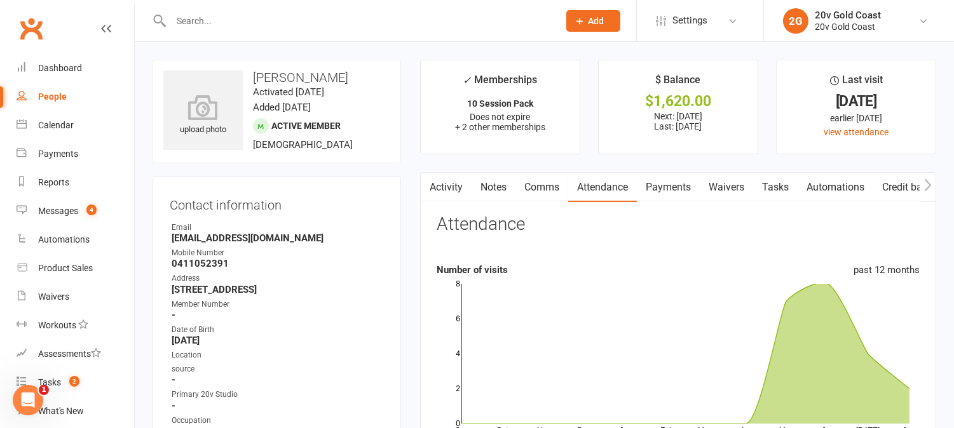
click at [670, 184] on link "Payments" at bounding box center [668, 187] width 63 height 29
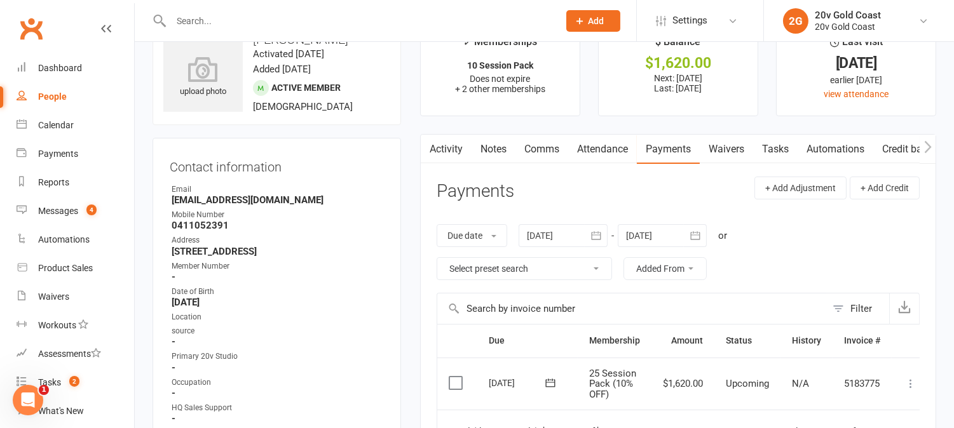
scroll to position [71, 0]
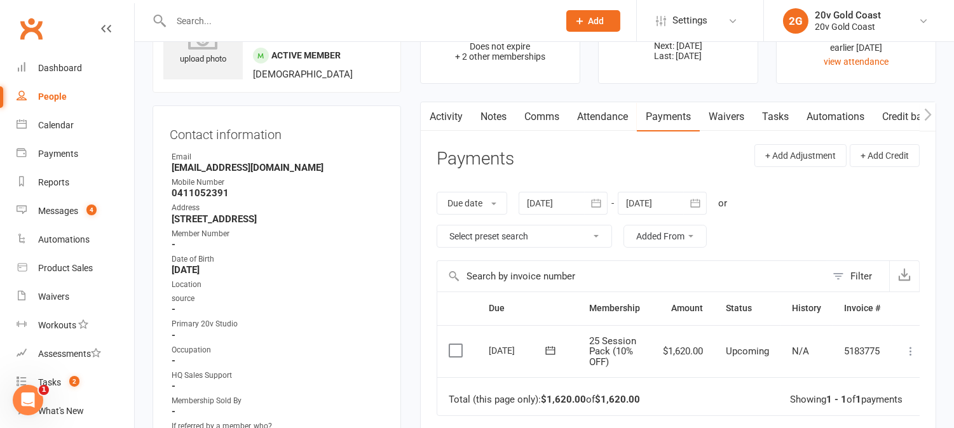
click at [541, 123] on link "Comms" at bounding box center [541, 116] width 53 height 29
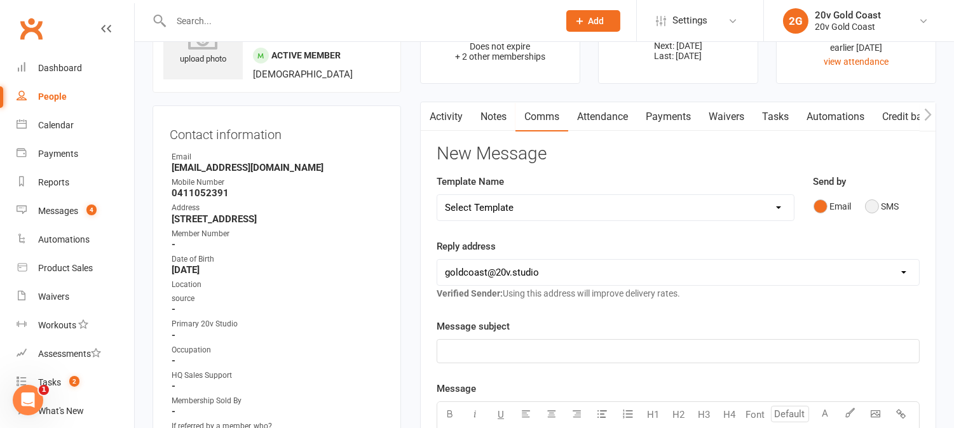
click at [874, 203] on button "SMS" at bounding box center [882, 206] width 34 height 24
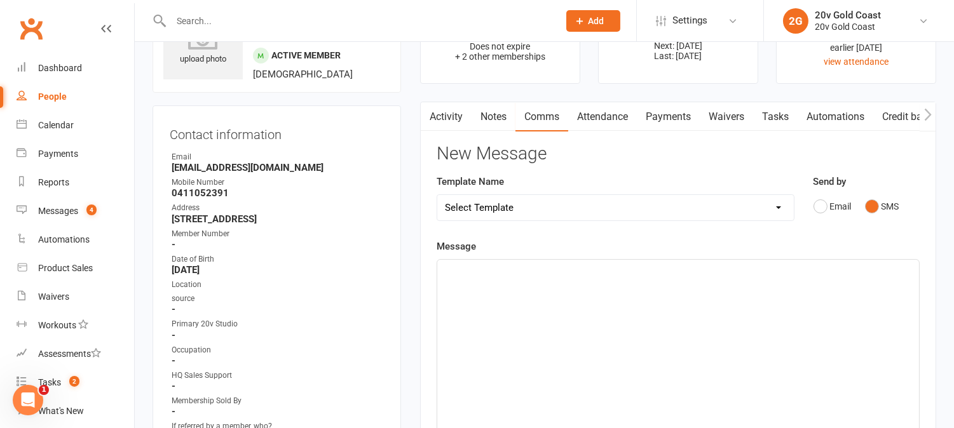
drag, startPoint x: 886, startPoint y: 302, endPoint x: 880, endPoint y: 284, distance: 18.9
click at [885, 302] on div "﻿" at bounding box center [678, 355] width 482 height 191
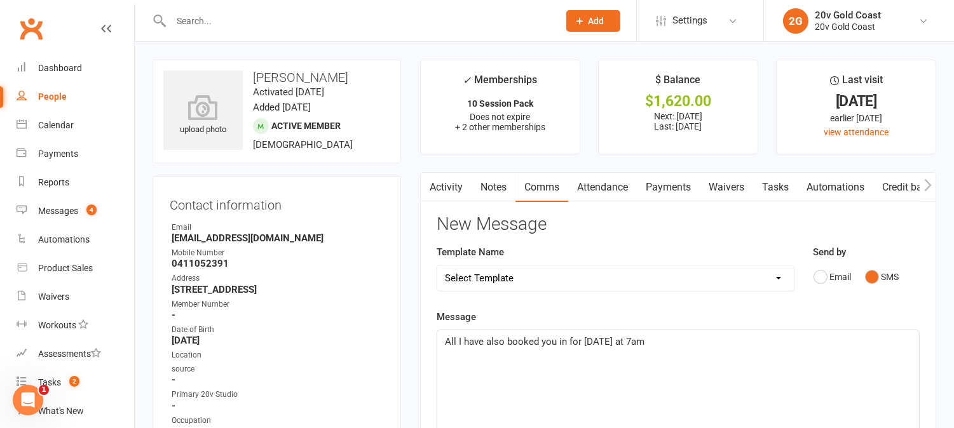
click at [446, 341] on span "All I have also booked you in for next Tuesday at 7am" at bounding box center [545, 341] width 200 height 11
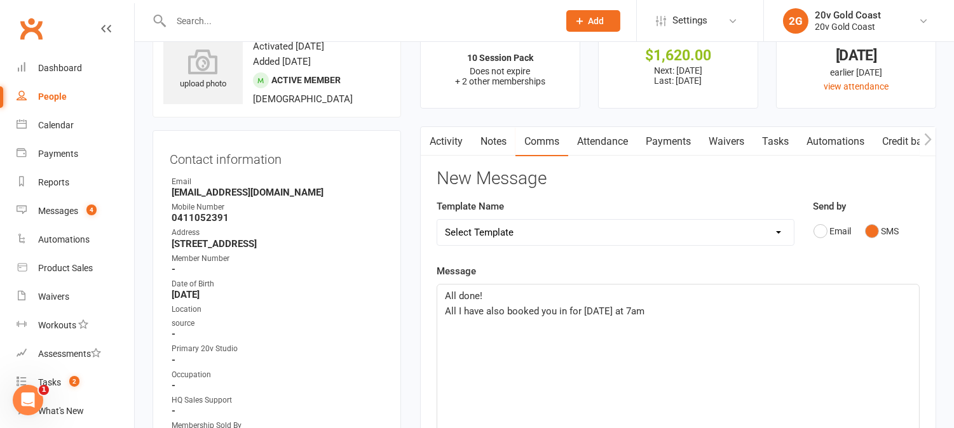
scroll to position [71, 0]
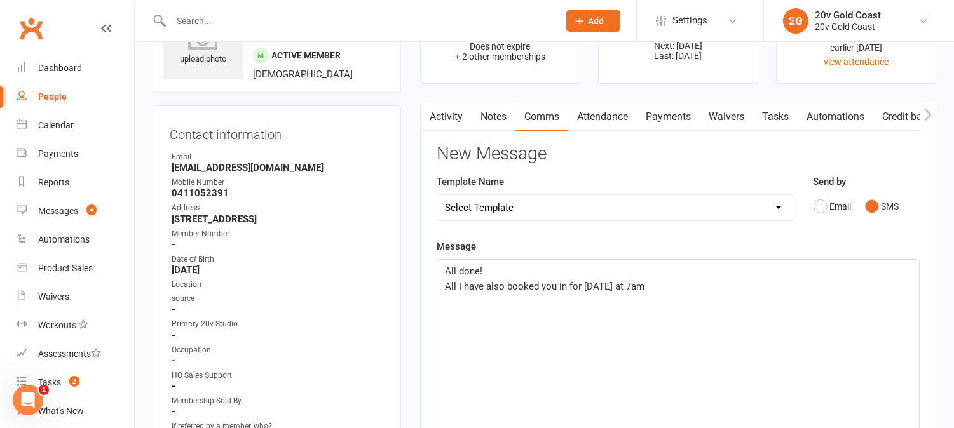
click at [458, 286] on span "All I have also booked you in for next Tuesday at 7am" at bounding box center [545, 286] width 200 height 11
click at [662, 286] on p "I have also booked you in for next Tuesday at 7am" at bounding box center [678, 286] width 466 height 15
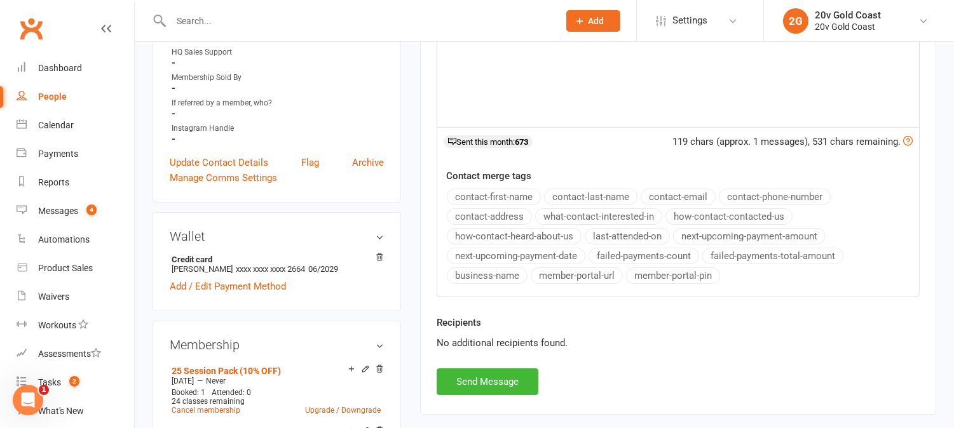
scroll to position [423, 0]
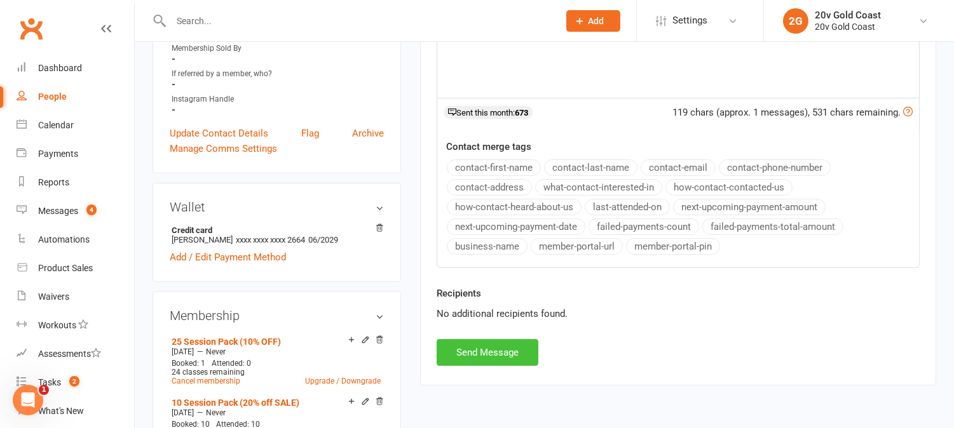
click at [505, 350] on button "Send Message" at bounding box center [488, 352] width 102 height 27
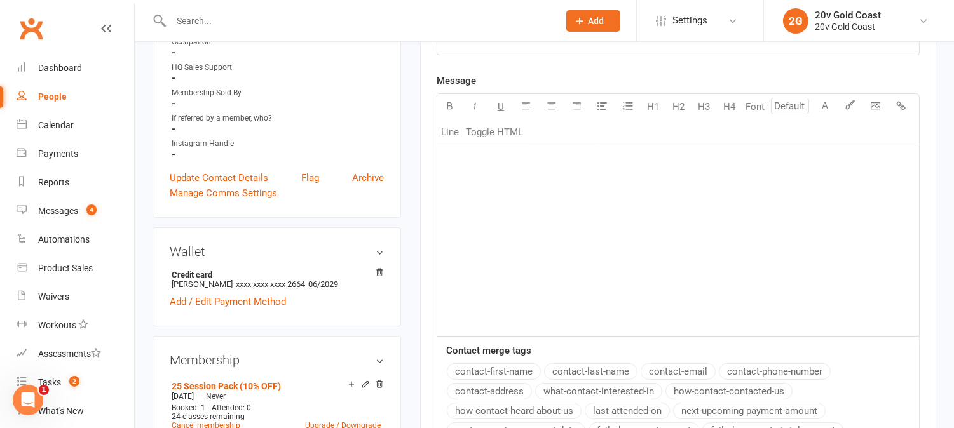
scroll to position [0, 0]
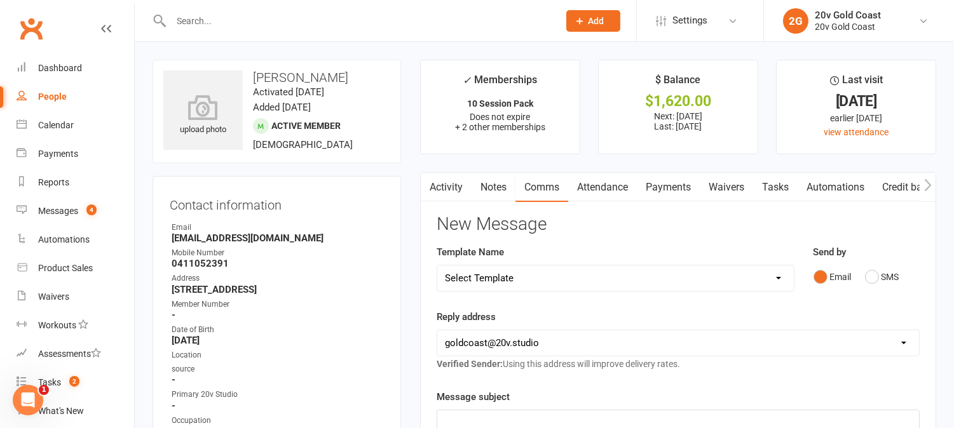
click at [442, 187] on link "Activity" at bounding box center [446, 187] width 51 height 29
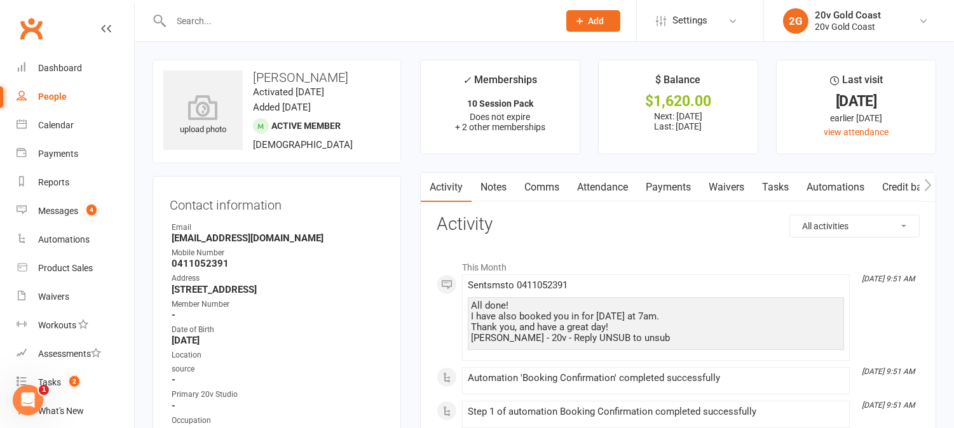
click at [669, 188] on link "Payments" at bounding box center [668, 187] width 63 height 29
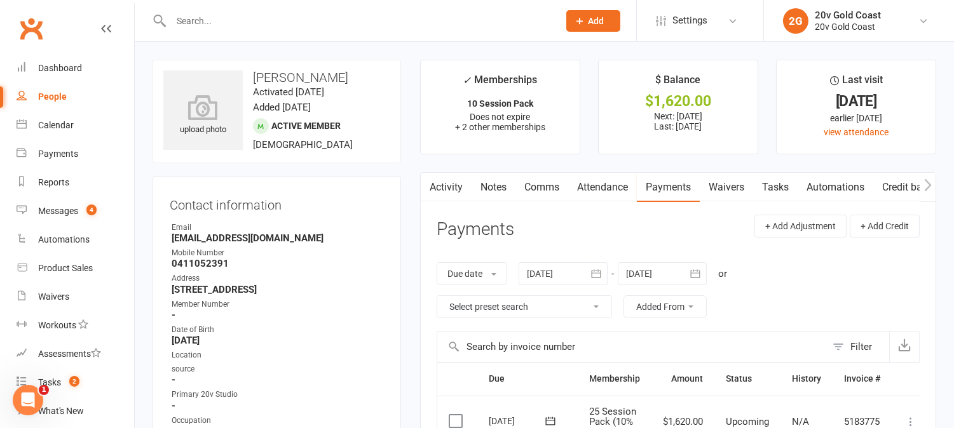
click at [464, 187] on link "Activity" at bounding box center [446, 187] width 51 height 29
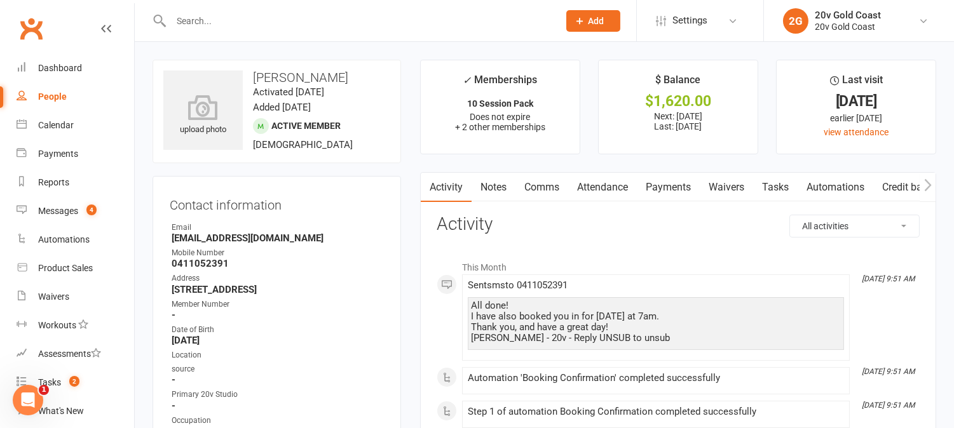
scroll to position [141, 0]
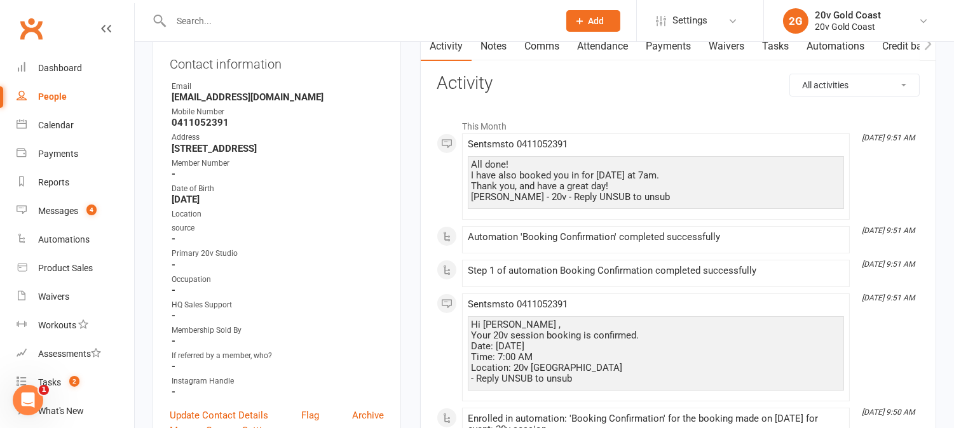
click at [596, 48] on link "Attendance" at bounding box center [602, 46] width 69 height 29
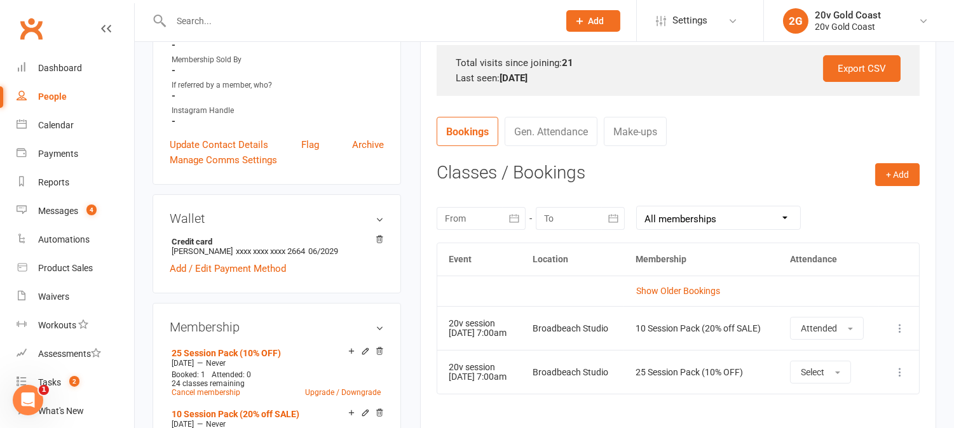
scroll to position [423, 0]
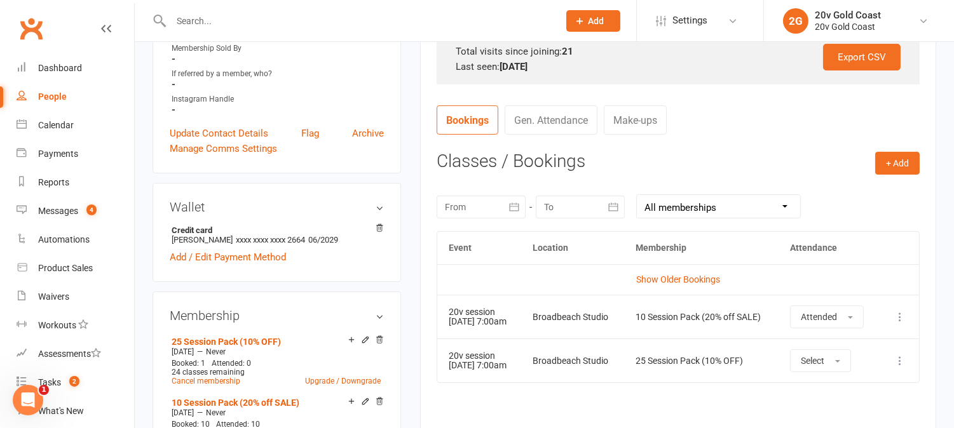
click at [516, 411] on div "Event Location Membership Attendance Show Older Bookings 20v session 12 Aug 202…" at bounding box center [678, 348] width 483 height 234
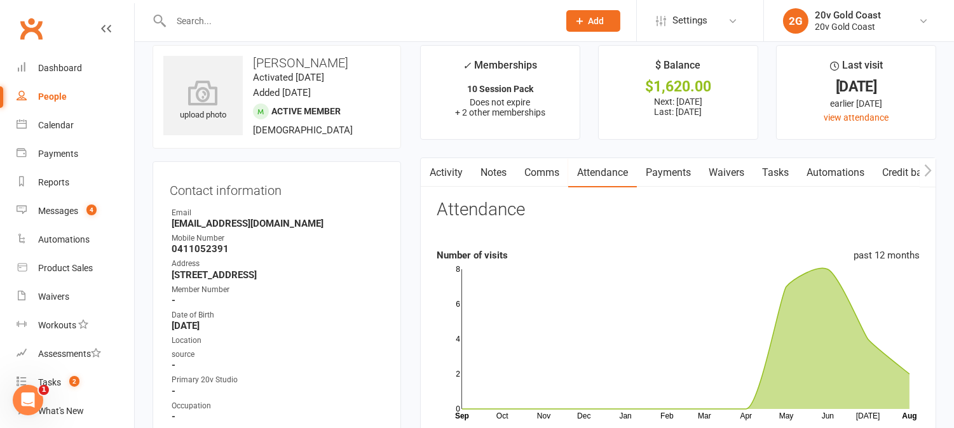
scroll to position [0, 0]
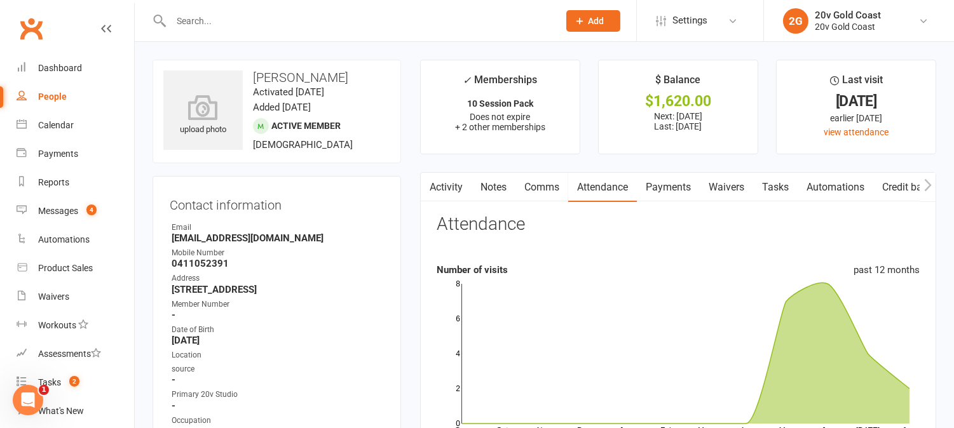
click at [439, 180] on link "Activity" at bounding box center [446, 187] width 51 height 29
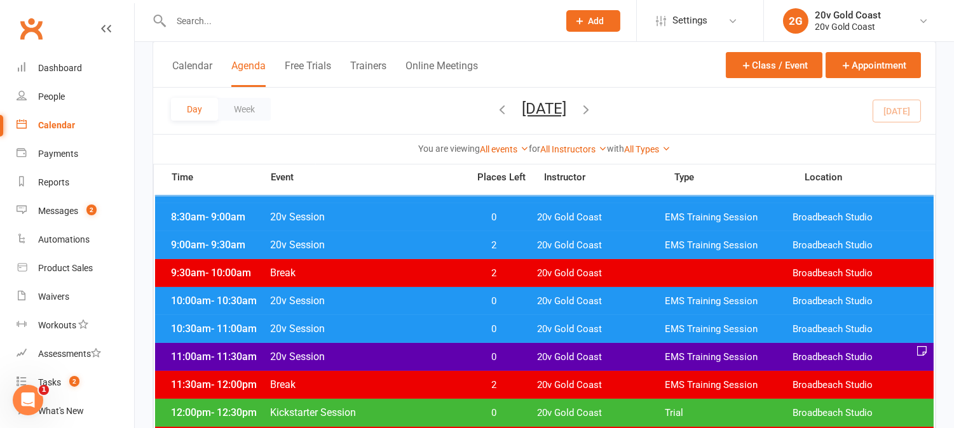
click at [567, 109] on button "[DATE]" at bounding box center [544, 109] width 44 height 18
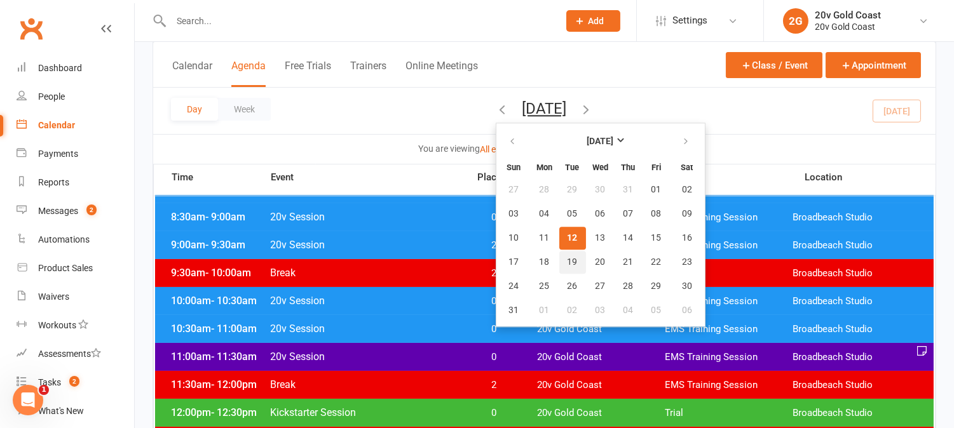
click at [568, 259] on span "19" at bounding box center [573, 262] width 10 height 10
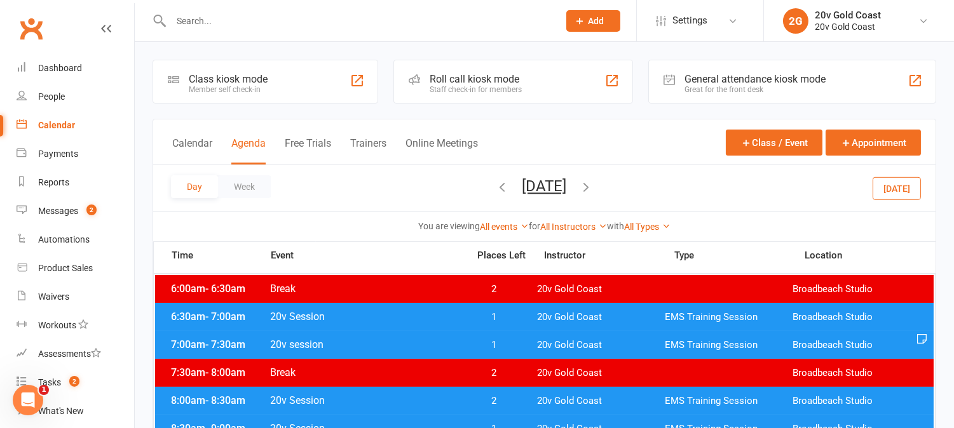
click at [505, 344] on span "1" at bounding box center [494, 345] width 67 height 12
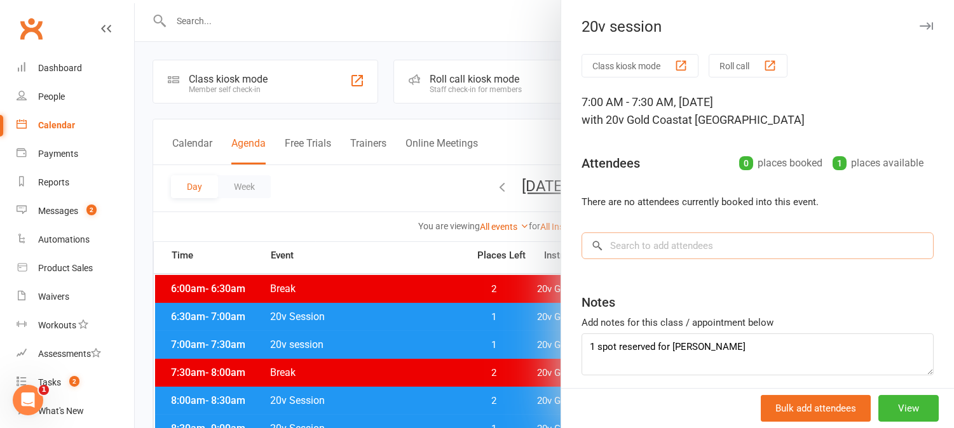
click at [695, 248] on input "search" at bounding box center [758, 246] width 352 height 27
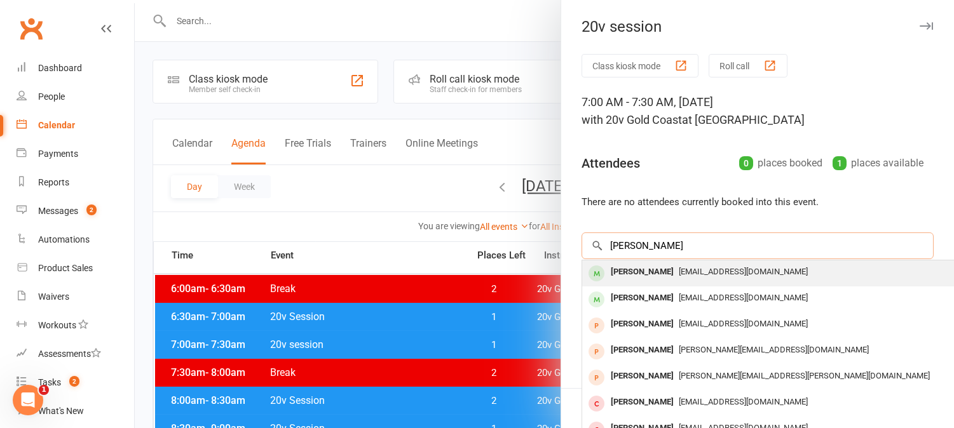
type input "[PERSON_NAME]"
click at [679, 272] on span "[EMAIL_ADDRESS][DOMAIN_NAME]" at bounding box center [743, 272] width 129 height 10
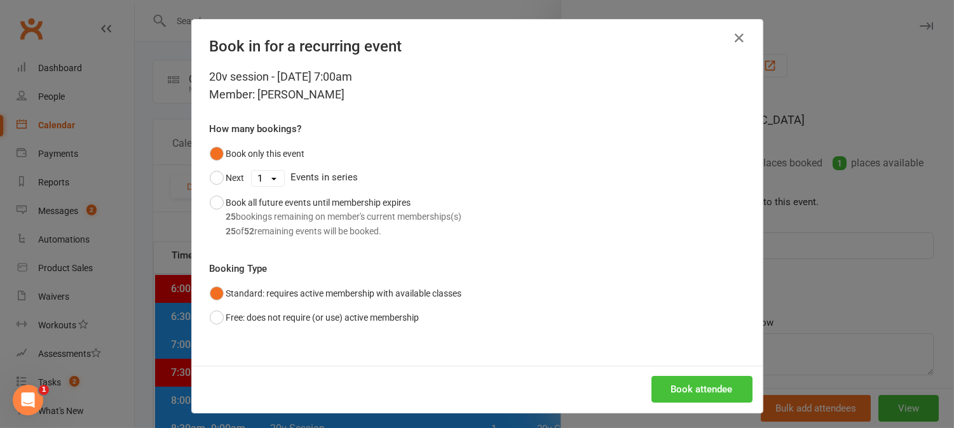
click at [697, 391] on button "Book attendee" at bounding box center [701, 389] width 101 height 27
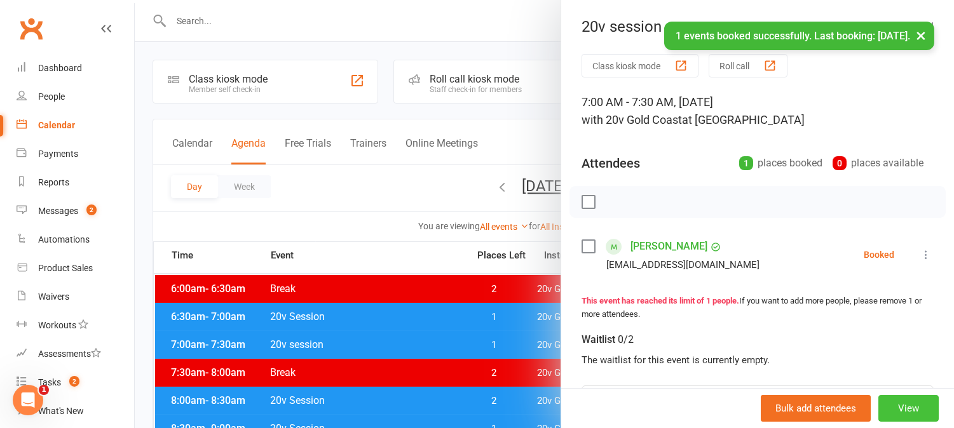
click at [886, 402] on button "View" at bounding box center [908, 408] width 60 height 27
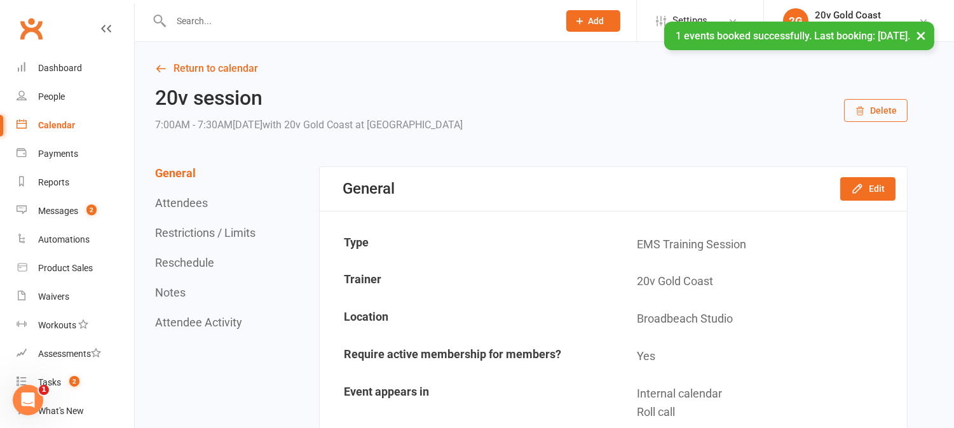
scroll to position [494, 0]
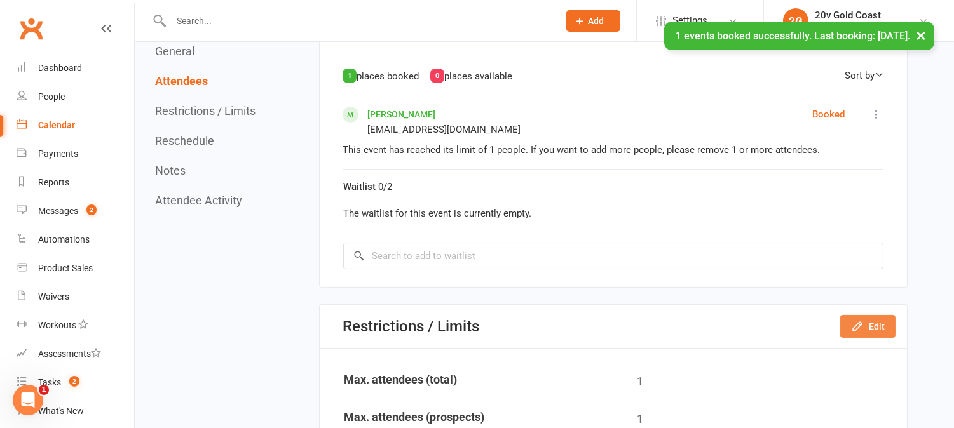
click at [867, 322] on button "Edit" at bounding box center [867, 326] width 55 height 23
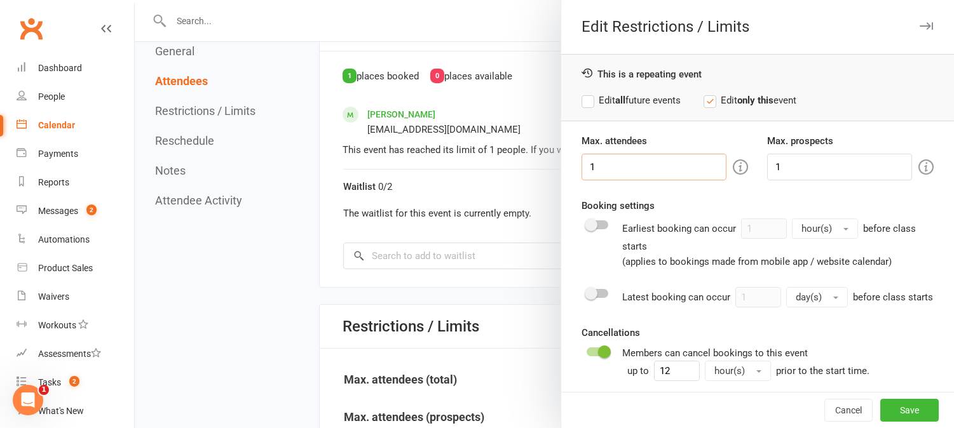
click at [676, 168] on input "1" at bounding box center [654, 167] width 145 height 27
type input "2"
click at [772, 161] on input "1" at bounding box center [839, 167] width 145 height 27
type input "2"
click at [892, 410] on button "Save" at bounding box center [909, 410] width 58 height 23
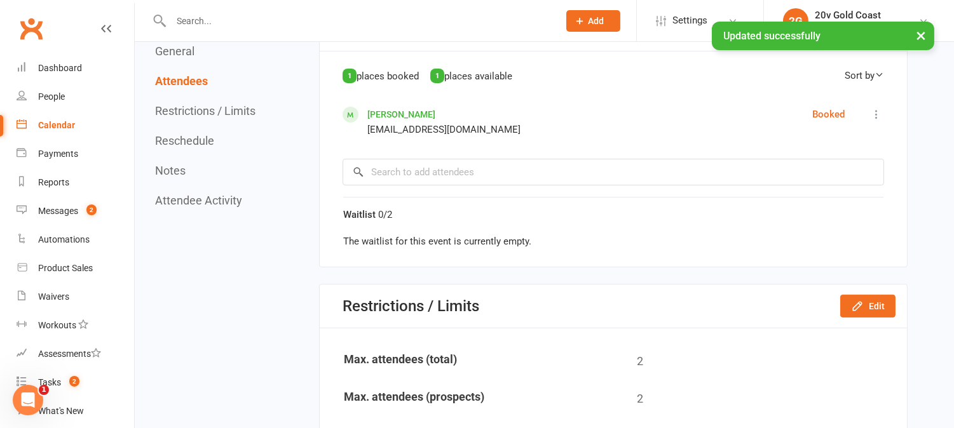
click at [55, 130] on div "Calendar" at bounding box center [56, 125] width 37 height 10
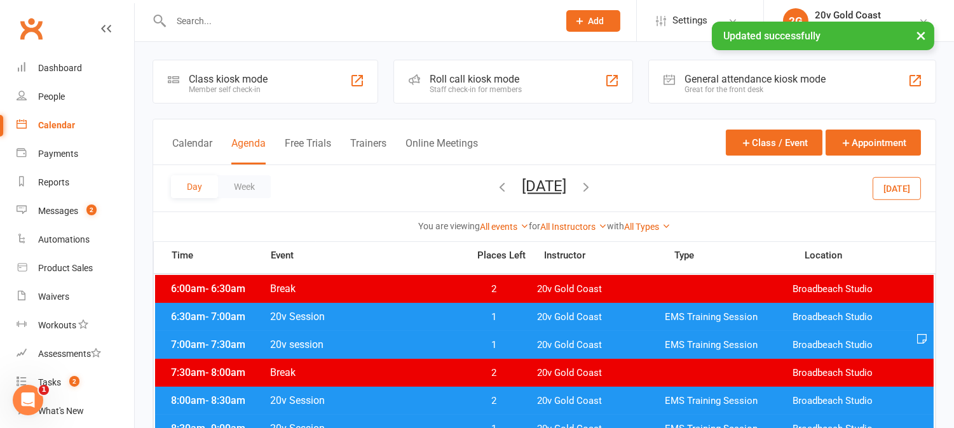
click at [901, 192] on button "Today" at bounding box center [897, 188] width 48 height 23
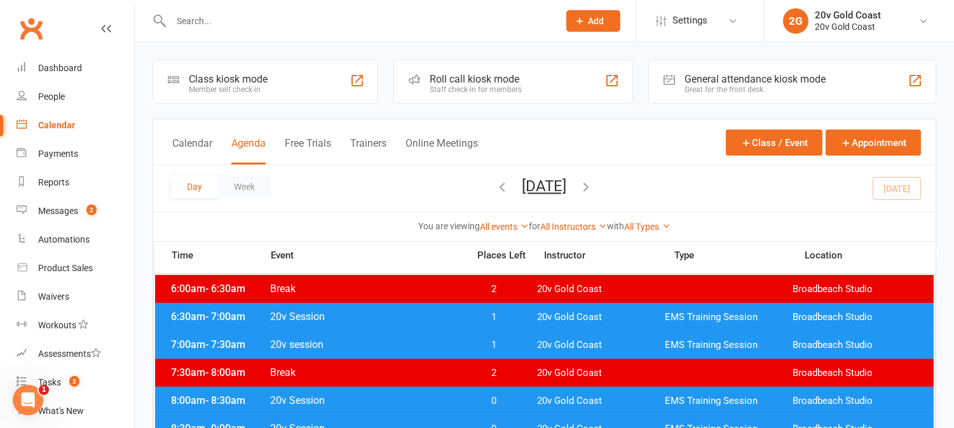
click at [594, 188] on icon "button" at bounding box center [587, 187] width 14 height 14
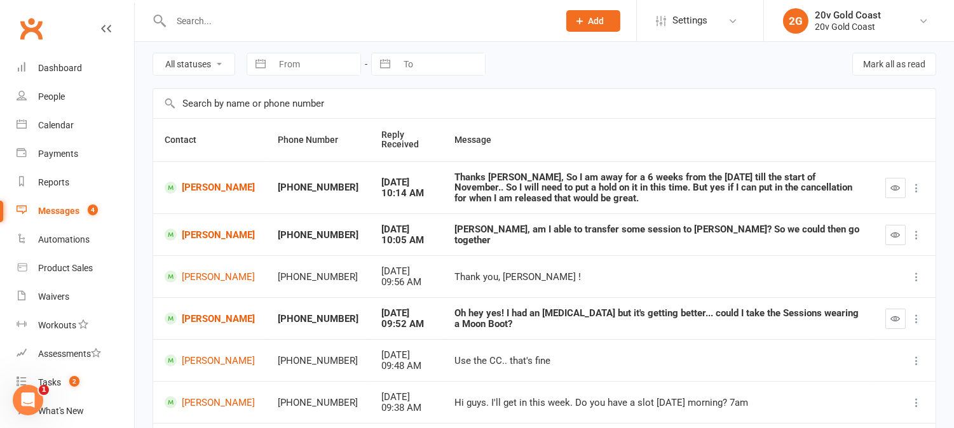
scroll to position [71, 0]
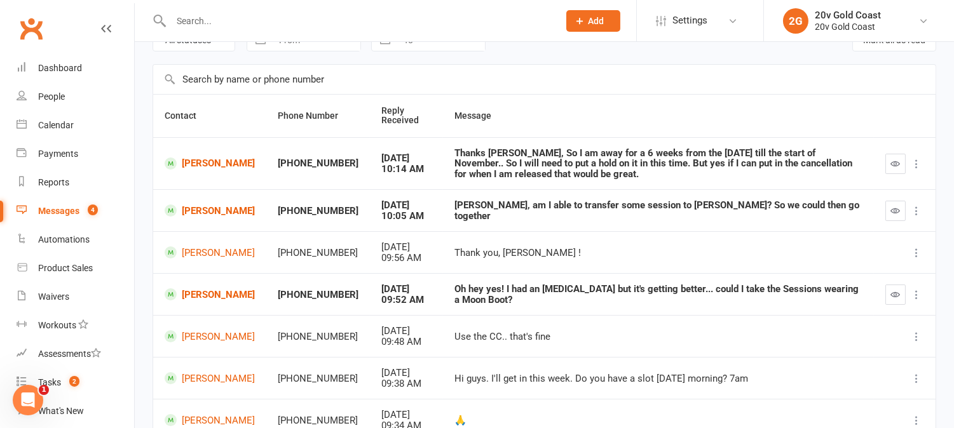
click at [886, 166] on button "button" at bounding box center [895, 164] width 20 height 20
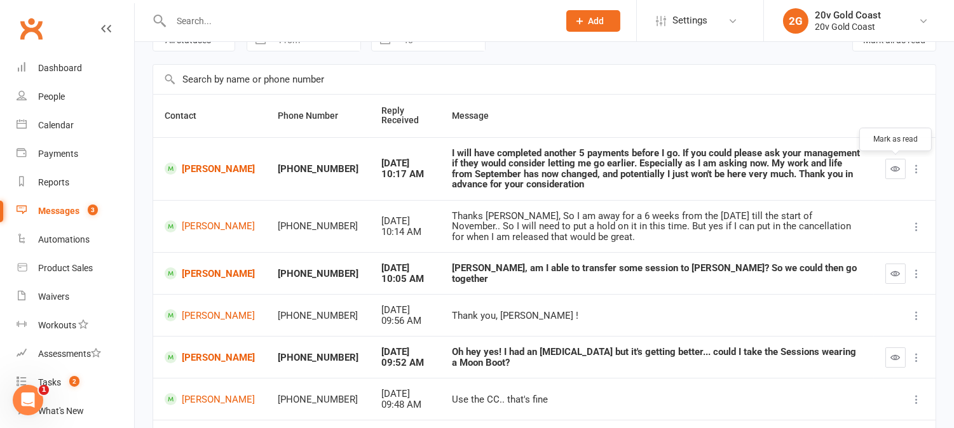
click at [900, 174] on button "button" at bounding box center [895, 169] width 20 height 20
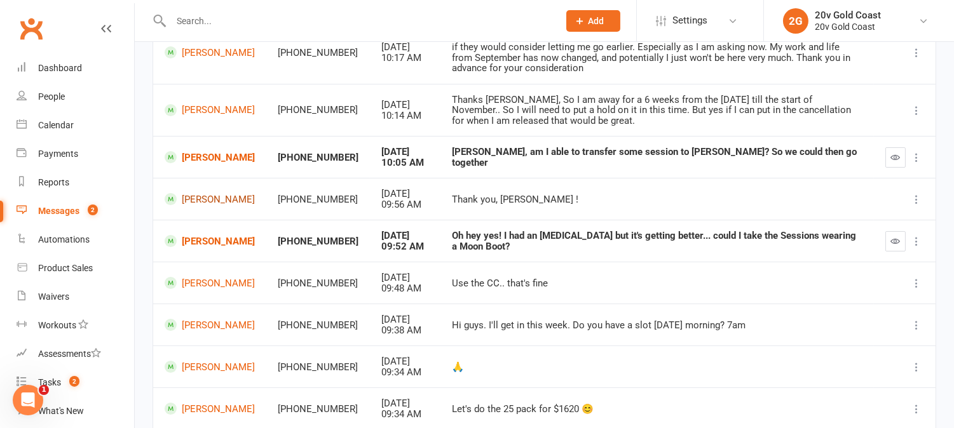
scroll to position [212, 0]
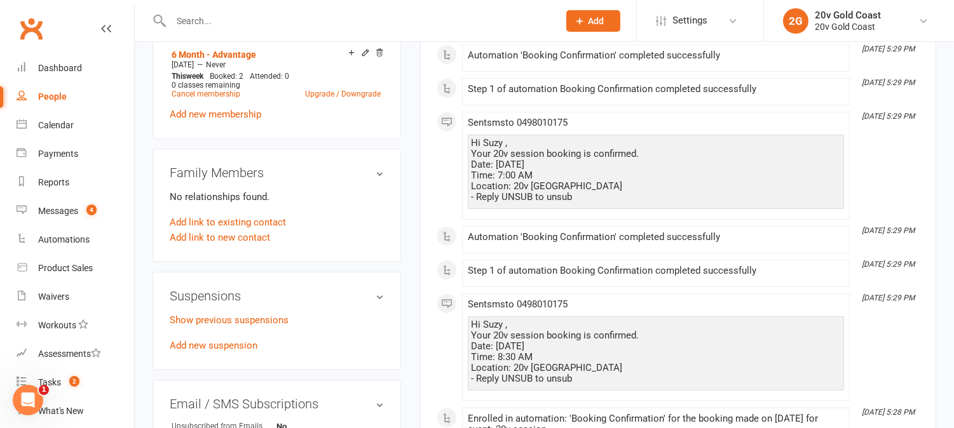
scroll to position [847, 0]
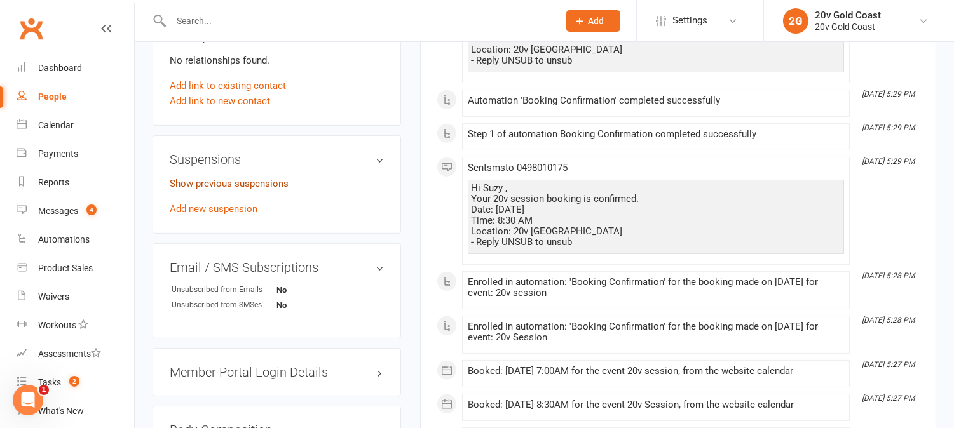
click at [243, 189] on link "Show previous suspensions" at bounding box center [229, 183] width 119 height 11
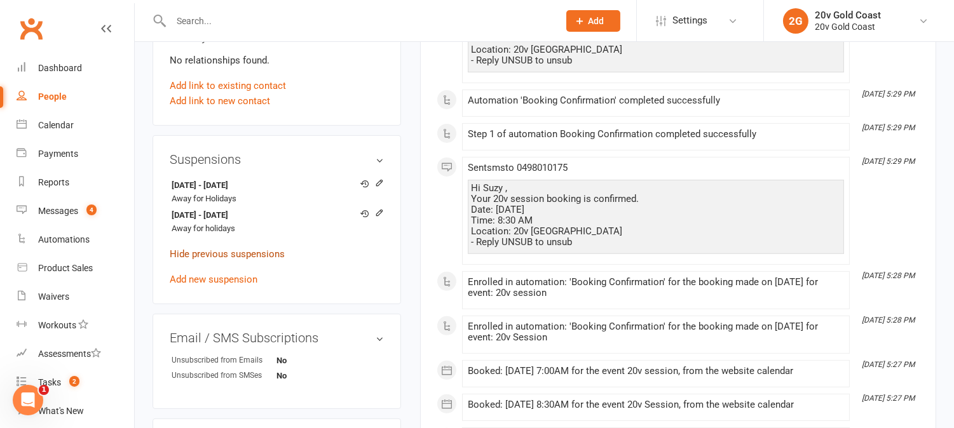
click at [230, 260] on link "Hide previous suspensions" at bounding box center [227, 253] width 115 height 11
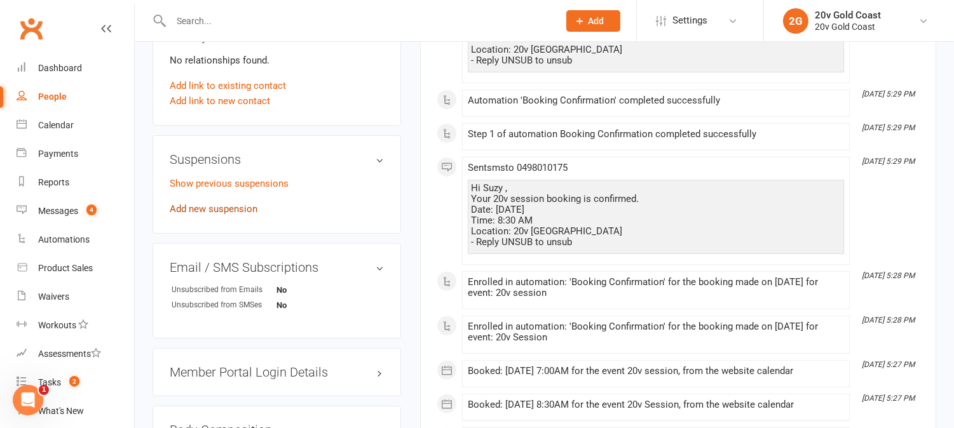
click at [240, 215] on link "Add new suspension" at bounding box center [214, 208] width 88 height 11
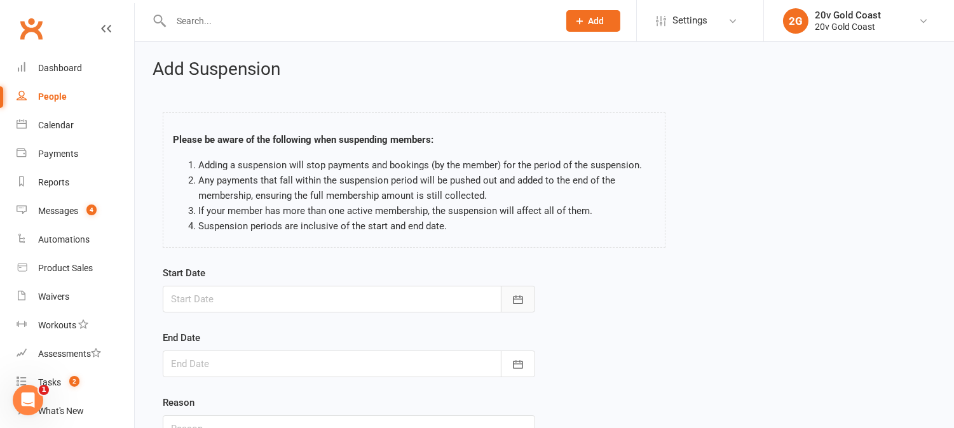
click at [526, 303] on button "button" at bounding box center [518, 299] width 34 height 27
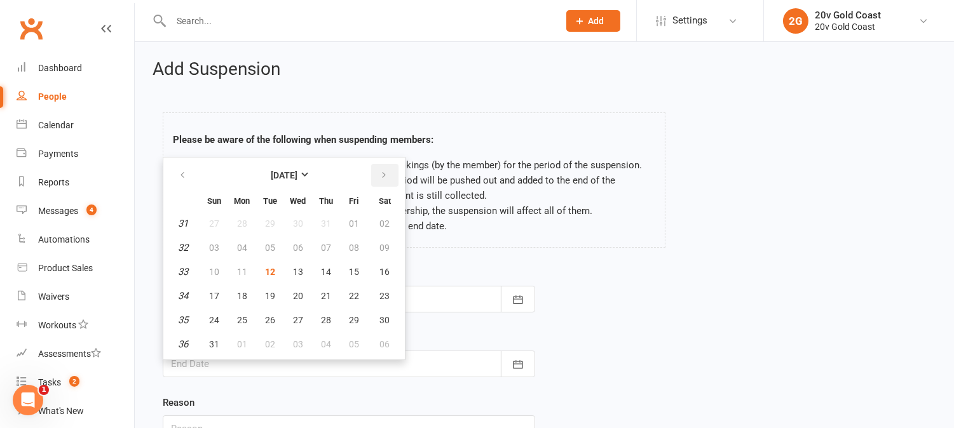
click at [379, 173] on icon "button" at bounding box center [383, 175] width 9 height 10
click at [212, 292] on span "21" at bounding box center [214, 296] width 10 height 10
type input "21 Sep 2025"
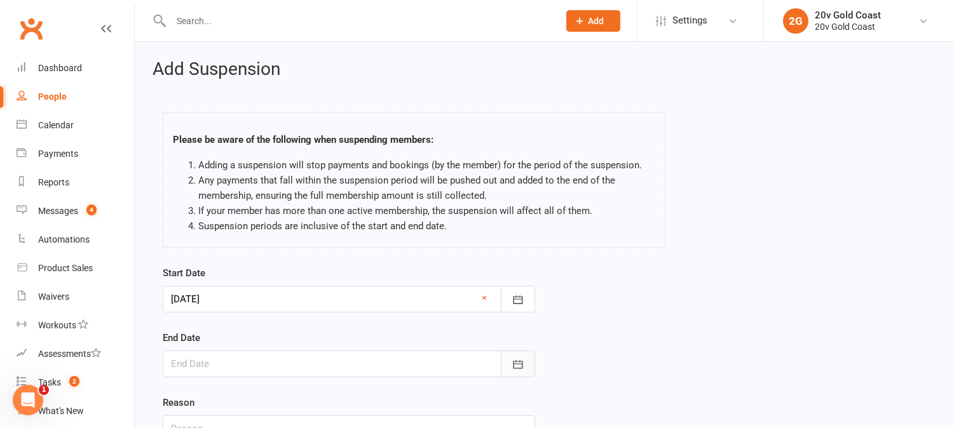
click at [523, 360] on icon "button" at bounding box center [518, 364] width 13 height 13
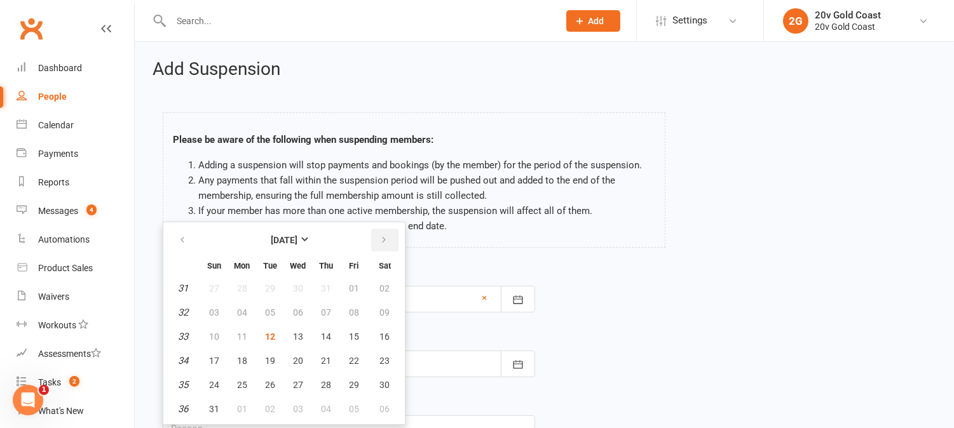
click at [381, 238] on icon "button" at bounding box center [383, 240] width 9 height 10
click at [379, 236] on icon "button" at bounding box center [383, 240] width 9 height 10
click at [215, 309] on span "02" at bounding box center [214, 313] width 10 height 10
type input "02 Nov 2025"
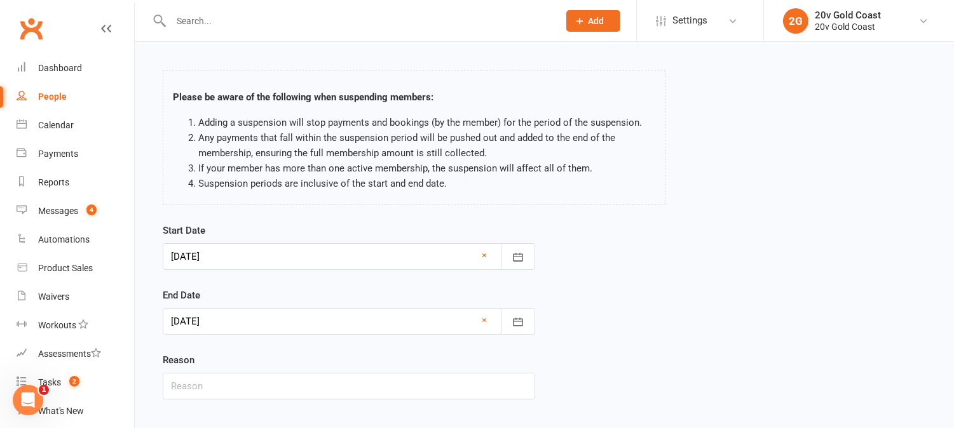
scroll to position [115, 0]
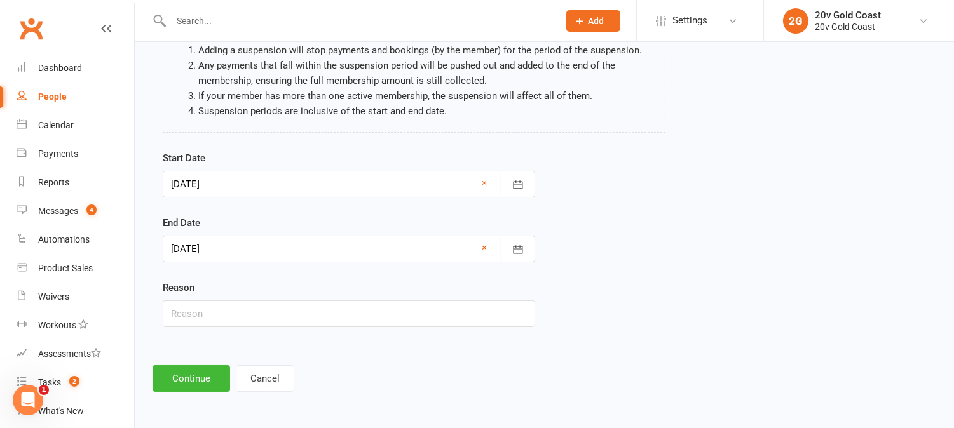
click at [266, 333] on div "Start Date 21 Sep 2025 September 2025 Sun Mon Tue Wed Thu Fri Sat 36 31 01 02 0…" at bounding box center [348, 248] width 391 height 194
click at [282, 310] on input "text" at bounding box center [349, 314] width 372 height 27
click at [255, 317] on input "text" at bounding box center [349, 314] width 372 height 27
type input "Away"
click at [207, 378] on button "Continue" at bounding box center [192, 378] width 78 height 27
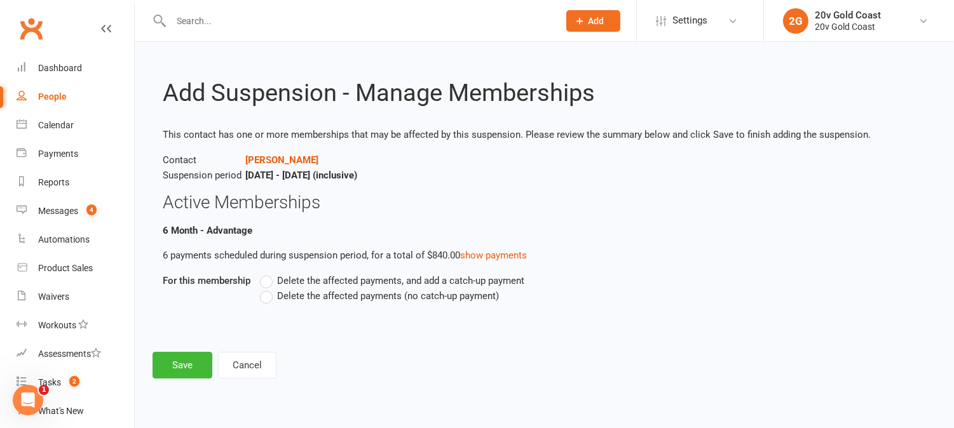
scroll to position [0, 0]
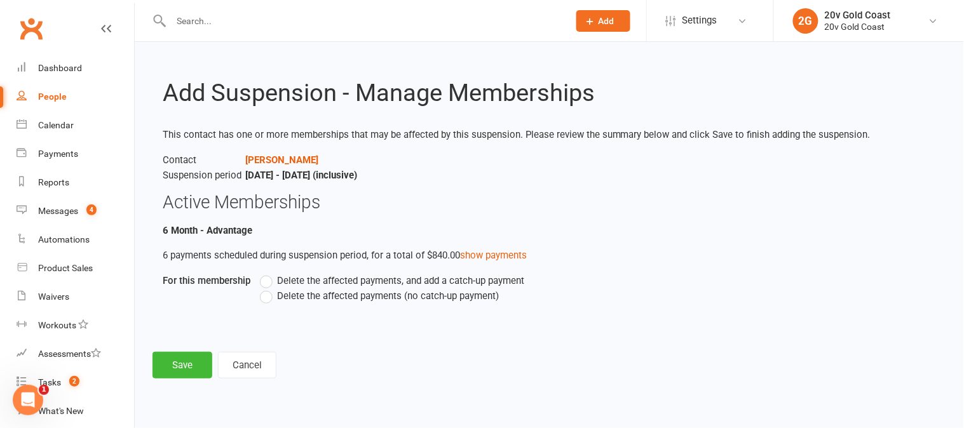
click at [268, 297] on label "Delete the affected payments (no catch-up payment)" at bounding box center [379, 296] width 239 height 15
click at [268, 289] on input "Delete the affected payments (no catch-up payment)" at bounding box center [264, 289] width 8 height 0
click at [182, 364] on button "Save" at bounding box center [183, 365] width 60 height 27
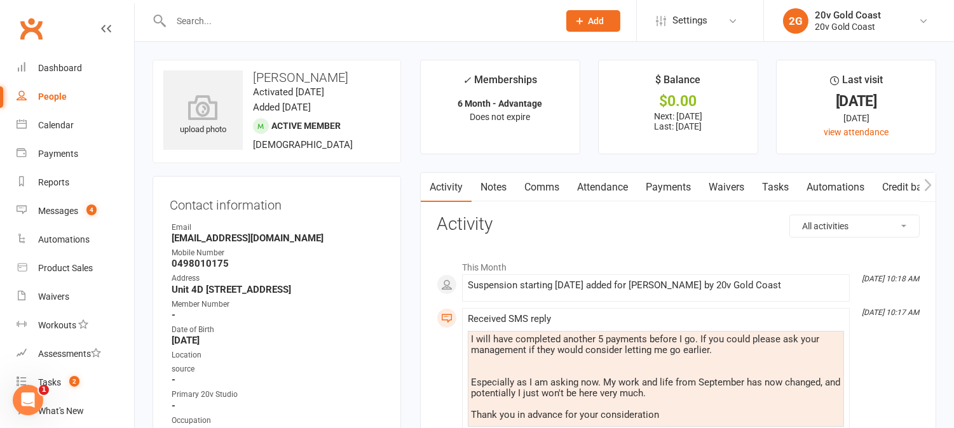
click at [536, 186] on link "Comms" at bounding box center [541, 187] width 53 height 29
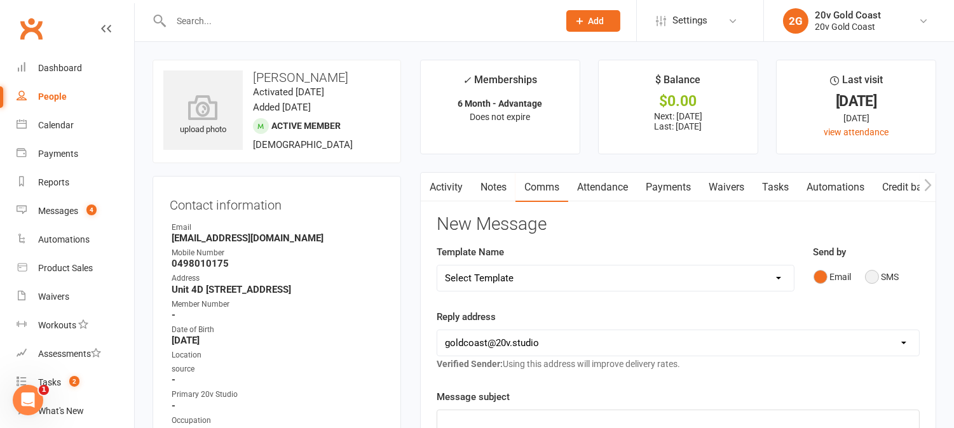
click at [871, 271] on button "SMS" at bounding box center [882, 277] width 34 height 24
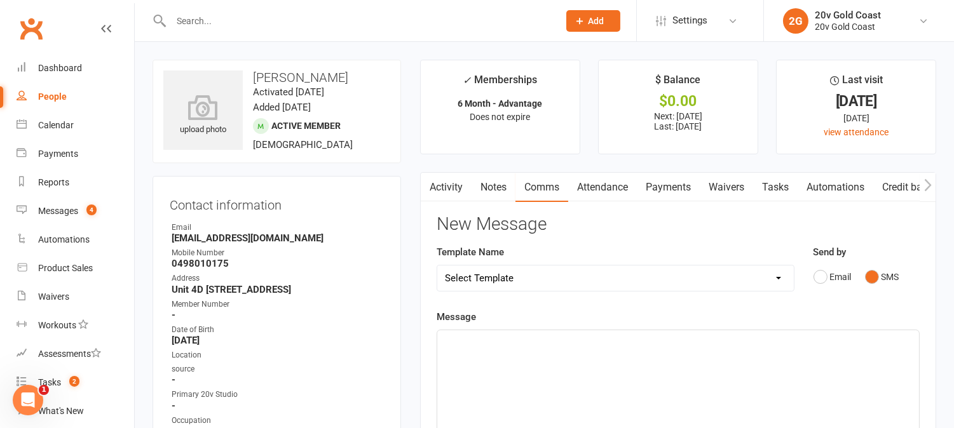
click at [878, 353] on div "﻿" at bounding box center [678, 425] width 482 height 191
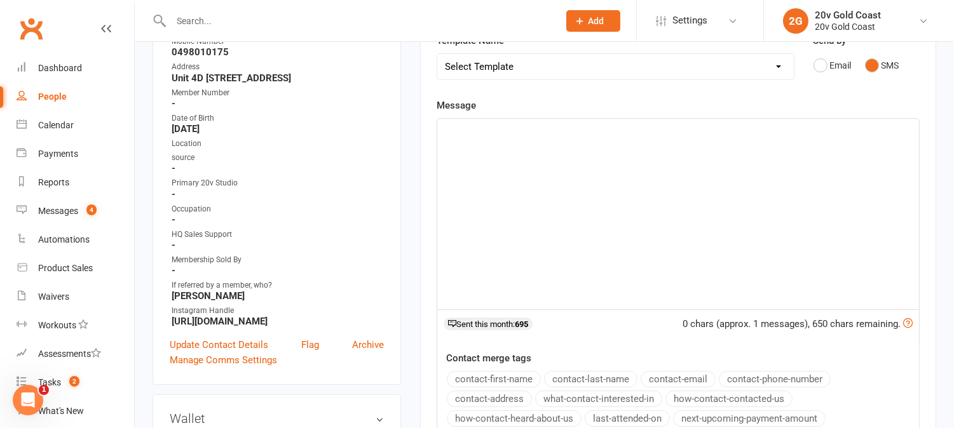
scroll to position [141, 0]
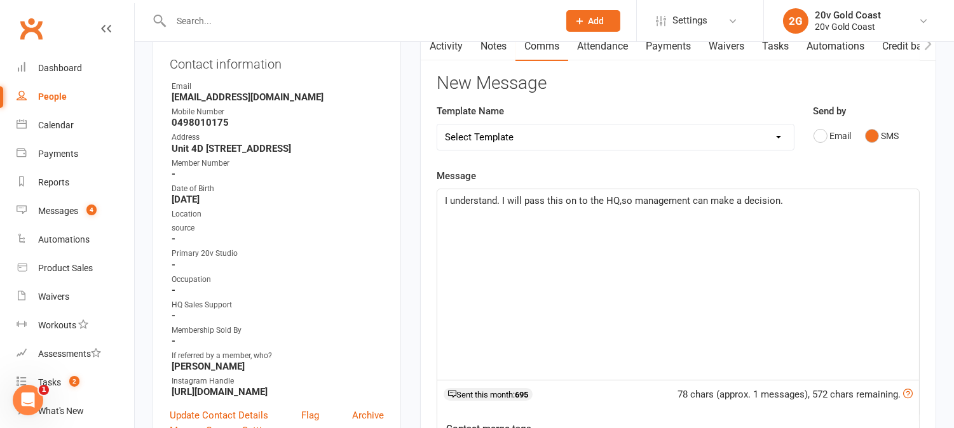
click at [620, 201] on span "I understand. I will pass this on to the HQ,so management can make a decision." at bounding box center [614, 200] width 338 height 11
click at [795, 203] on p "I understand. I will pass this on to the HQ, so management can make a decision." at bounding box center [678, 200] width 466 height 15
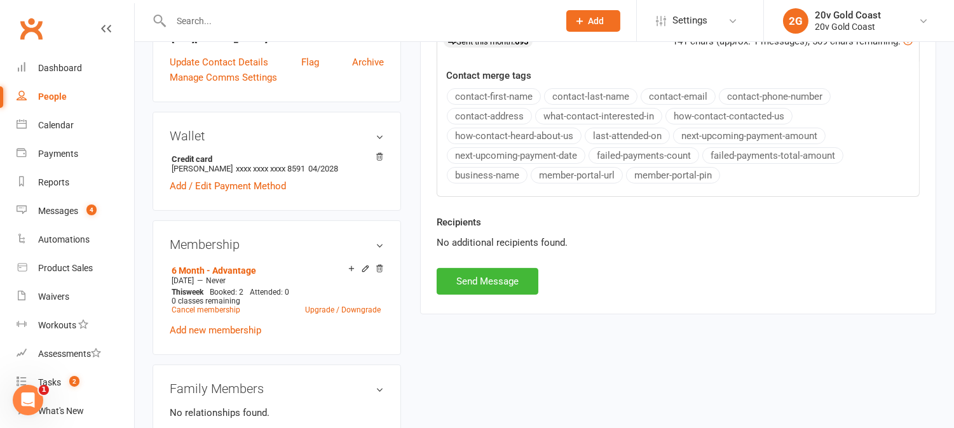
scroll to position [777, 0]
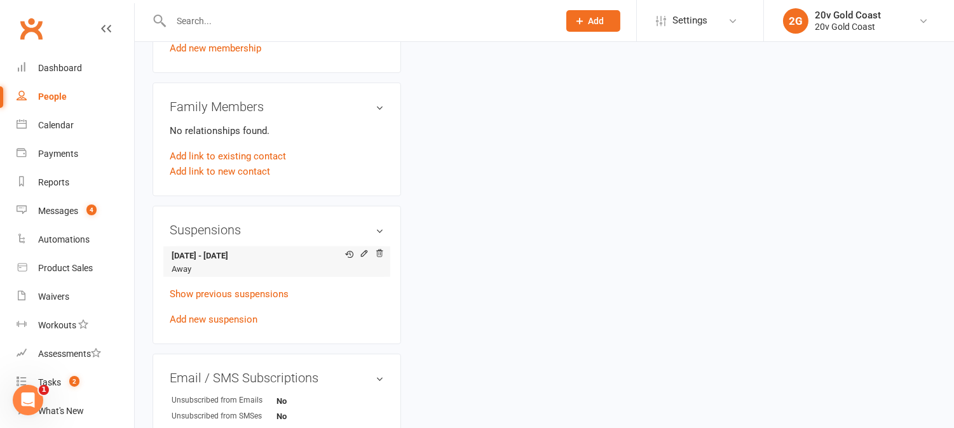
drag, startPoint x: 170, startPoint y: 276, endPoint x: 275, endPoint y: 282, distance: 105.0
click at [273, 278] on li "21 Sep 2025 - 2 Nov 2025 Away" at bounding box center [277, 262] width 214 height 31
copy strong "21 Sep 2025 - 2 Nov 2025"
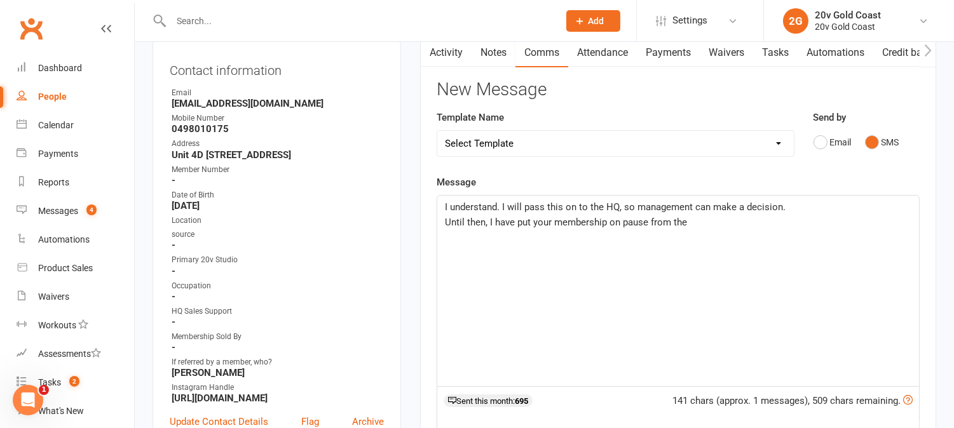
scroll to position [212, 0]
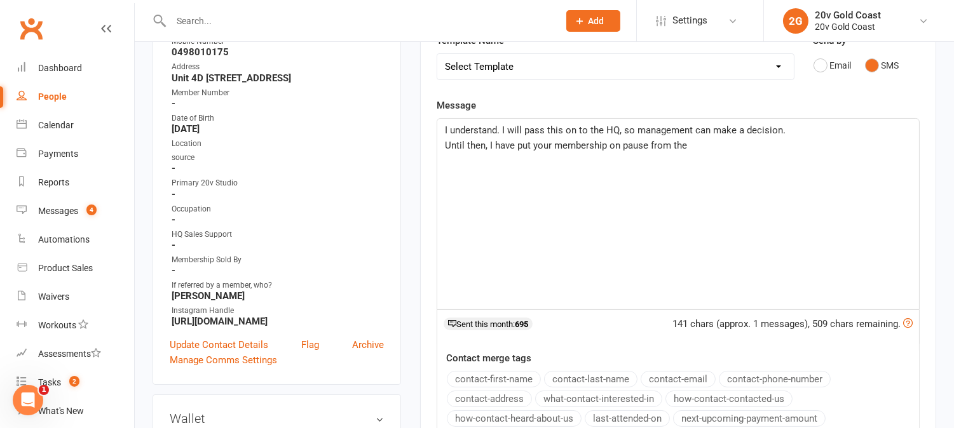
click at [741, 149] on p "Until then, I have put your membership on pause from the" at bounding box center [678, 145] width 466 height 15
click at [740, 147] on span "Until then, I have put your membership on pause from the 21 Sep 2025 - 2 Nov 20…" at bounding box center [600, 145] width 310 height 11
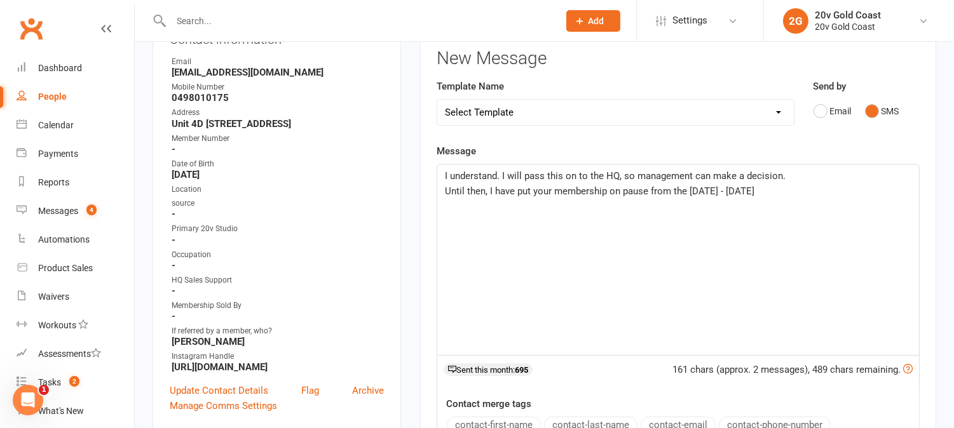
scroll to position [141, 0]
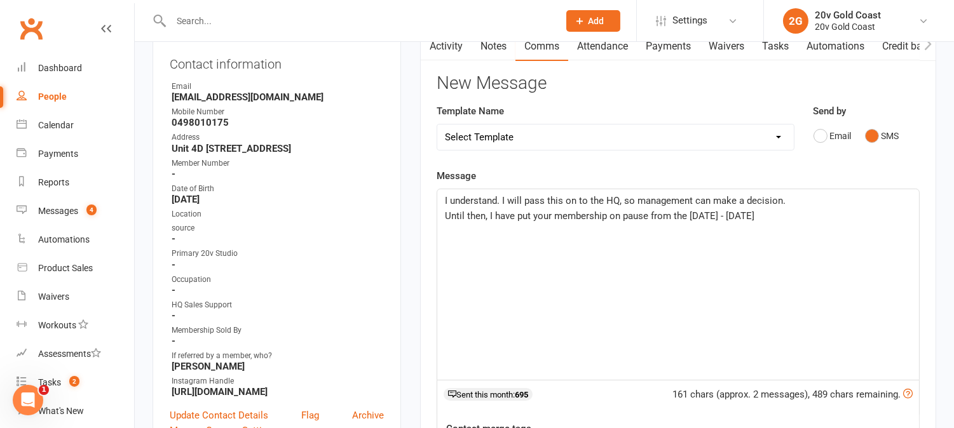
click at [815, 217] on p "Until then, I have put your membership on pause from the 21 Sep - 2 Nov 2025" at bounding box center [678, 215] width 466 height 15
click at [507, 235] on p "Is this correct?" at bounding box center [678, 231] width 466 height 15
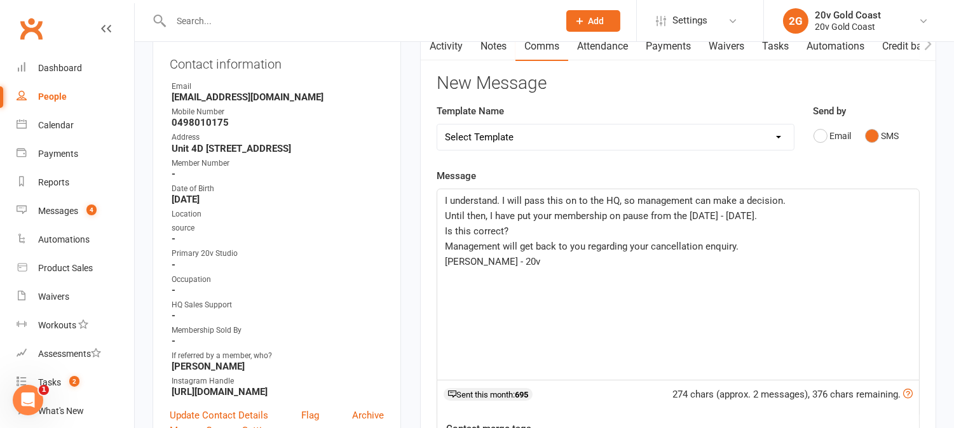
click at [780, 215] on p "Until then, I have put your membership on pause from the 21 Sep - 2 Nov 2025." at bounding box center [678, 215] width 466 height 15
click at [884, 218] on p "Until then, I have put your membership on pause from the 21 Sep - 2 Nov 2025 (S…" at bounding box center [678, 215] width 466 height 15
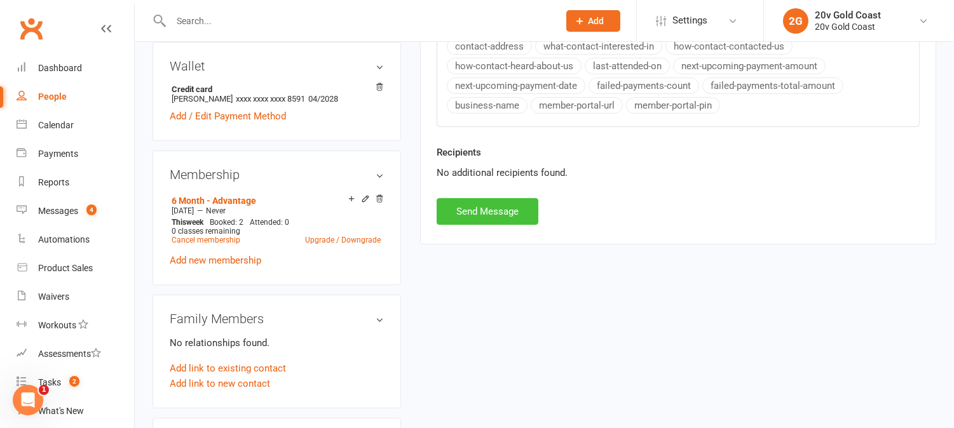
click at [491, 220] on button "Send Message" at bounding box center [488, 211] width 102 height 27
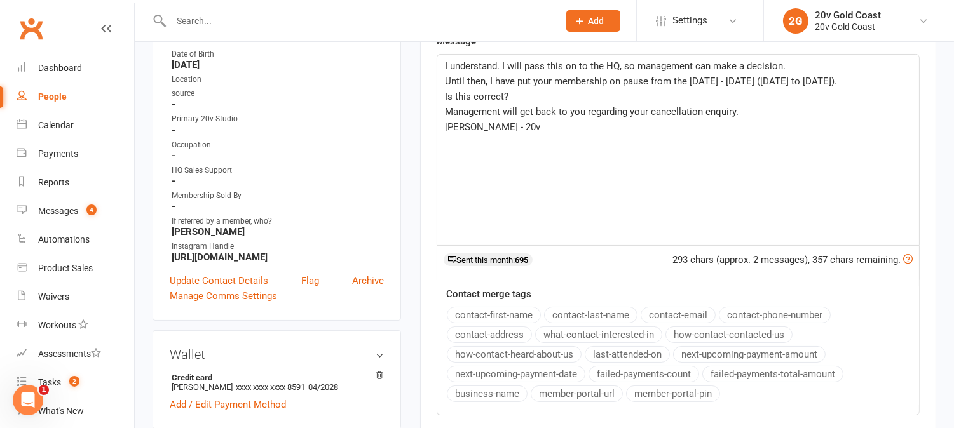
scroll to position [71, 0]
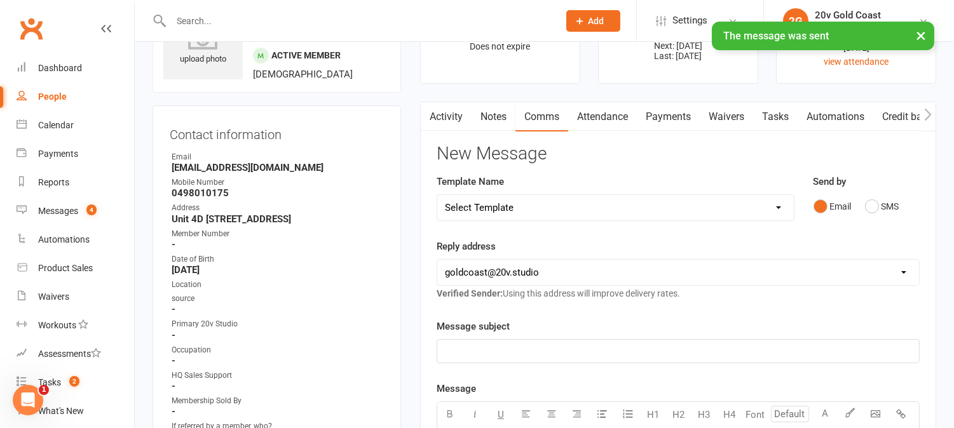
click at [451, 116] on link "Activity" at bounding box center [446, 116] width 51 height 29
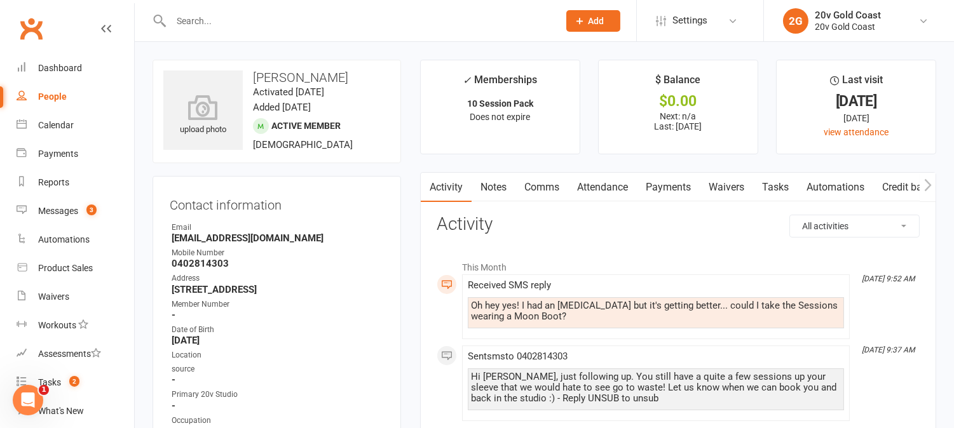
click at [542, 194] on link "Comms" at bounding box center [541, 187] width 53 height 29
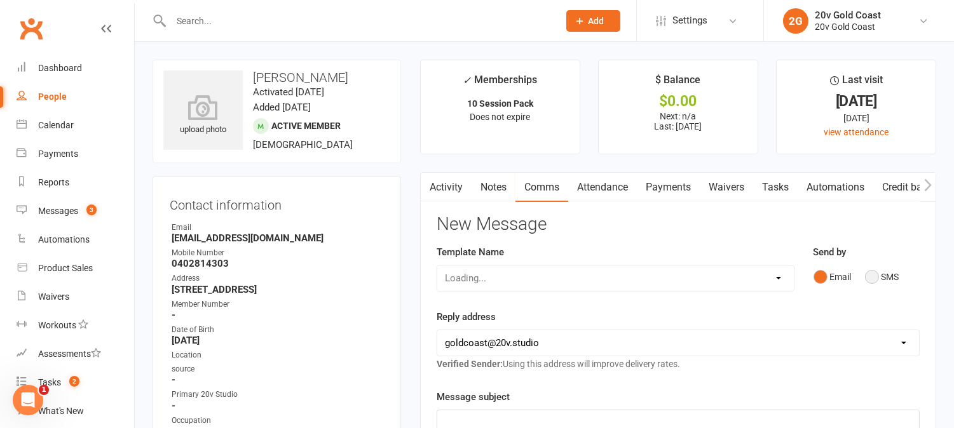
click at [869, 276] on button "SMS" at bounding box center [882, 277] width 34 height 24
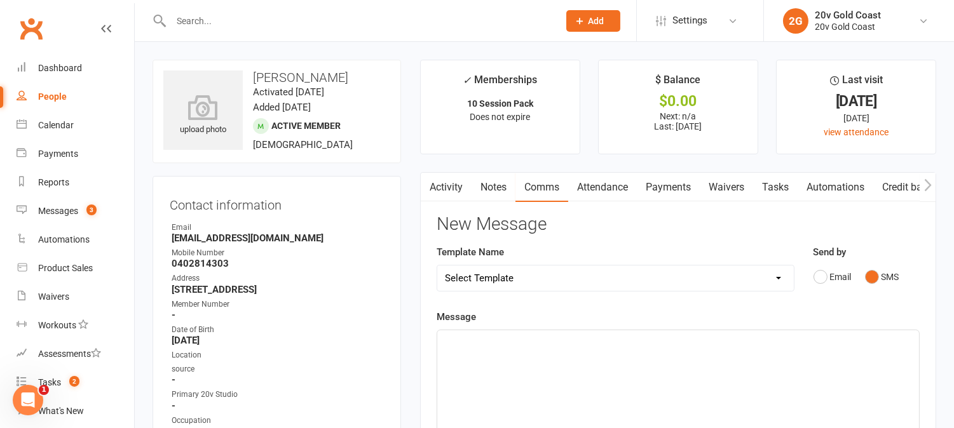
click at [839, 354] on div "﻿" at bounding box center [678, 425] width 482 height 191
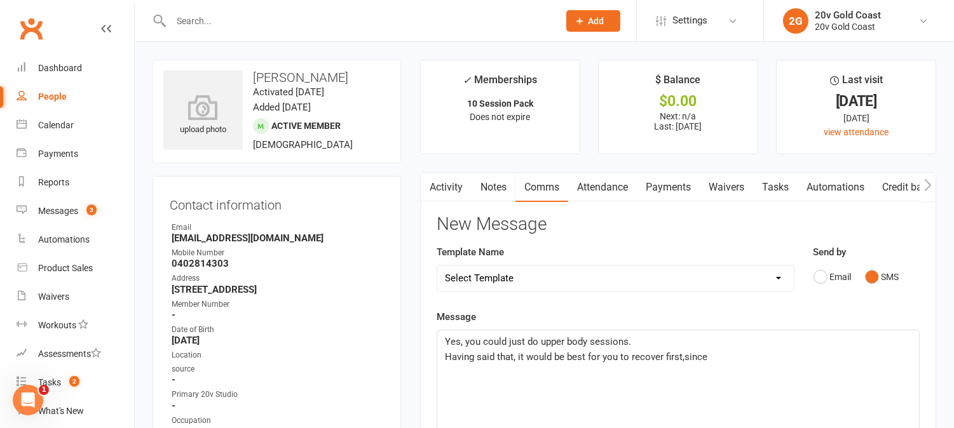
click at [684, 359] on span "Having said that, it would be best for you to recover first,since" at bounding box center [576, 356] width 262 height 11
click at [712, 361] on p "Having said that, it would be best for you to recover first, since" at bounding box center [678, 357] width 466 height 15
click at [682, 358] on span "Having said that, it would be best for you to recover first, since we want you …" at bounding box center [662, 364] width 435 height 27
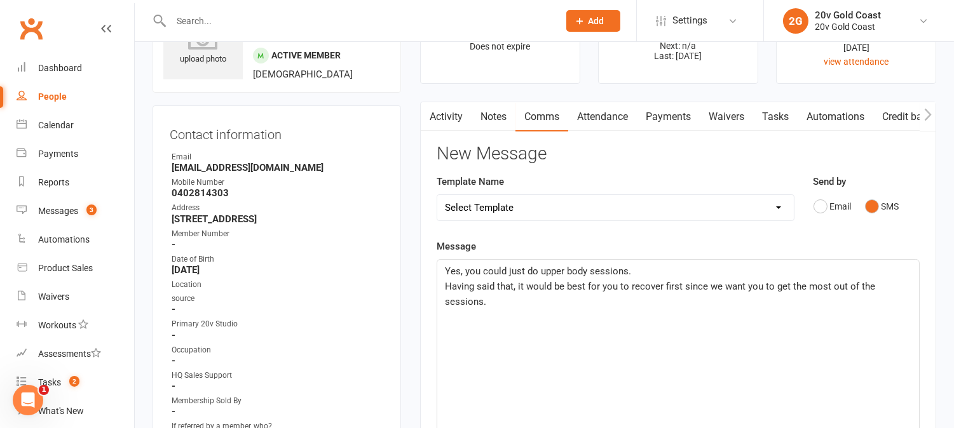
scroll to position [141, 0]
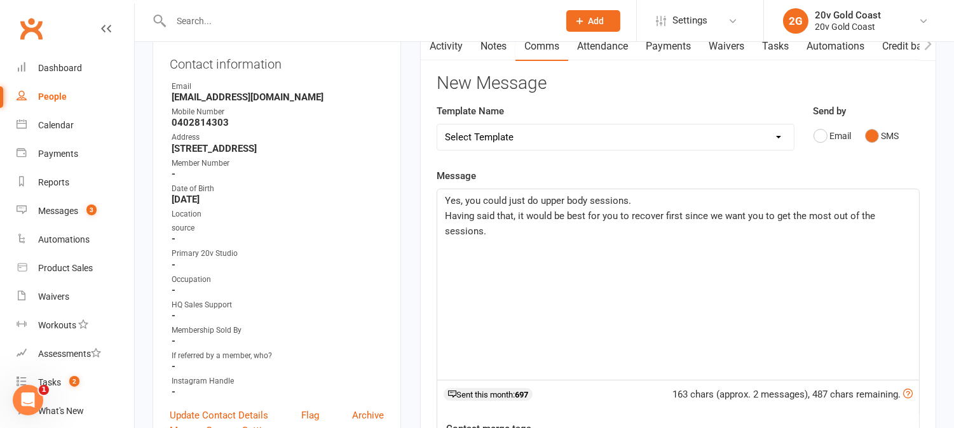
click at [543, 233] on p "Having said that, it would be best for you to recover first since we want you t…" at bounding box center [678, 223] width 466 height 31
click at [545, 233] on span "Having said that, it would be best for you to recover first since we want you t…" at bounding box center [661, 223] width 433 height 27
click at [600, 231] on p "Having said that, it would be best for you to recover first since we want you t…" at bounding box center [678, 223] width 466 height 31
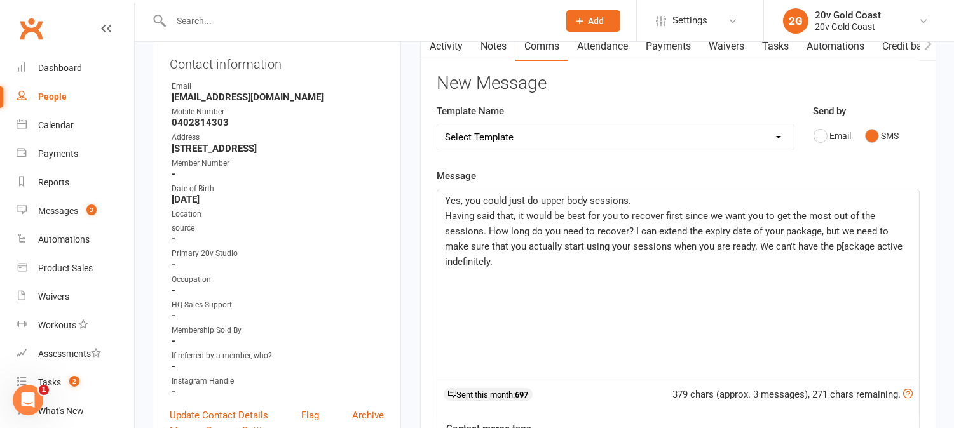
click at [489, 231] on span "Having said that, it would be best for you to recover first since we want you t…" at bounding box center [675, 238] width 460 height 57
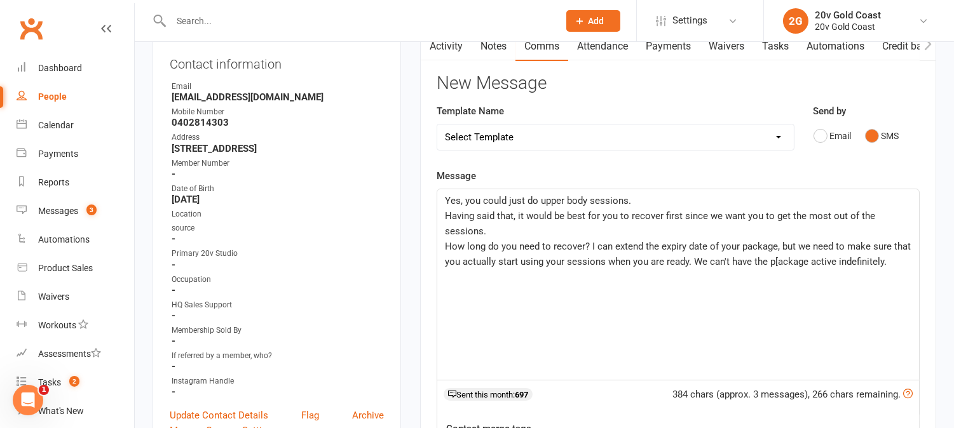
click at [592, 248] on span "How long do you need to recover? I can extend the expiry date of your package, …" at bounding box center [679, 254] width 468 height 27
click at [604, 275] on div "Yes, you could just do upper body sessions. Having said that, it would be best …" at bounding box center [678, 284] width 482 height 191
click at [887, 251] on span "How long do you need to recover? I can extend the expiry date of your package, …" at bounding box center [679, 254] width 468 height 27
click at [899, 267] on p "How long do you need to recover? I can extend the expiry date of your package, …" at bounding box center [678, 254] width 466 height 31
click at [885, 264] on span "How long do you need to recover? I can extend the expiry date of your package, …" at bounding box center [679, 262] width 468 height 42
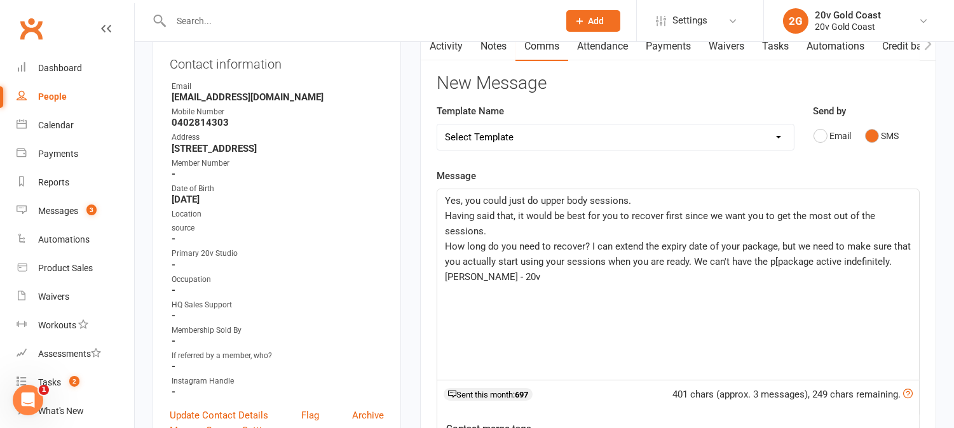
click at [515, 284] on p "Juan - 20v" at bounding box center [678, 276] width 466 height 15
click at [592, 247] on span "How long do you need to recover? I can extend the expiry date of your package, …" at bounding box center [679, 254] width 468 height 27
click at [794, 261] on span "How long do you need to recover? We can extend the expiry date of your package,…" at bounding box center [678, 254] width 466 height 27
click at [906, 263] on p "How long do you need to recover? We can extend the expiry date of your package,…" at bounding box center [678, 254] width 466 height 31
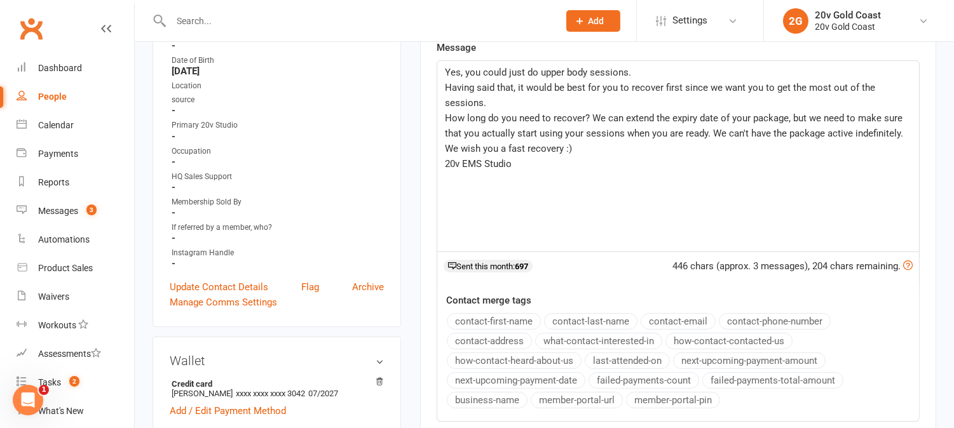
scroll to position [494, 0]
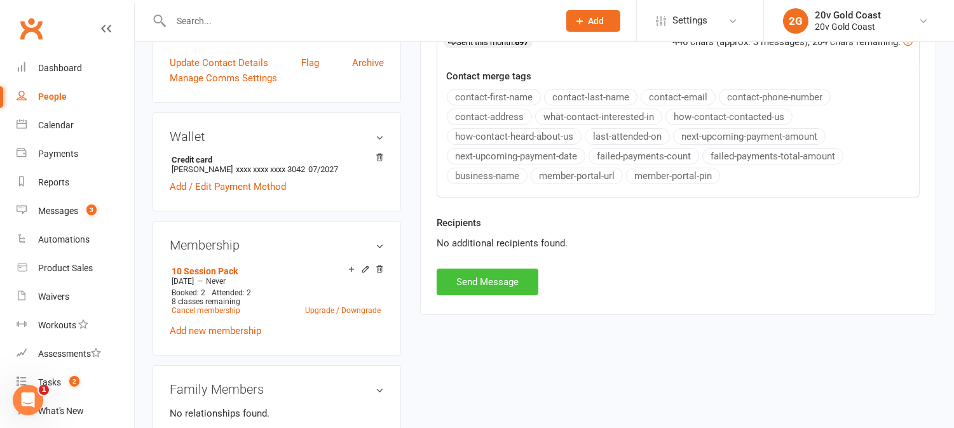
click at [492, 283] on button "Send Message" at bounding box center [488, 282] width 102 height 27
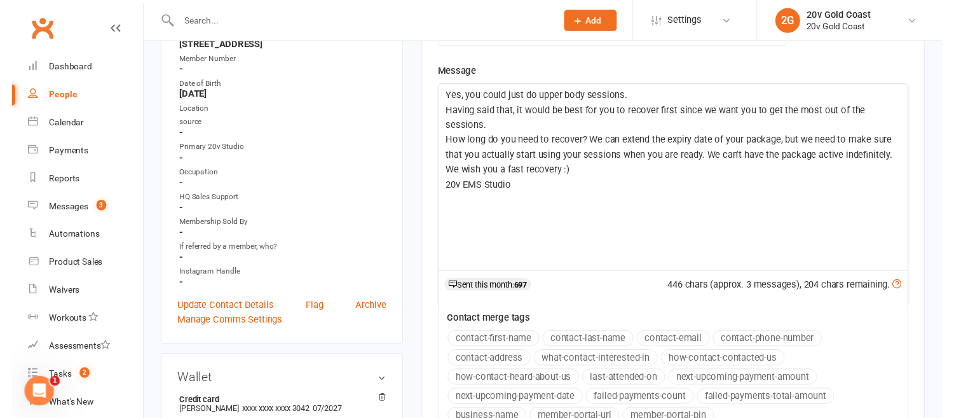
scroll to position [0, 0]
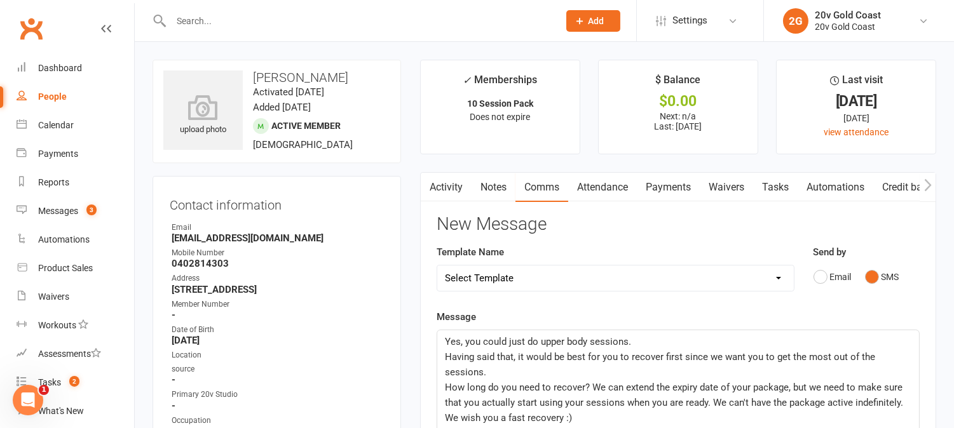
click at [464, 196] on link "Activity" at bounding box center [446, 187] width 51 height 29
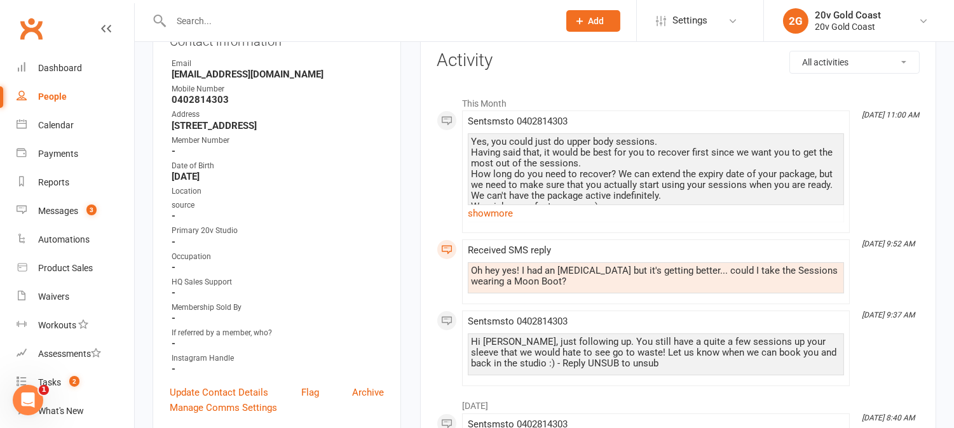
scroll to position [141, 0]
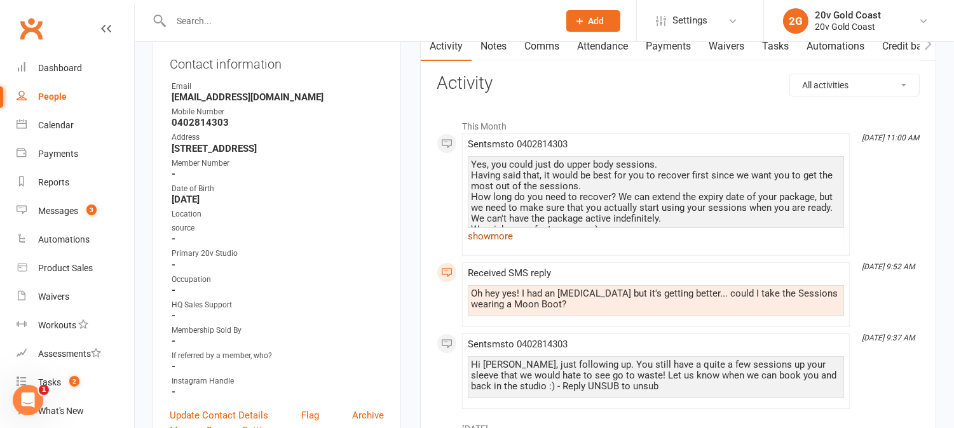
click at [513, 237] on link "show more" at bounding box center [656, 237] width 376 height 18
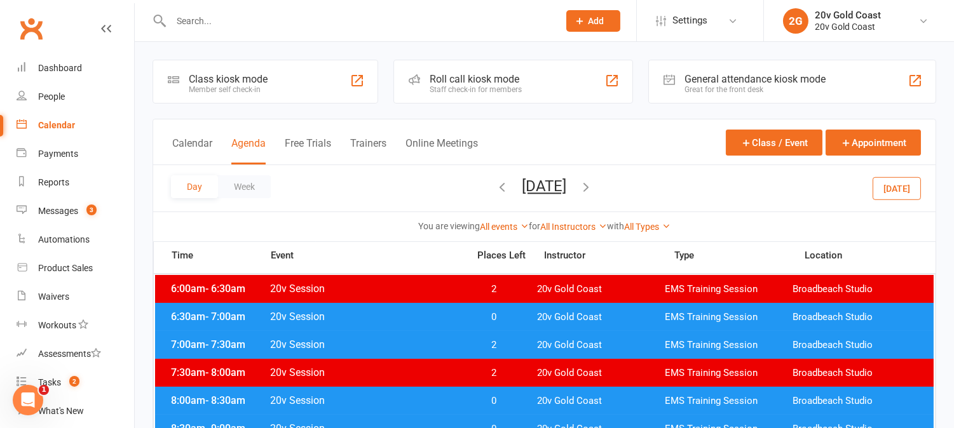
click at [880, 196] on button "[DATE]" at bounding box center [897, 188] width 48 height 23
click at [496, 188] on icon "button" at bounding box center [503, 187] width 14 height 14
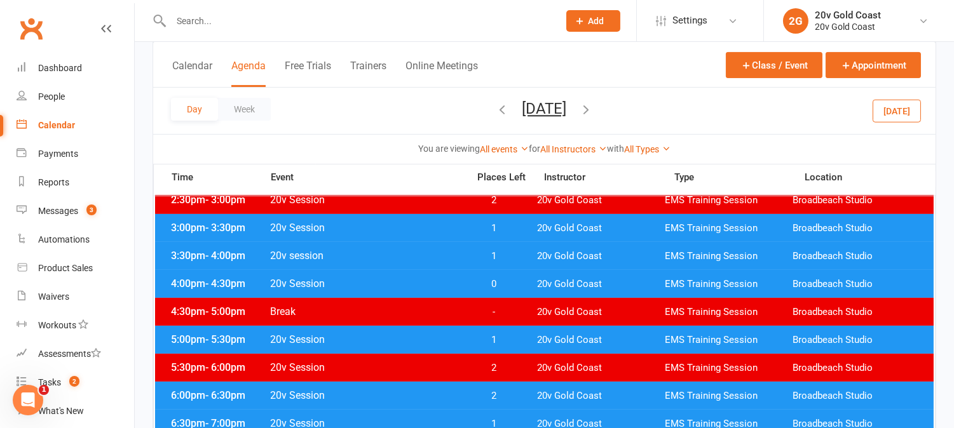
scroll to position [494, 0]
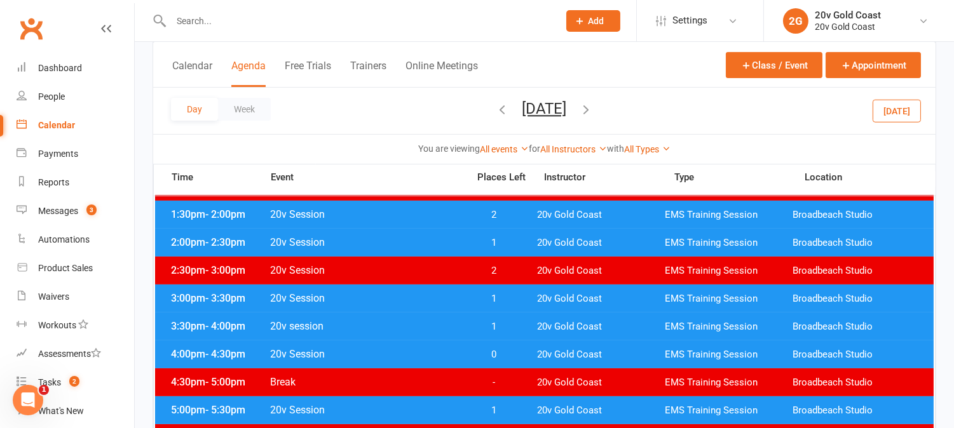
click at [523, 299] on span "1" at bounding box center [494, 299] width 67 height 12
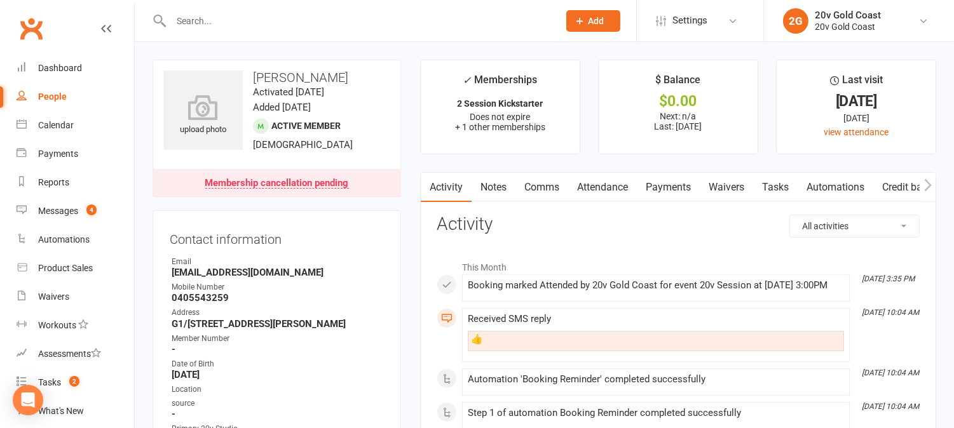
click at [504, 184] on link "Notes" at bounding box center [494, 187] width 44 height 29
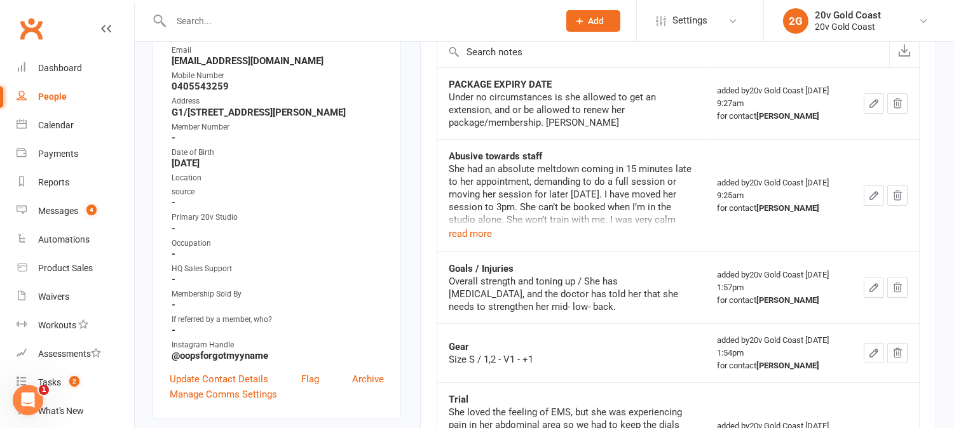
click at [895, 105] on icon "button" at bounding box center [897, 103] width 11 height 11
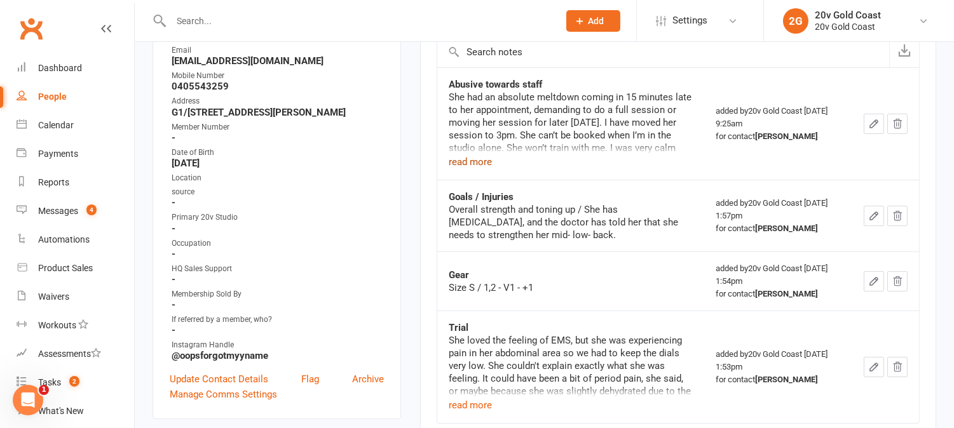
click at [481, 161] on button "read more" at bounding box center [470, 161] width 43 height 15
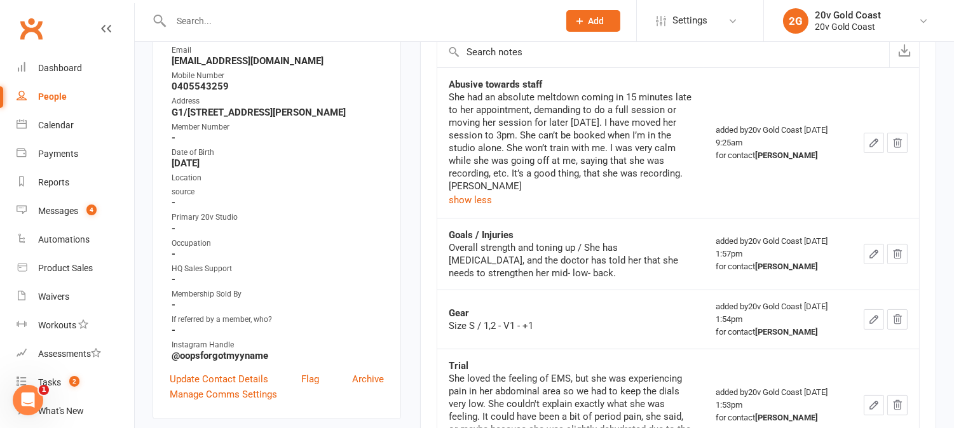
click at [871, 143] on icon "button" at bounding box center [873, 142] width 11 height 11
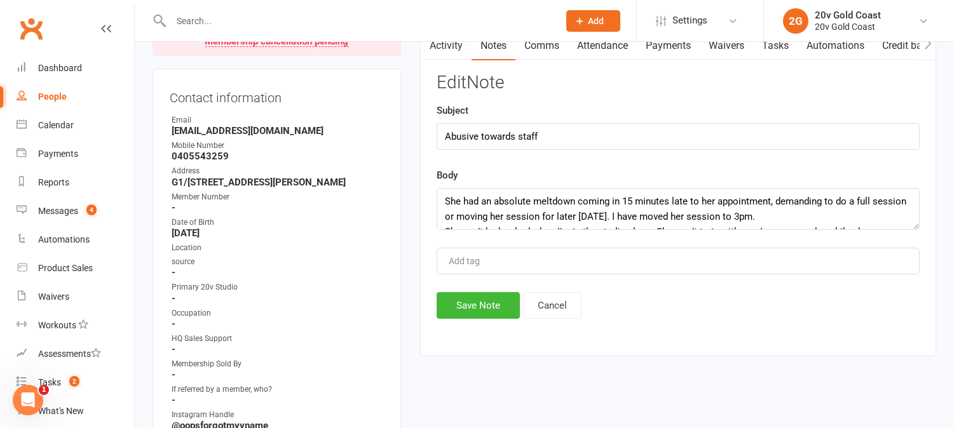
scroll to position [141, 0]
click at [561, 142] on input "Abusive towards staff" at bounding box center [678, 137] width 483 height 27
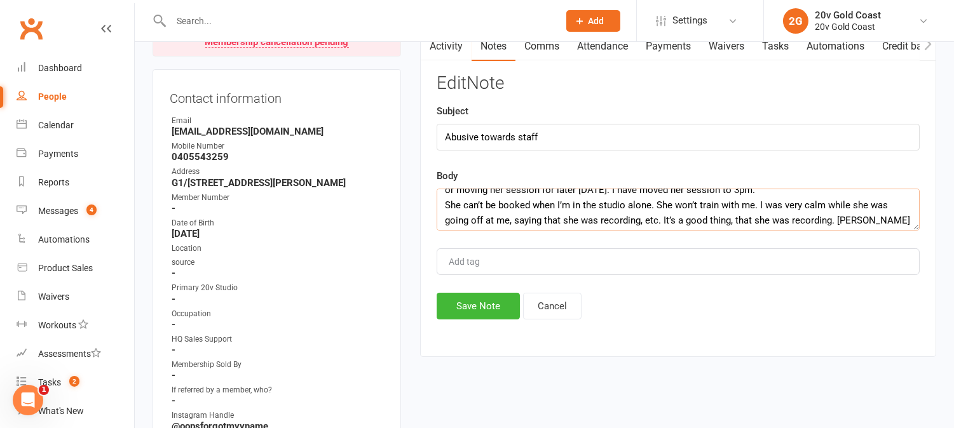
scroll to position [30, 0]
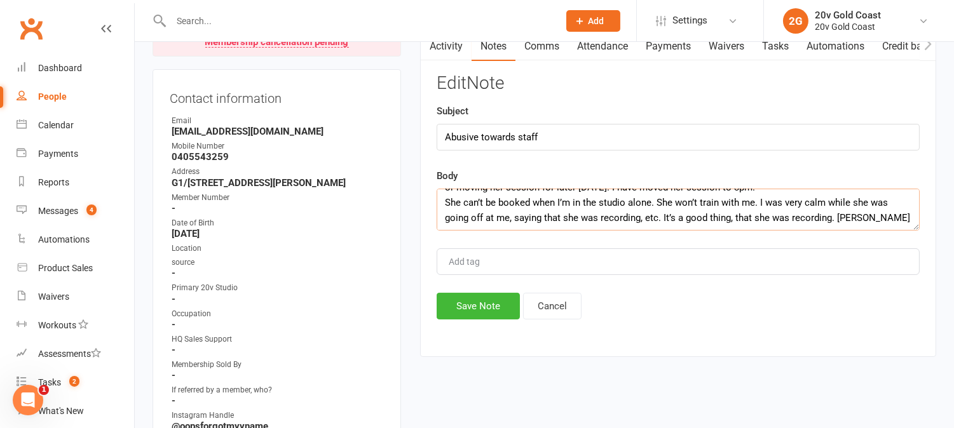
drag, startPoint x: 757, startPoint y: 200, endPoint x: 863, endPoint y: 221, distance: 108.2
click at [862, 226] on textarea "She had an absolute meltdown coming in 15 minutes late to her appointment, dema…" at bounding box center [678, 210] width 483 height 42
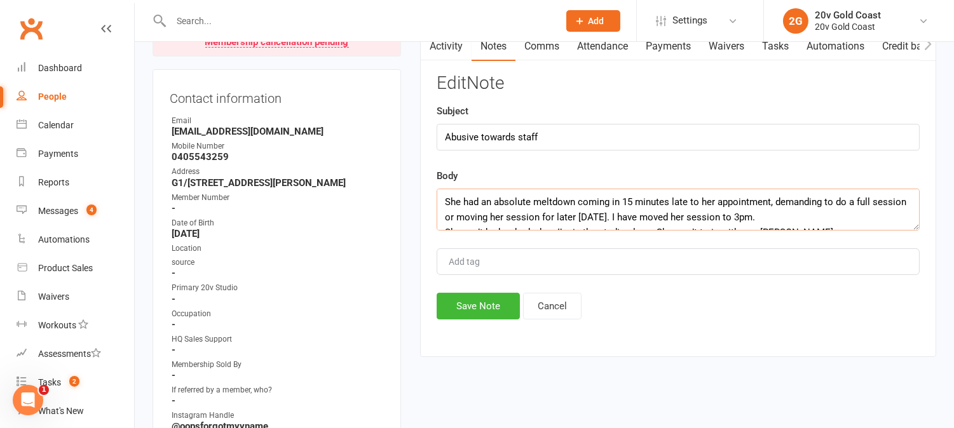
type textarea "She had an absolute meltdown coming in 15 minutes late to her appointment, dema…"
drag, startPoint x: 542, startPoint y: 136, endPoint x: 435, endPoint y: 147, distance: 107.4
click at [435, 147] on div "Activity Notes Comms Attendance Payments Waivers Tasks Automations Credit balan…" at bounding box center [678, 194] width 516 height 326
click at [505, 142] on input "Anxaety" at bounding box center [678, 137] width 483 height 27
type input "A"
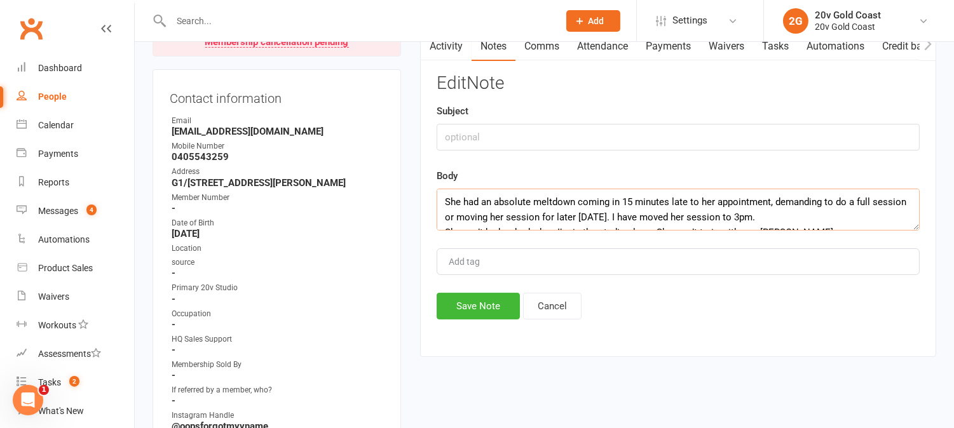
click at [770, 201] on textarea "She had an absolute meltdown coming in 15 minutes late to her appointment, dema…" at bounding box center [678, 210] width 483 height 42
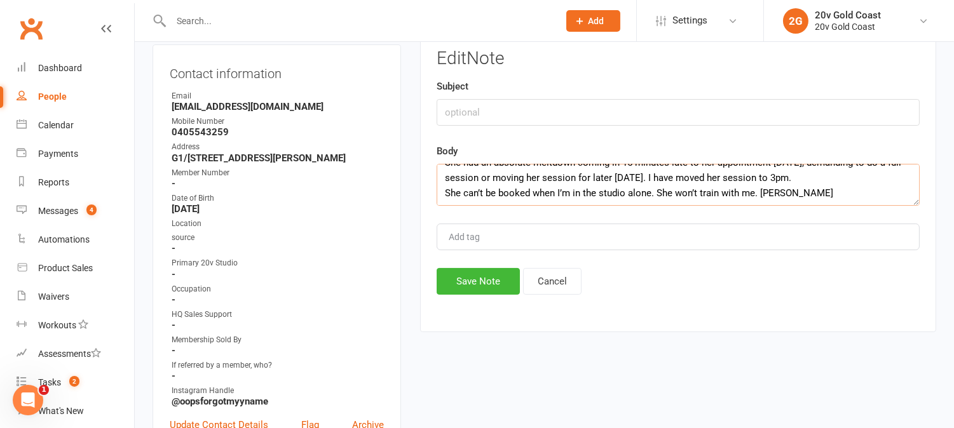
scroll to position [141, 0]
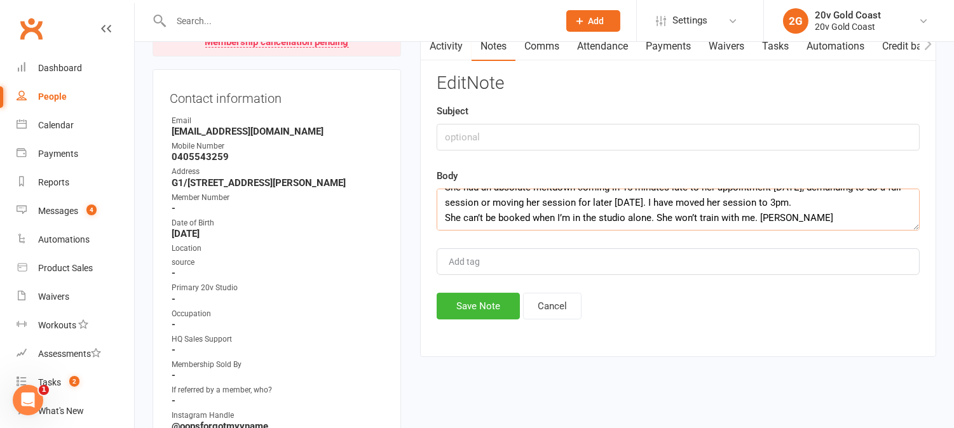
click at [637, 200] on textarea "She had an absolute meltdown coming in 15 minutes late to her appointment today…" at bounding box center [678, 210] width 483 height 42
click at [690, 213] on textarea "She had an absolute meltdown coming in 15 minutes late to her appointment today…" at bounding box center [678, 210] width 483 height 42
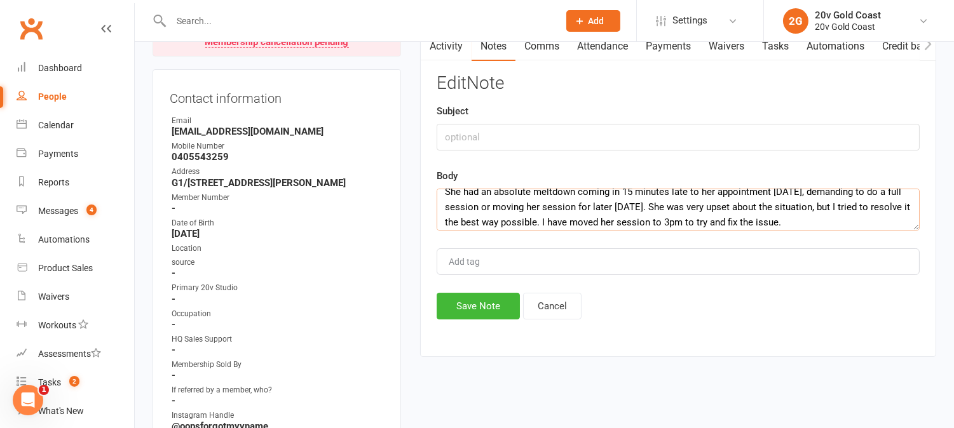
scroll to position [0, 0]
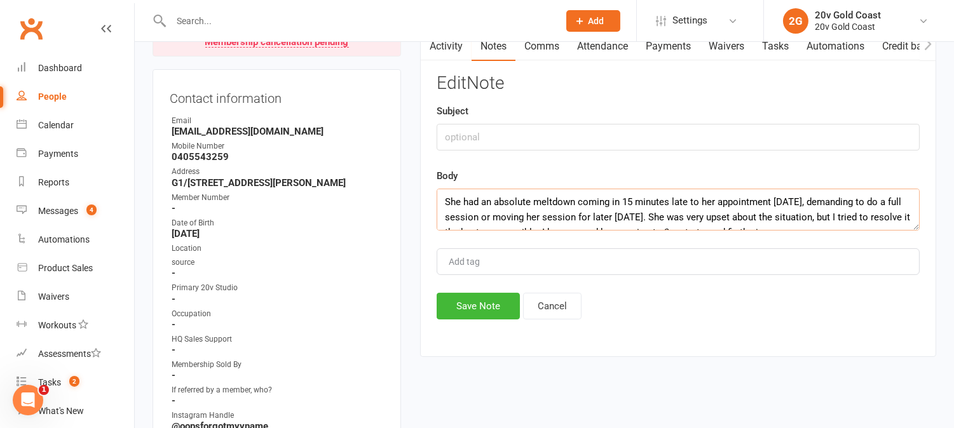
click at [803, 217] on textarea "She had an absolute meltdown coming in 15 minutes late to her appointment today…" at bounding box center [678, 210] width 483 height 42
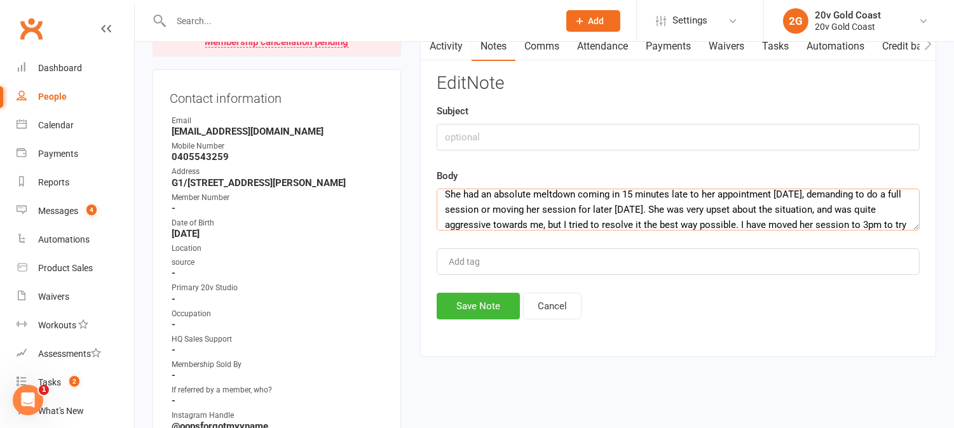
scroll to position [45, 0]
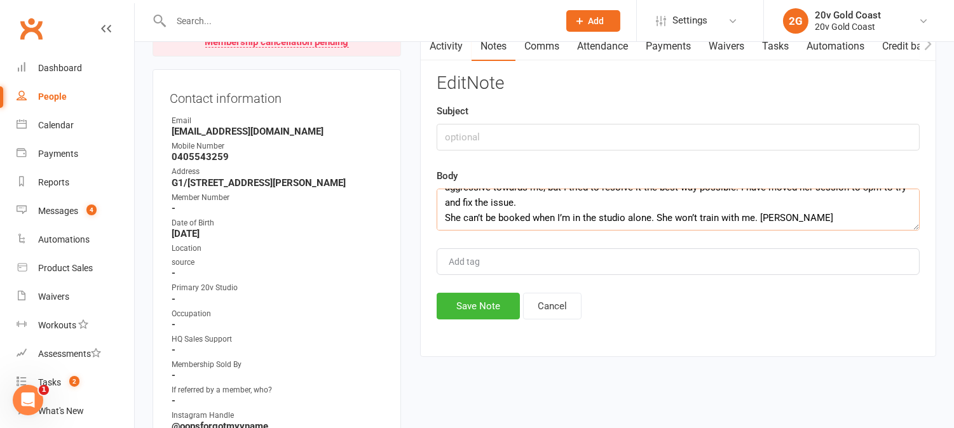
click at [568, 203] on textarea "She had an absolute meltdown coming in 15 minutes late to her appointment today…" at bounding box center [678, 210] width 483 height 42
click at [450, 217] on textarea "She had an absolute meltdown coming in 15 minutes late to her appointment today…" at bounding box center [678, 210] width 483 height 42
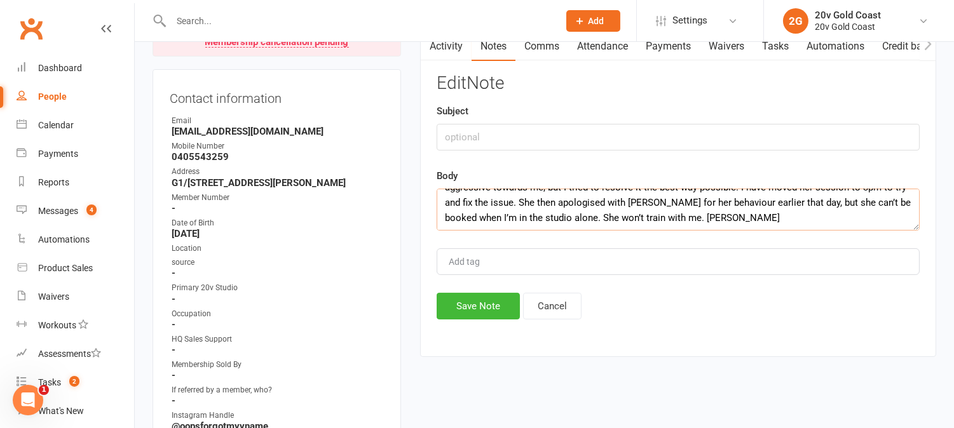
drag, startPoint x: 701, startPoint y: 214, endPoint x: 713, endPoint y: 225, distance: 16.2
click at [702, 214] on textarea "She had an absolute meltdown coming in 15 minutes late to her appointment today…" at bounding box center [678, 210] width 483 height 42
click at [642, 216] on textarea "She had an absolute meltdown coming in 15 minutes late to her appointment today…" at bounding box center [678, 210] width 483 height 42
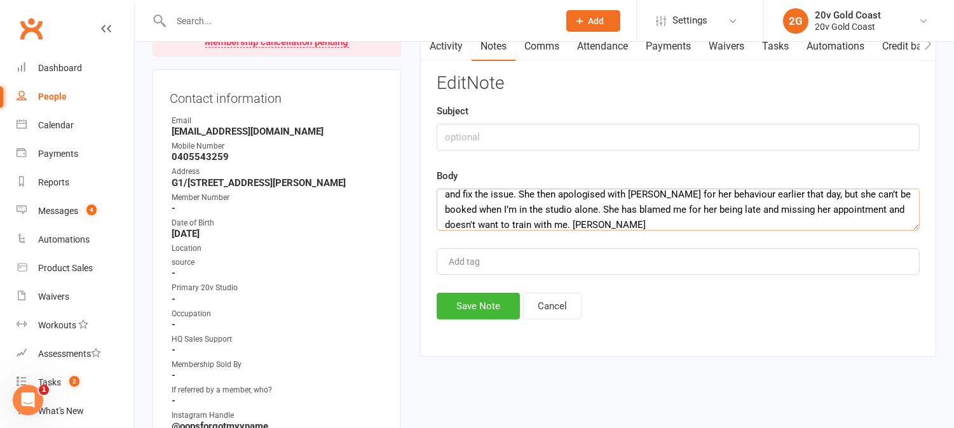
click at [585, 224] on textarea "She had an absolute meltdown coming in 15 minutes late to her appointment today…" at bounding box center [678, 210] width 483 height 42
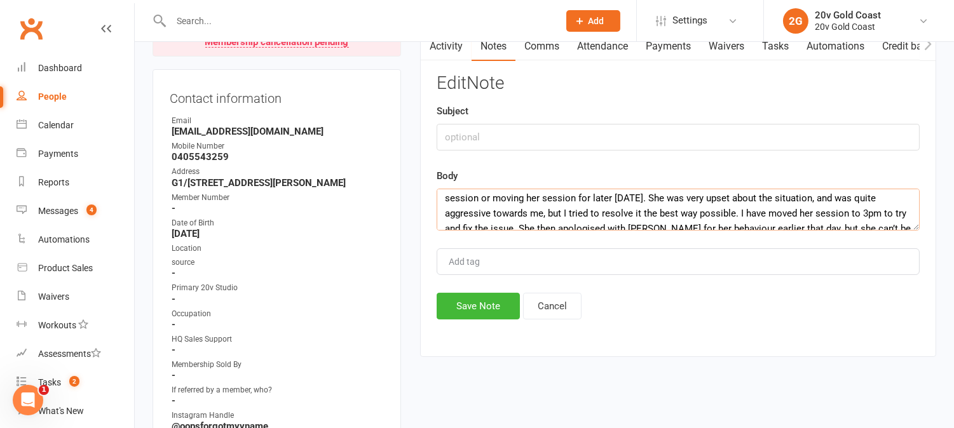
scroll to position [0, 0]
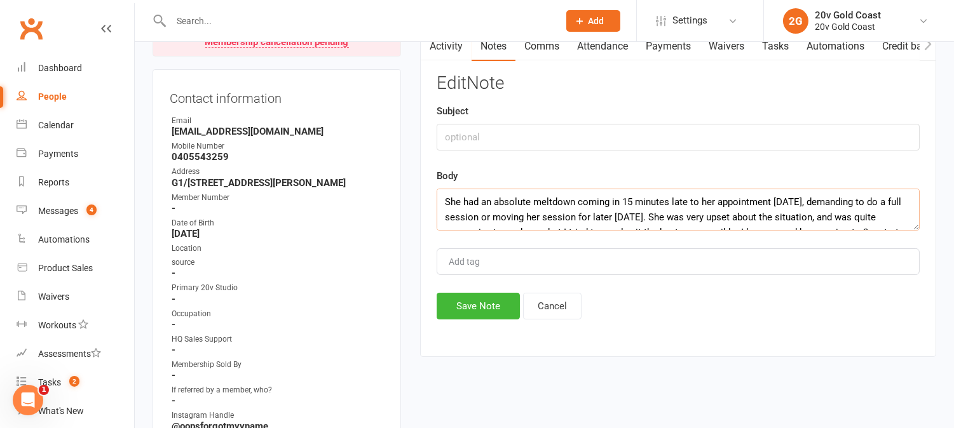
type textarea "She had an absolute meltdown coming in 15 minutes late to her appointment today…"
click at [505, 133] on input "text" at bounding box center [678, 137] width 483 height 27
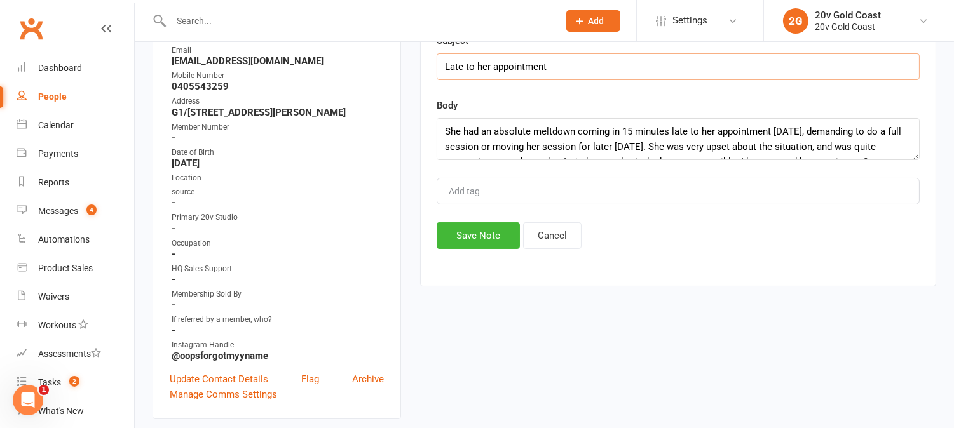
type input "Late to her appointment"
click at [475, 145] on textarea "She had an absolute meltdown coming in 15 minutes late to her appointment today…" at bounding box center [678, 139] width 483 height 42
drag, startPoint x: 638, startPoint y: 145, endPoint x: 646, endPoint y: 151, distance: 10.0
click at [639, 145] on textarea "She had an absolute meltdown coming in 15 minutes late to her appointment today…" at bounding box center [678, 139] width 483 height 42
click at [745, 145] on textarea "She had an absolute meltdown coming in 15 minutes late to her appointment today…" at bounding box center [678, 139] width 483 height 42
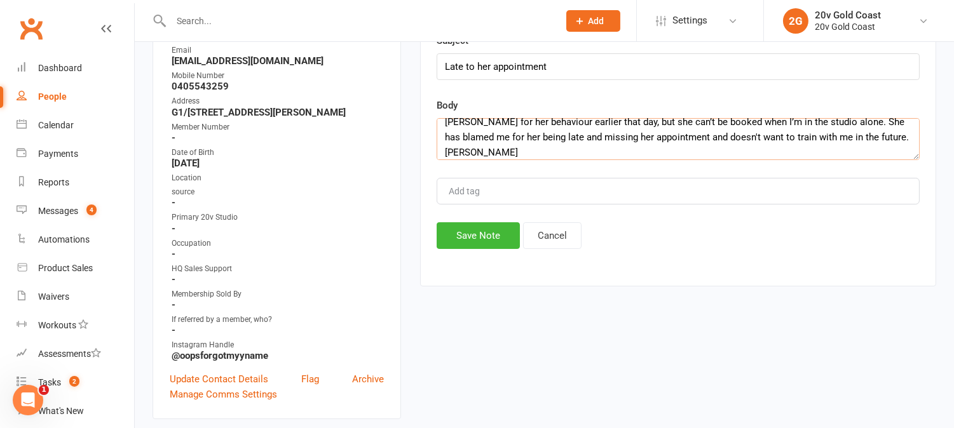
scroll to position [0, 0]
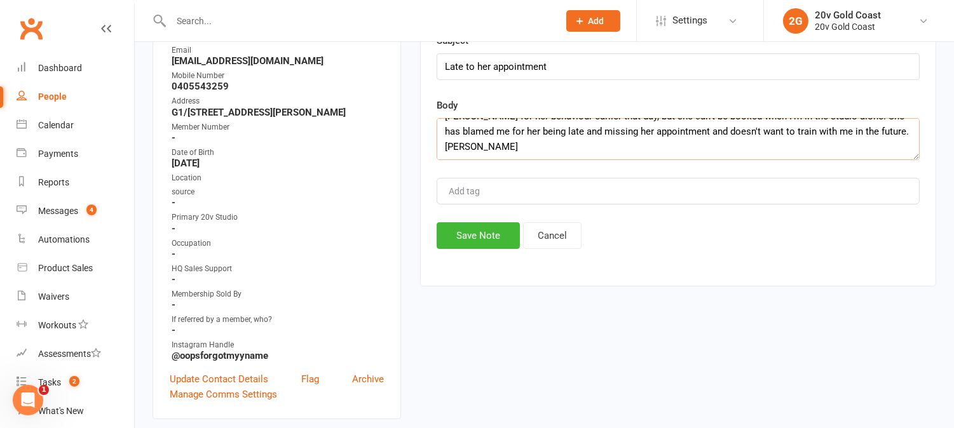
drag, startPoint x: 745, startPoint y: 147, endPoint x: 706, endPoint y: 128, distance: 43.5
click at [706, 128] on textarea "She had an absolute meltdown coming in 15 minutes late to her appointment today…" at bounding box center [678, 139] width 483 height 42
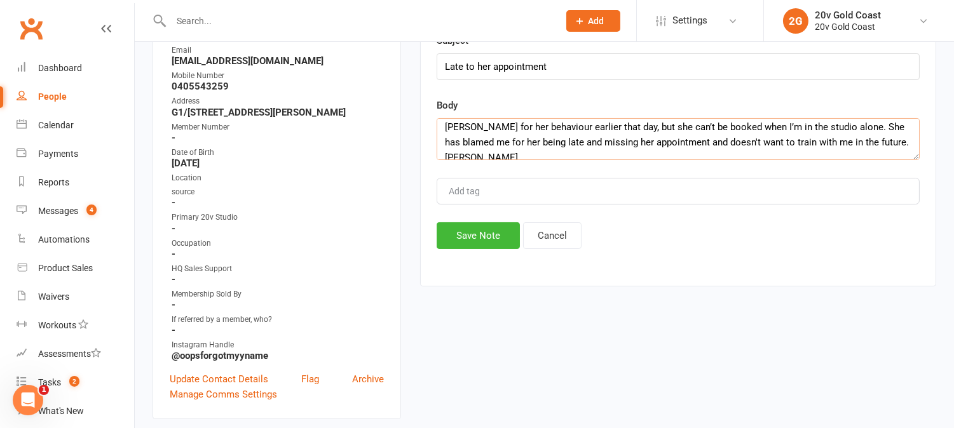
click at [707, 136] on textarea "She had an absolute meltdown coming in 15 minutes late to her appointment today…" at bounding box center [678, 139] width 483 height 42
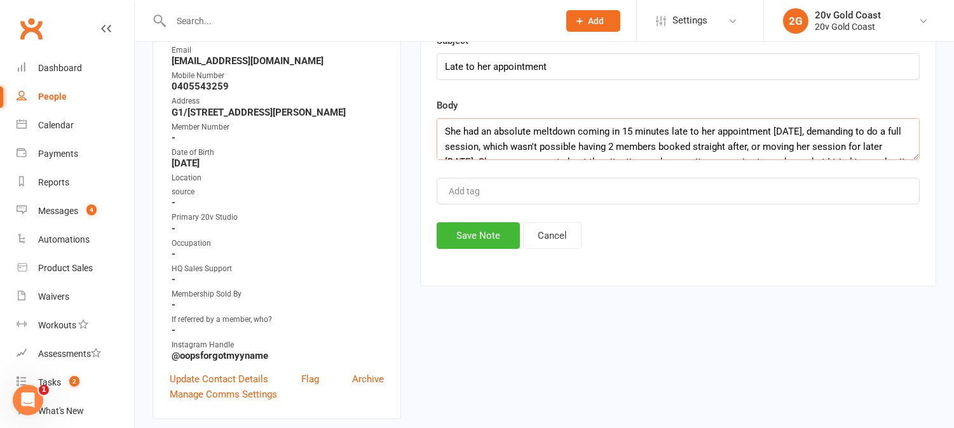
drag, startPoint x: 745, startPoint y: 145, endPoint x: 538, endPoint y: 141, distance: 207.9
click at [538, 141] on textarea "She had an absolute meltdown coming in 15 minutes late to her appointment today…" at bounding box center [678, 139] width 483 height 42
click at [540, 145] on textarea "She had an absolute meltdown coming in 15 minutes late to her appointment today…" at bounding box center [678, 139] width 483 height 42
click at [746, 144] on textarea "She had an absolute meltdown coming in 15 minutes late to her appointment today…" at bounding box center [678, 139] width 483 height 42
click at [538, 146] on textarea "She had an absolute meltdown coming in 15 minutes late to her appointment today…" at bounding box center [678, 139] width 483 height 42
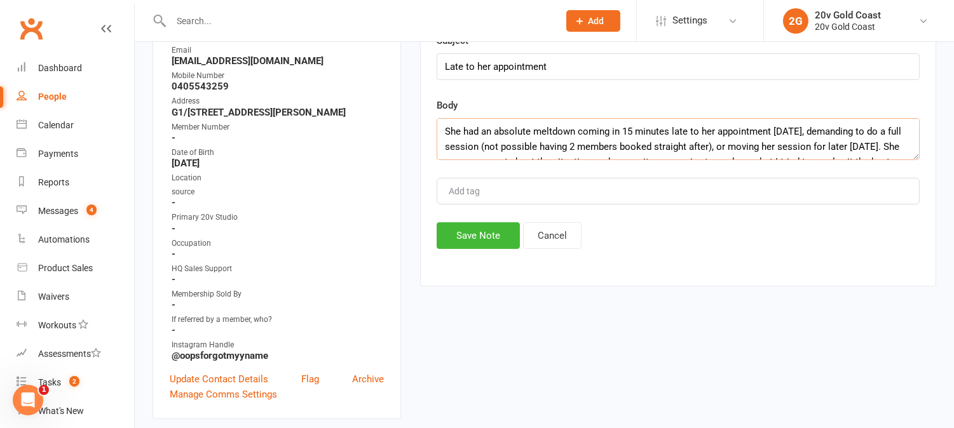
drag, startPoint x: 871, startPoint y: 146, endPoint x: 756, endPoint y: 122, distance: 117.5
click at [756, 122] on textarea "She had an absolute meltdown coming in 15 minutes late to her appointment today…" at bounding box center [678, 139] width 483 height 42
click at [843, 135] on textarea "She had an absolute meltdown coming in 15 minutes late to her appointment today…" at bounding box center [678, 139] width 483 height 42
click at [861, 151] on textarea "She had an absolute meltdown coming in 15 minutes late to her appointment today…" at bounding box center [678, 139] width 483 height 42
click at [871, 148] on textarea "She had an absolute meltdown coming in 15 minutes late to her appointment today…" at bounding box center [678, 139] width 483 height 42
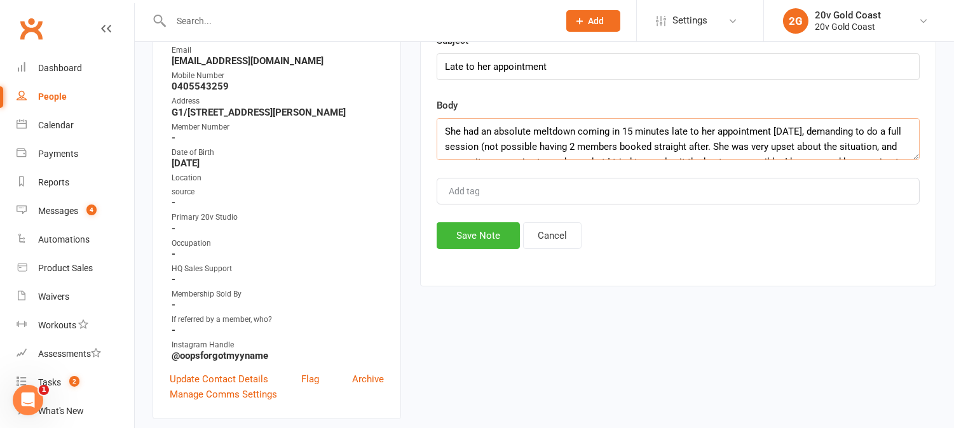
click at [484, 147] on textarea "She had an absolute meltdown coming in 15 minutes late to her appointment today…" at bounding box center [678, 139] width 483 height 42
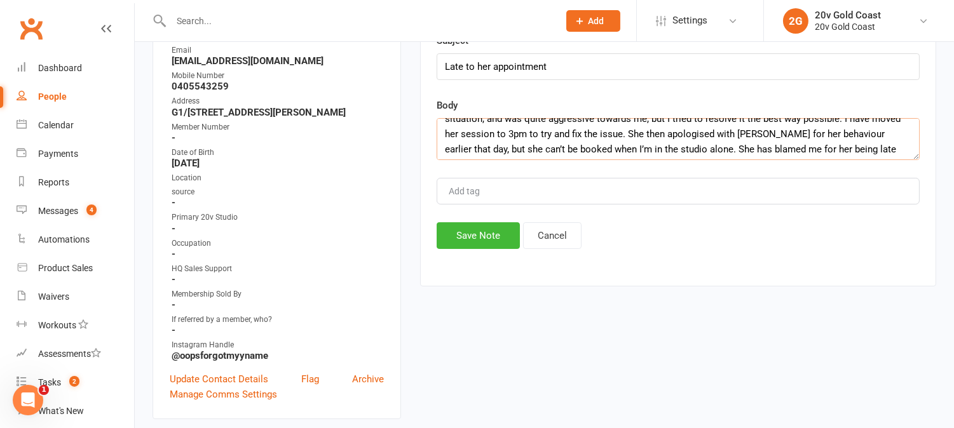
scroll to position [56, 0]
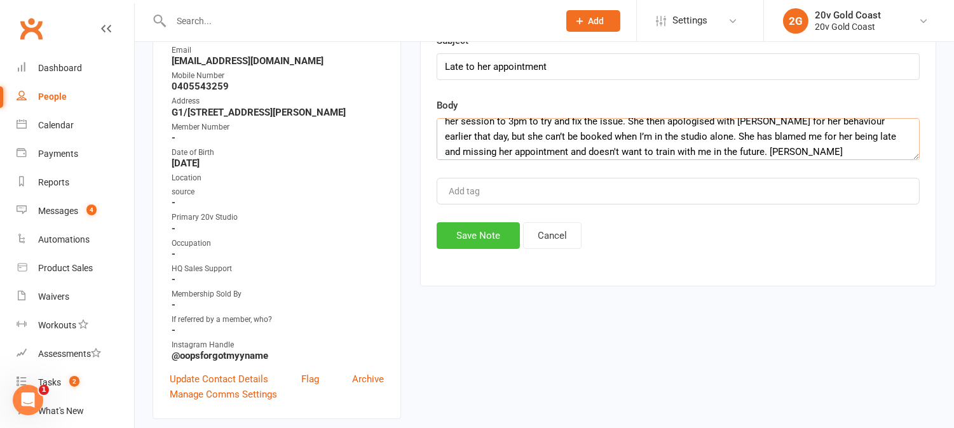
type textarea "She had an absolute meltdown coming in 15 minutes late to her appointment today…"
click at [486, 232] on button "Save Note" at bounding box center [478, 235] width 83 height 27
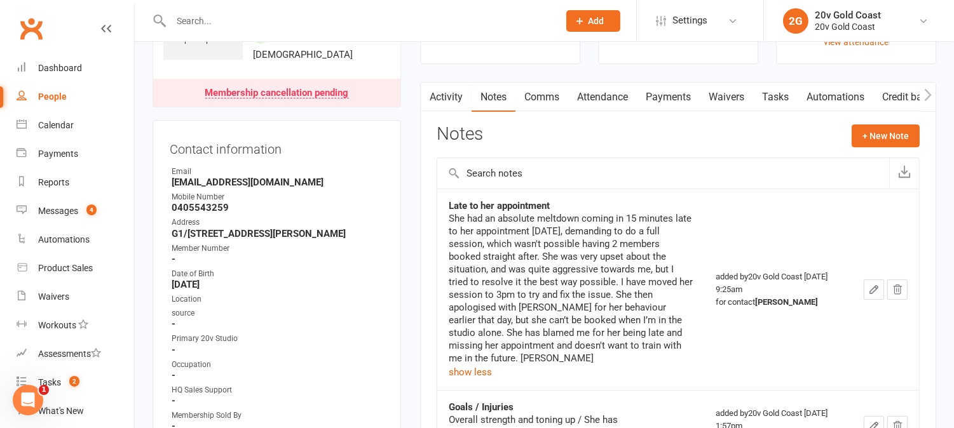
scroll to position [0, 0]
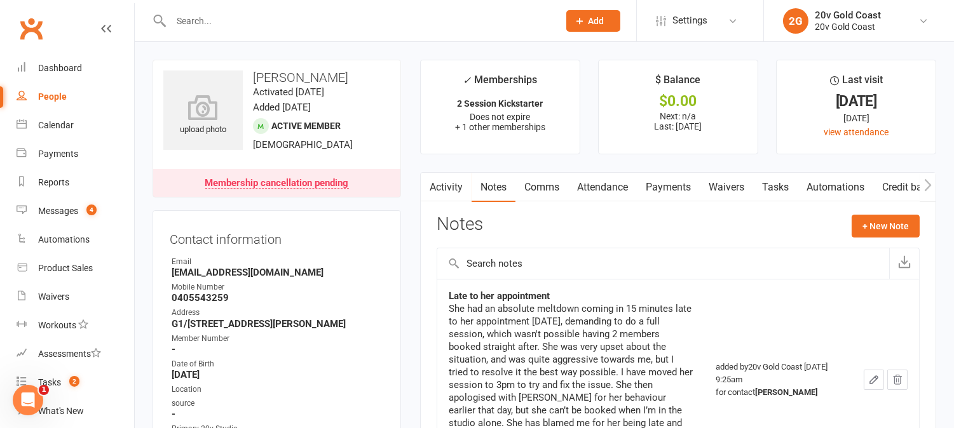
click at [450, 185] on link "Activity" at bounding box center [446, 187] width 51 height 29
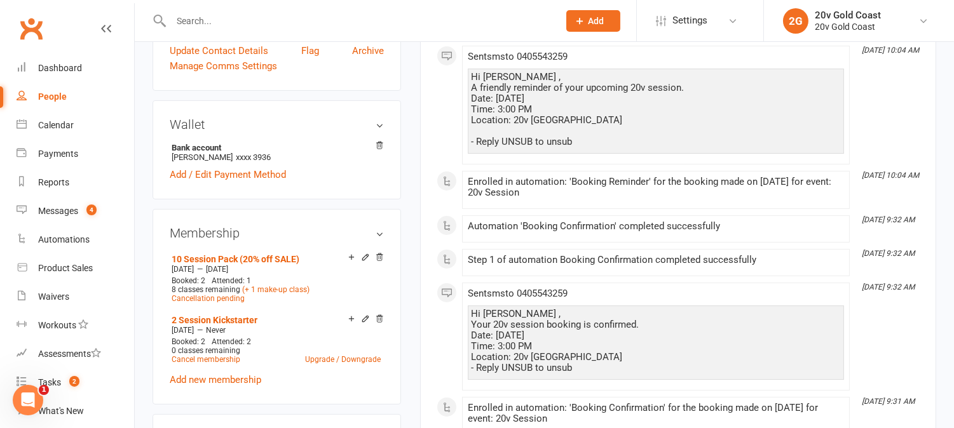
scroll to position [564, 0]
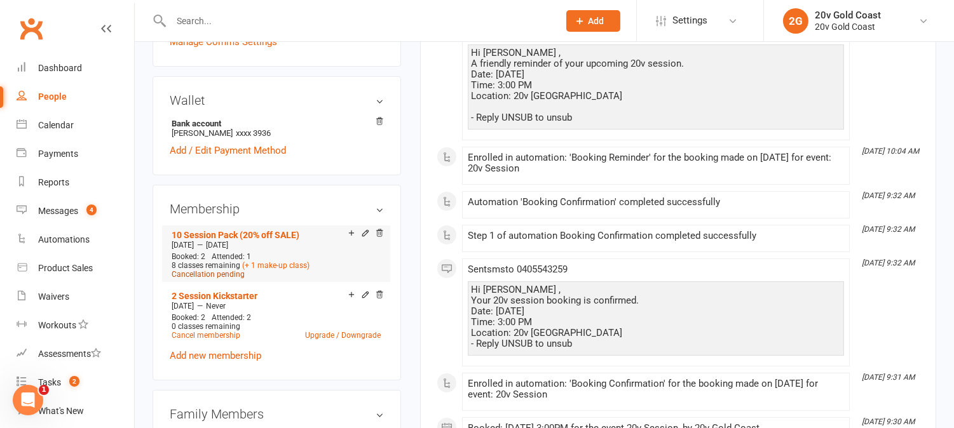
click at [222, 275] on span "Cancellation pending" at bounding box center [208, 274] width 73 height 9
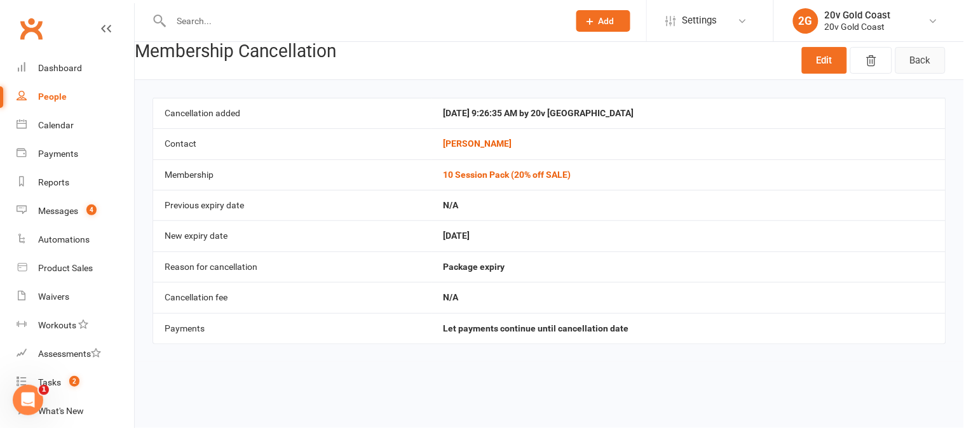
click at [915, 62] on link "Back" at bounding box center [920, 60] width 50 height 27
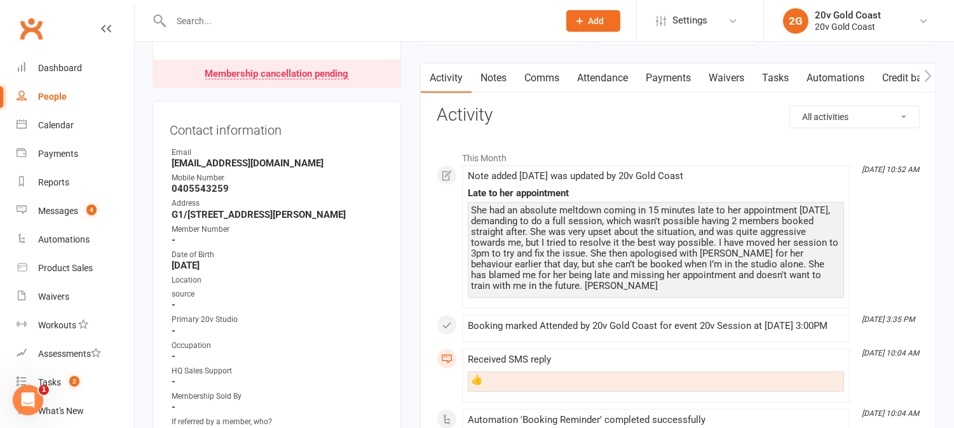
scroll to position [86, 0]
